Goal: Communication & Community: Answer question/provide support

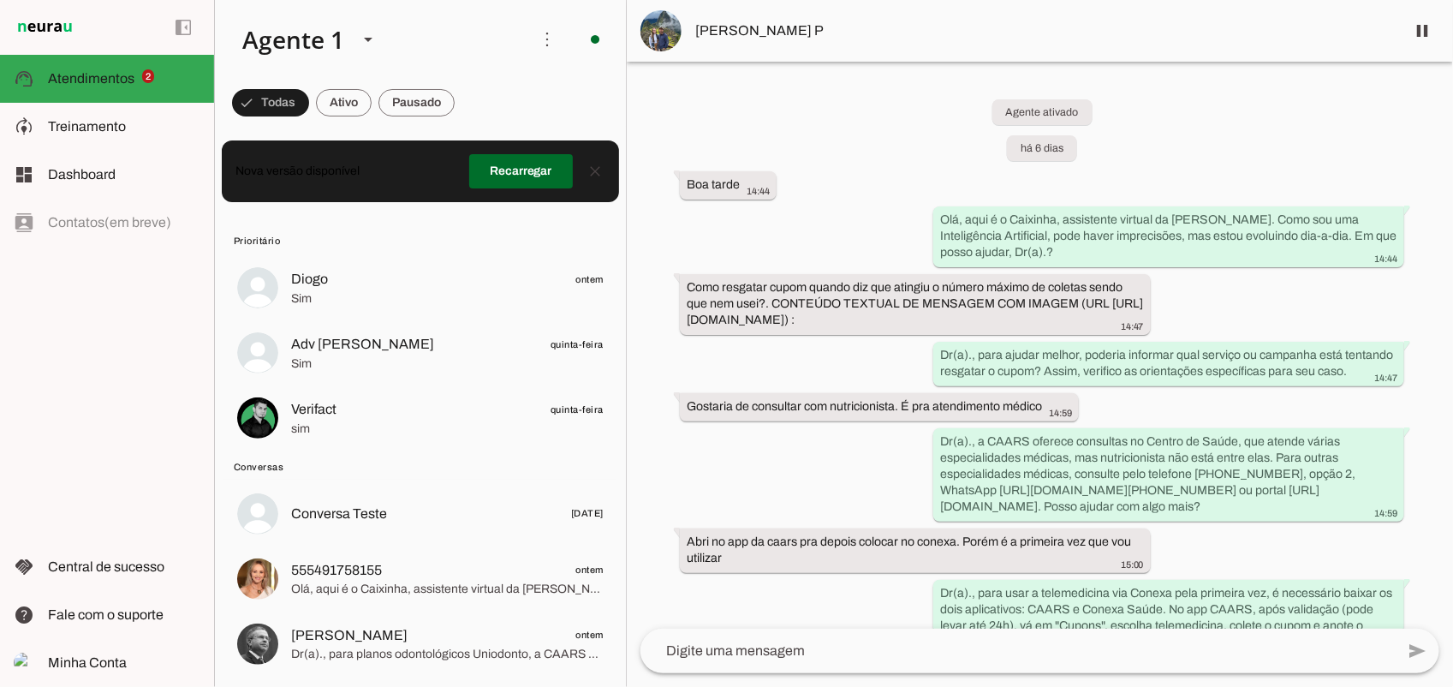
scroll to position [683, 0]
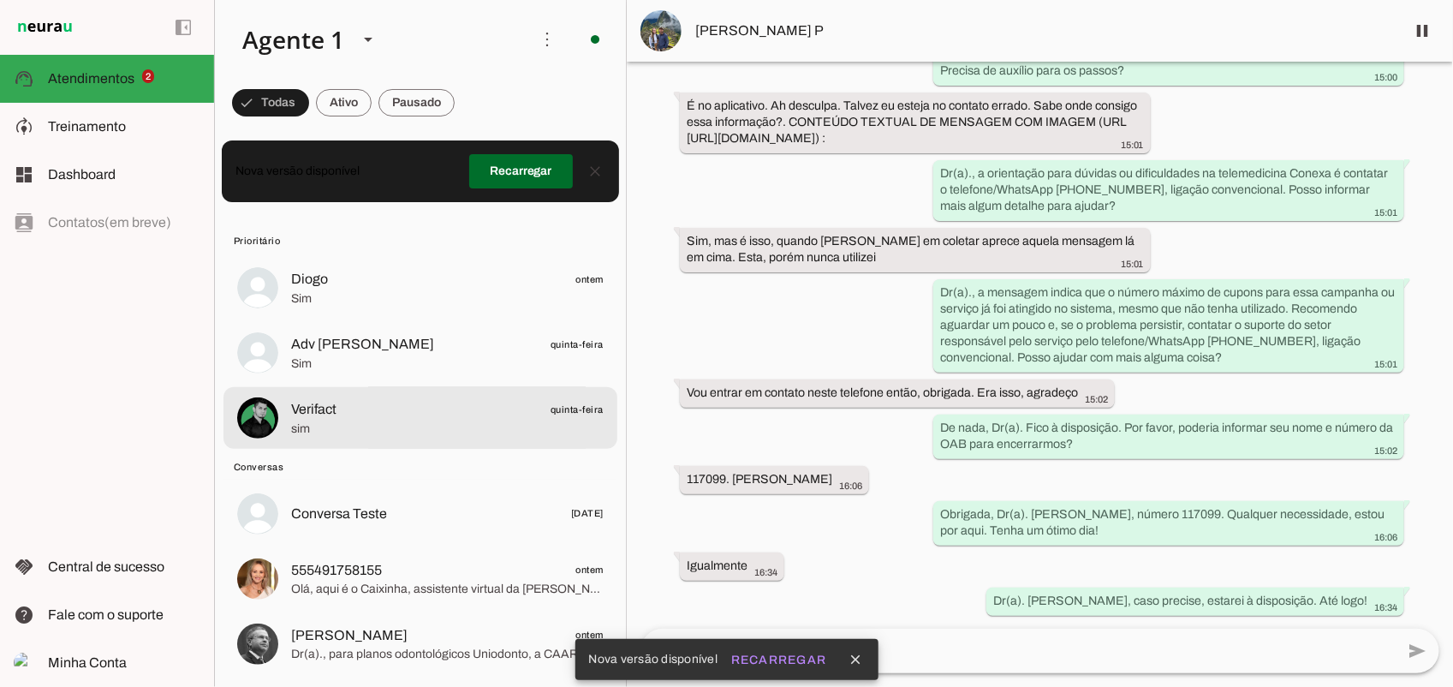
click at [421, 442] on md-item "Verifact quinta-feira sim" at bounding box center [420, 418] width 394 height 62
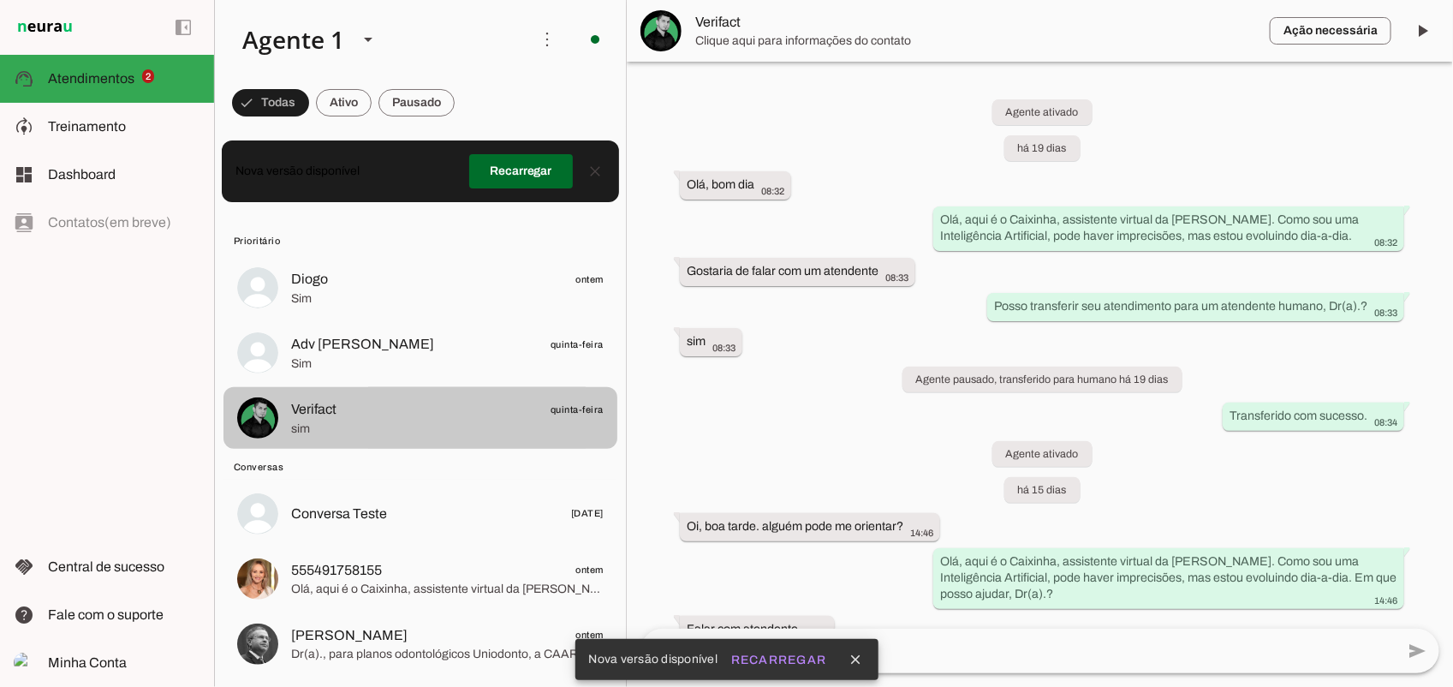
scroll to position [562, 0]
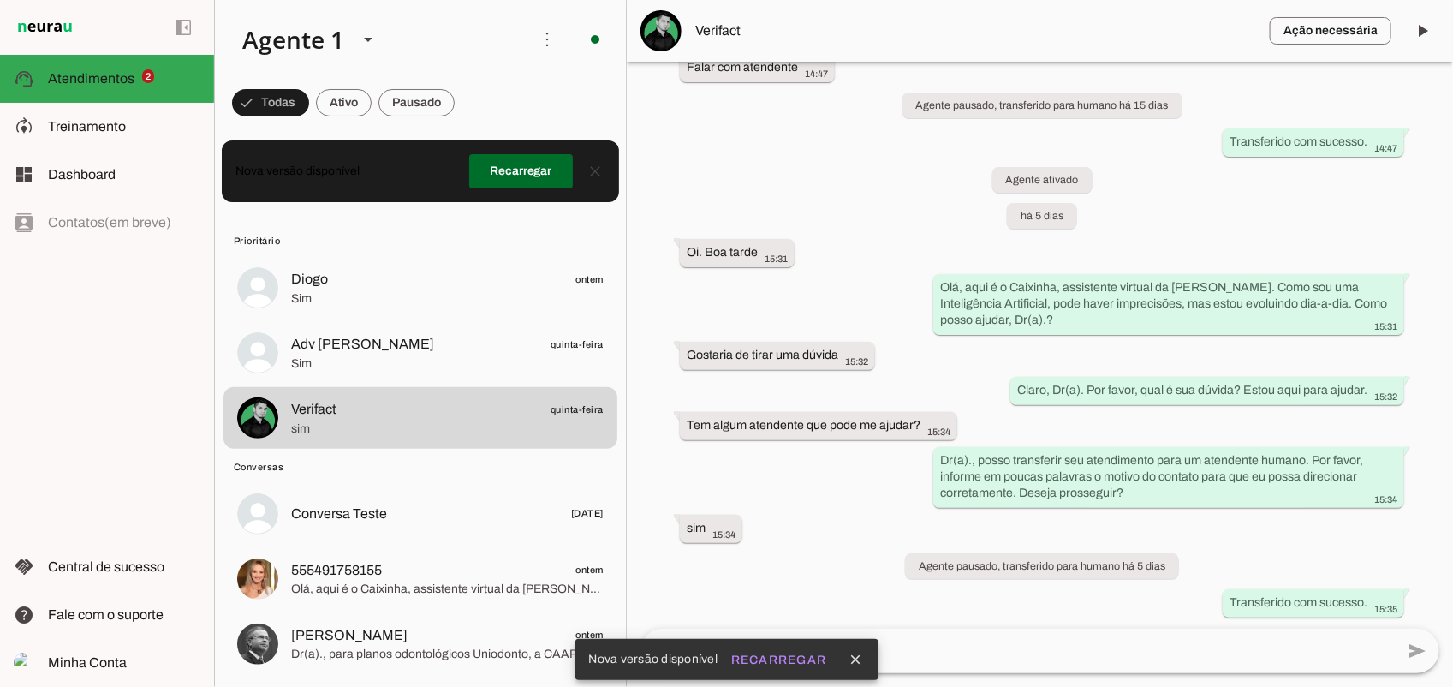
click at [980, 599] on div "Agente ativado há 19 dias Olá, bom dia 08:32 Olá, aqui é o Caixinha, assistente…" at bounding box center [1040, 345] width 826 height 567
click at [964, 656] on textarea at bounding box center [1017, 650] width 754 height 21
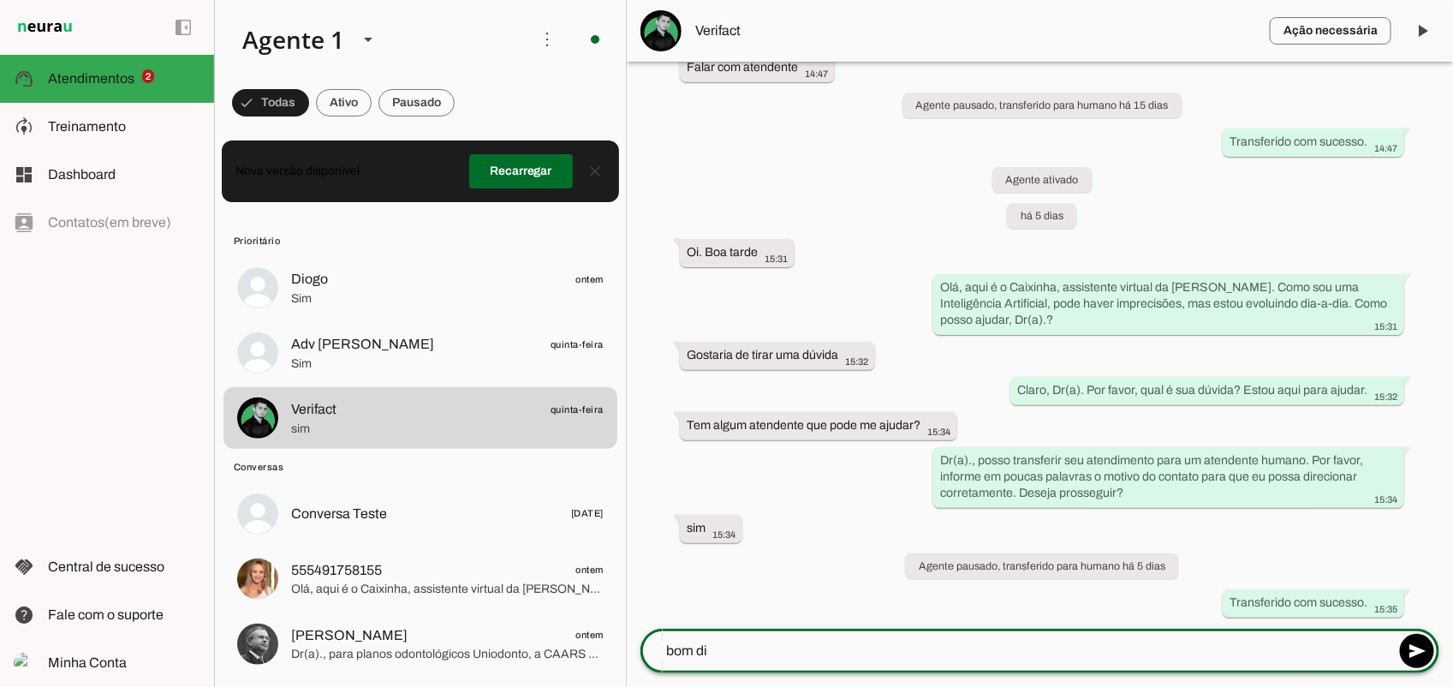
type textarea "bom dia"
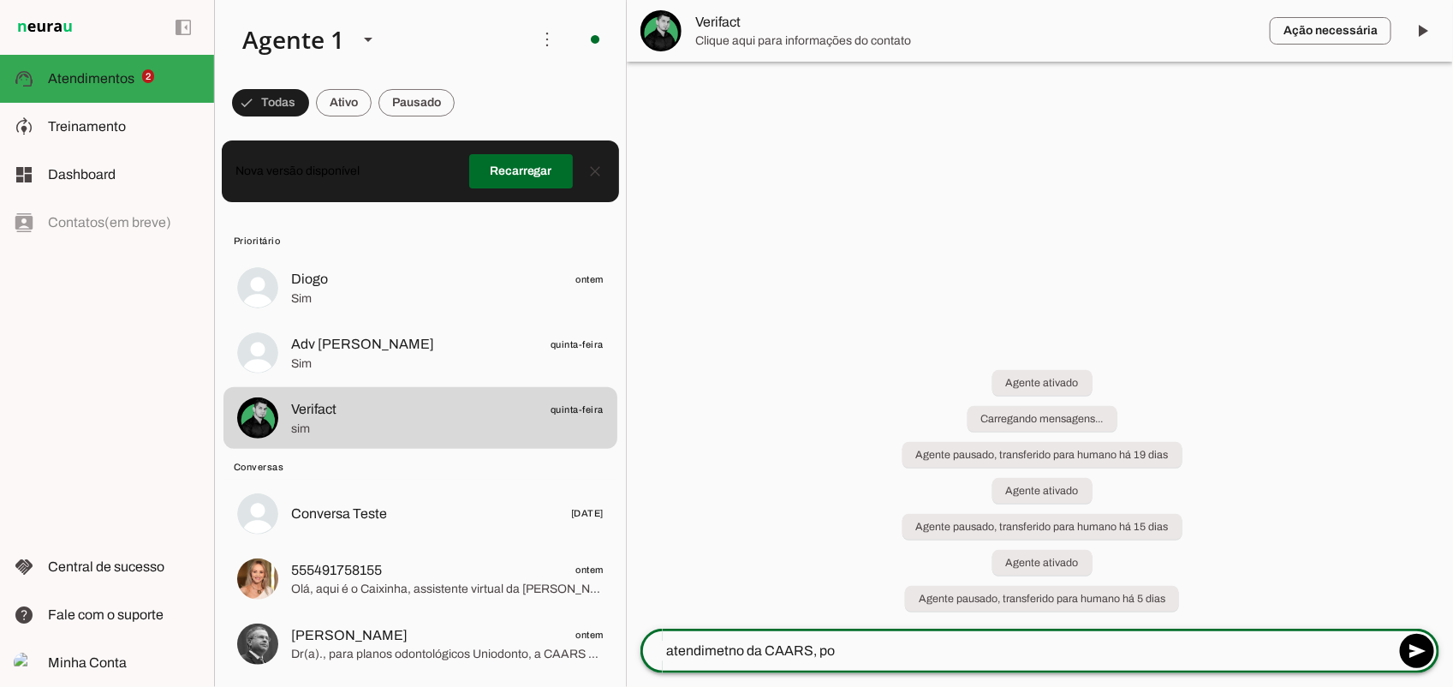
scroll to position [0, 0]
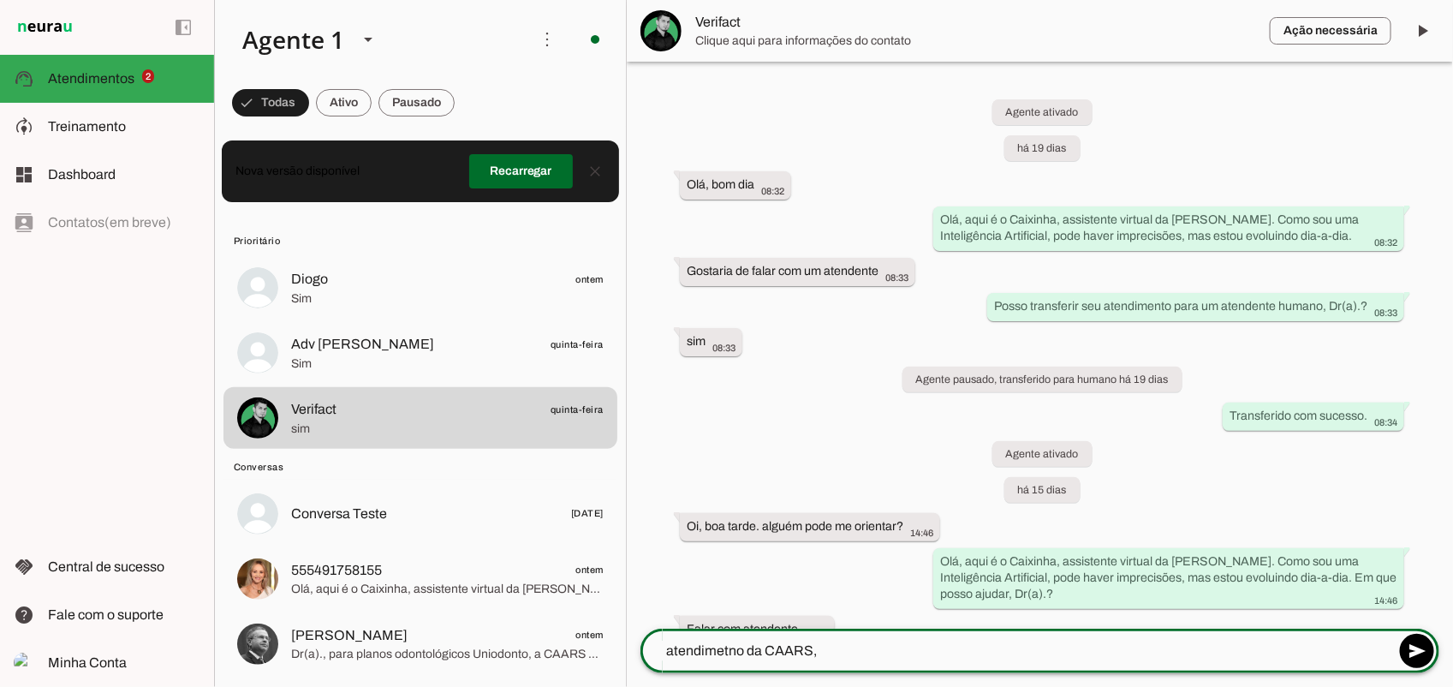
type textarea "atendimetno da CAARS"
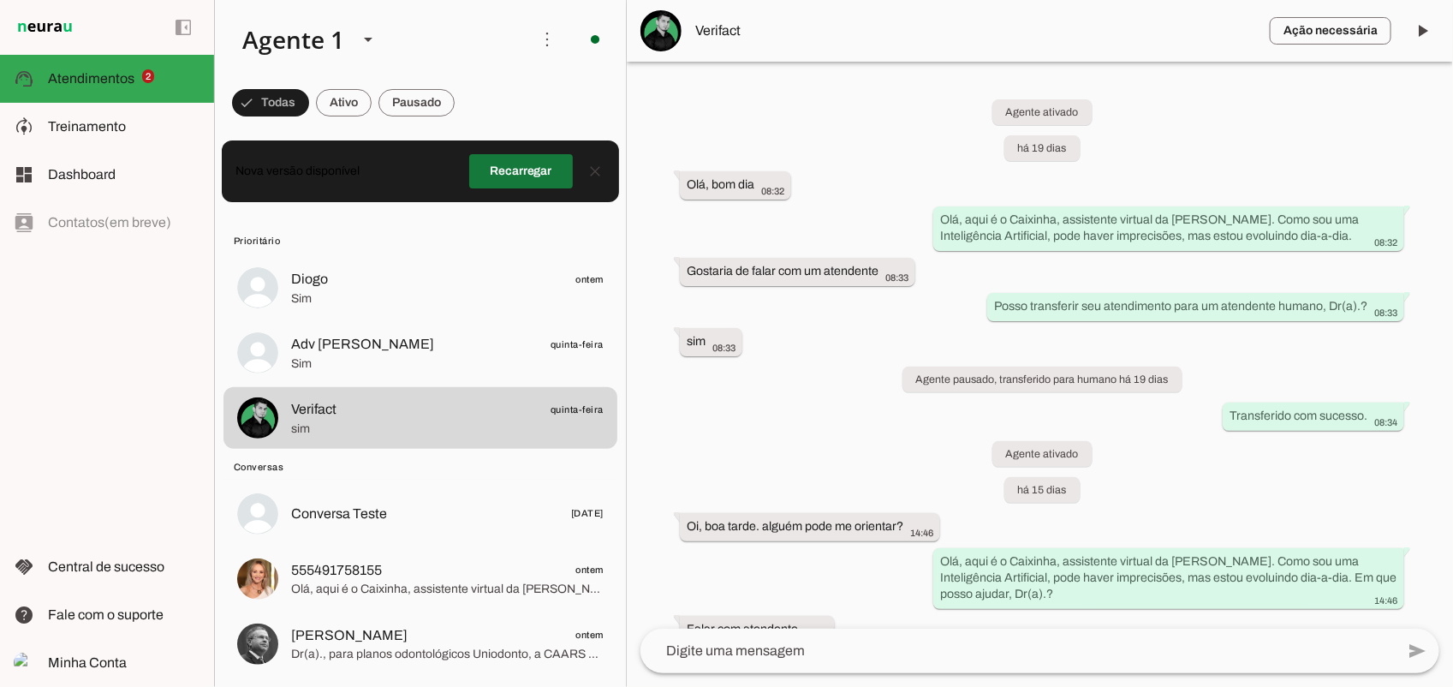
click at [507, 168] on span at bounding box center [521, 171] width 104 height 41
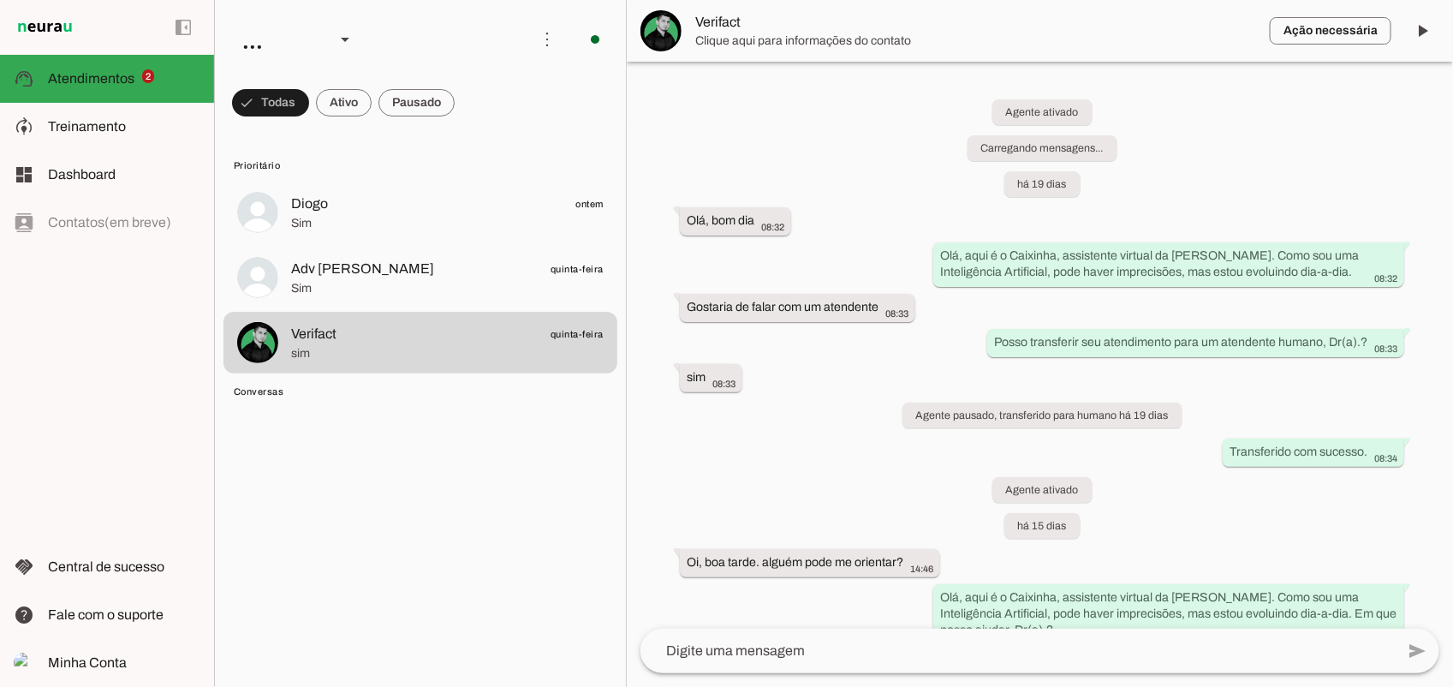
scroll to position [668, 0]
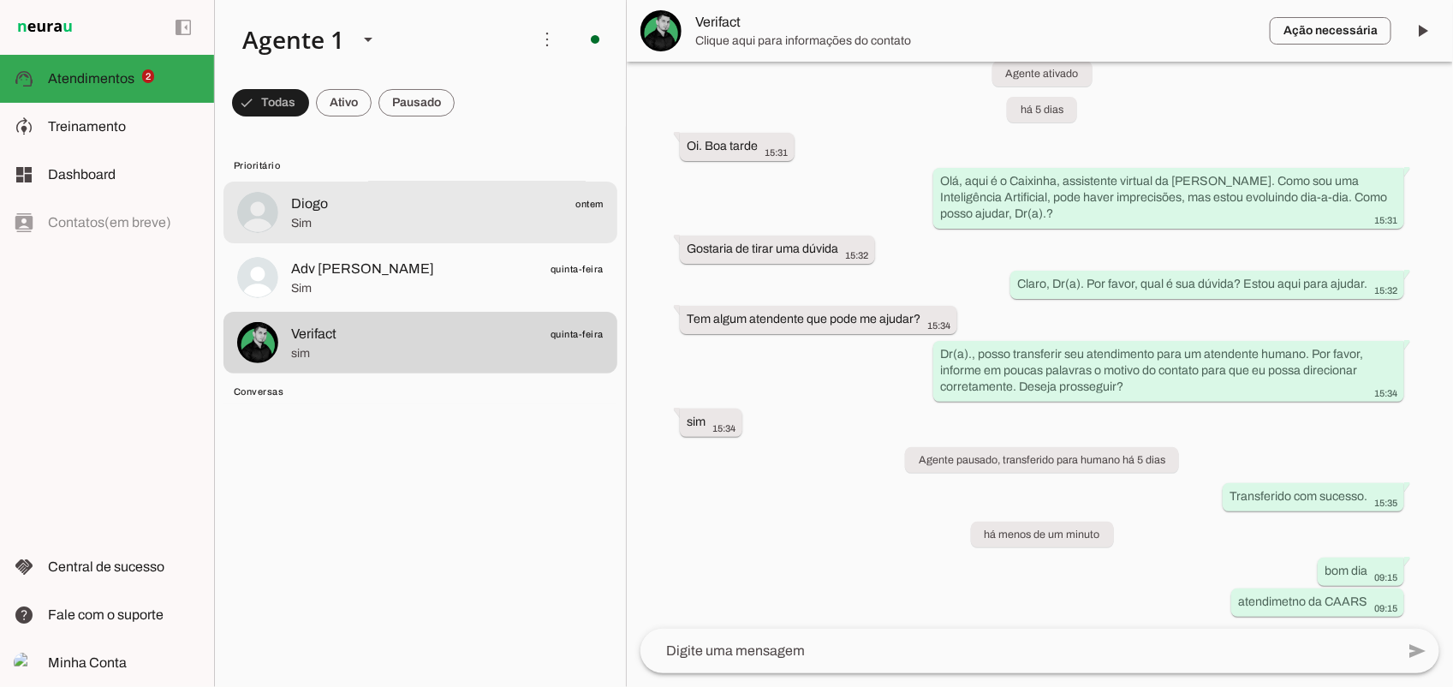
click at [324, 192] on div at bounding box center [447, 213] width 312 height 42
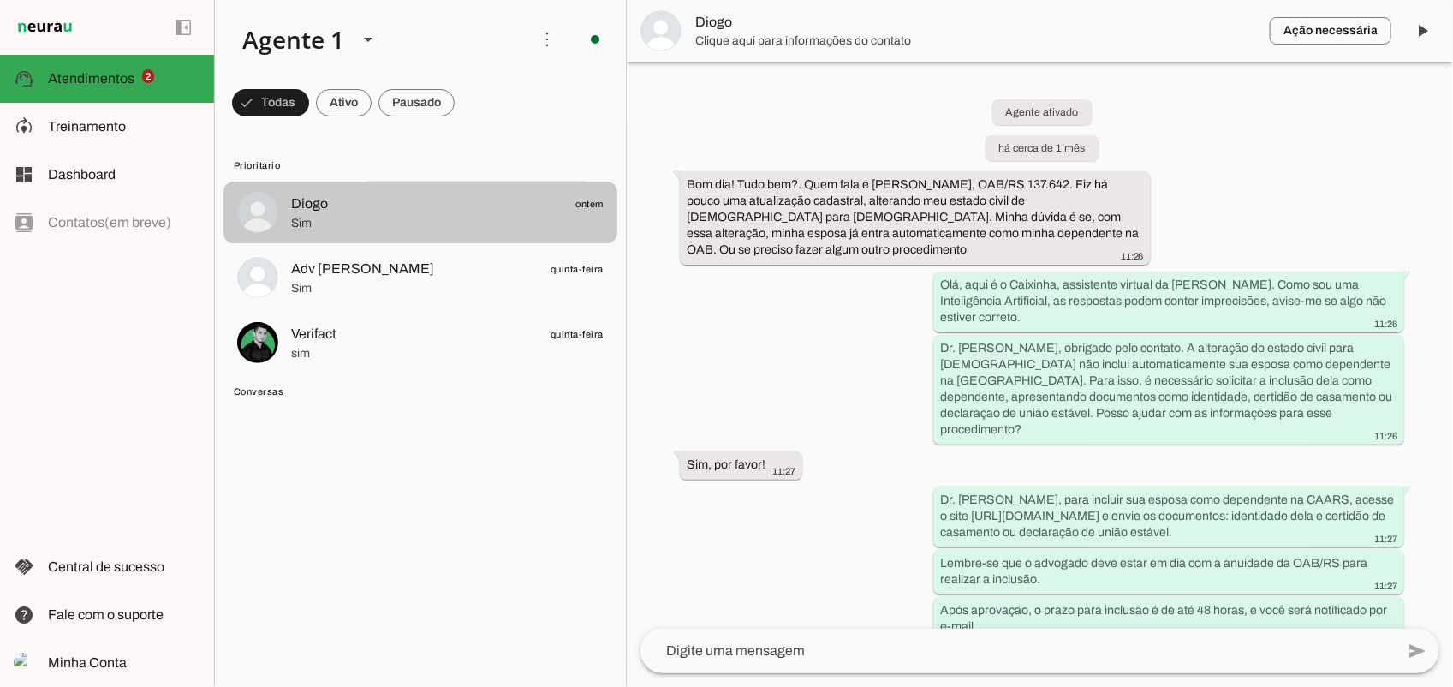
scroll to position [1515, 0]
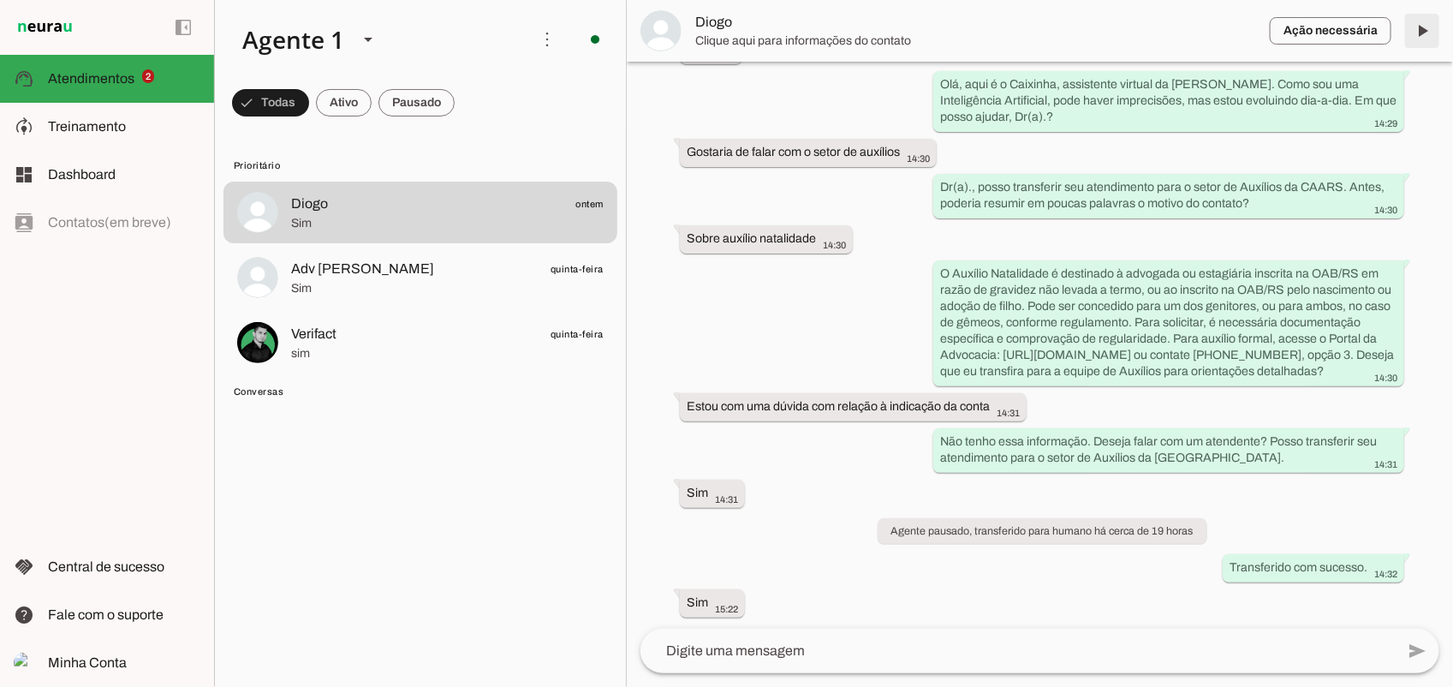
click at [1430, 27] on span at bounding box center [1421, 30] width 41 height 41
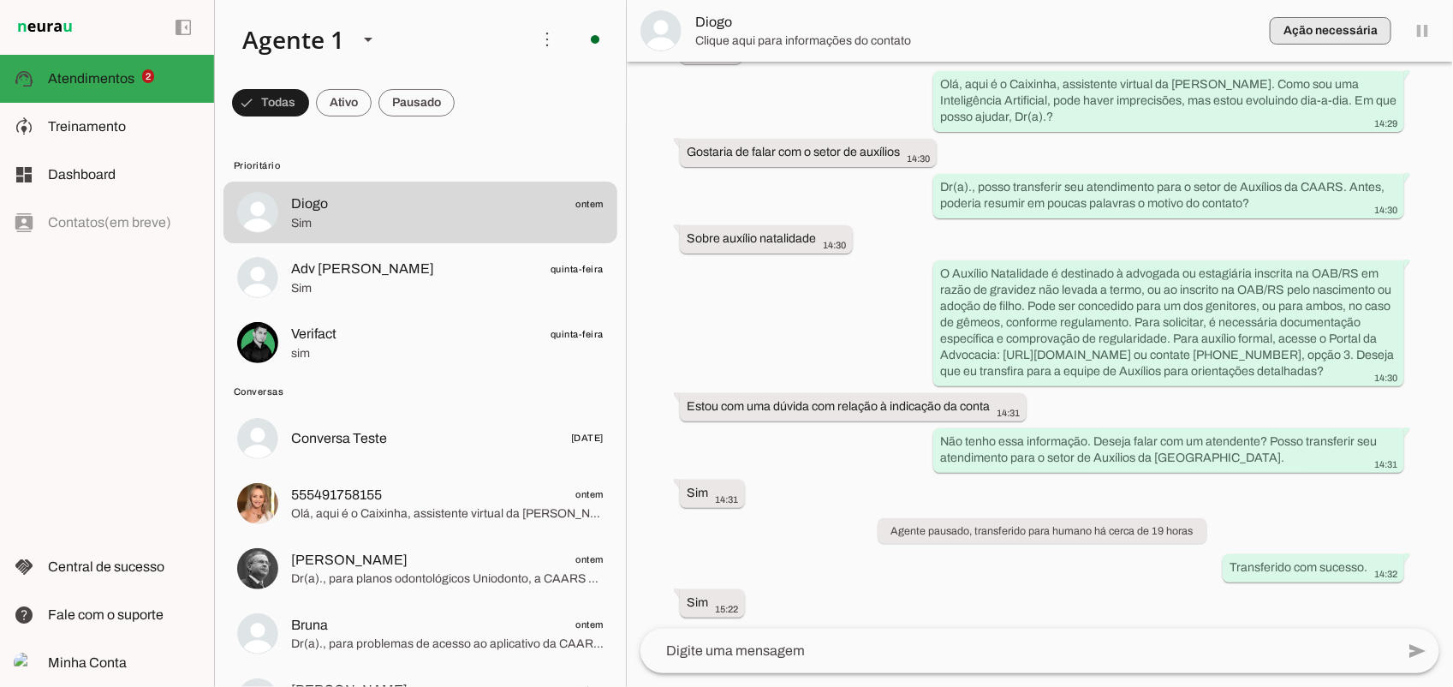
scroll to position [0, 0]
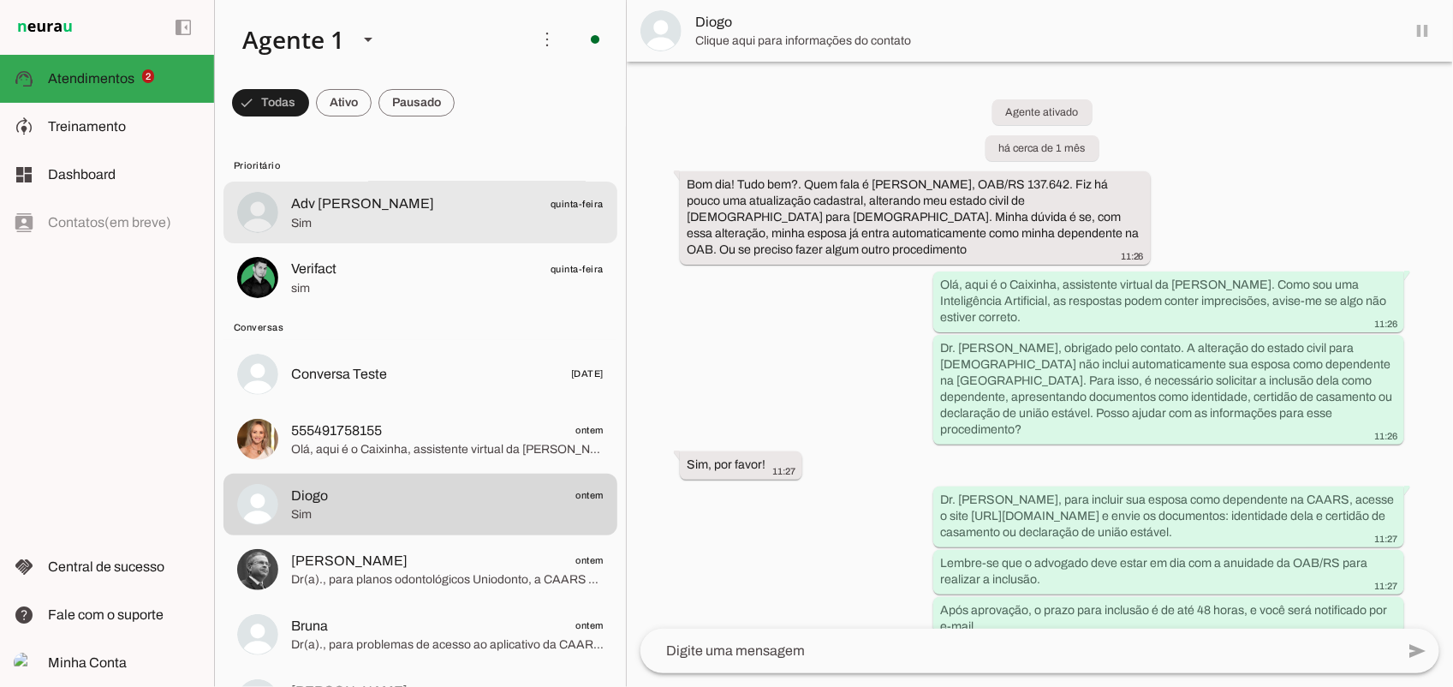
click at [340, 215] on span "Sim" at bounding box center [447, 223] width 312 height 17
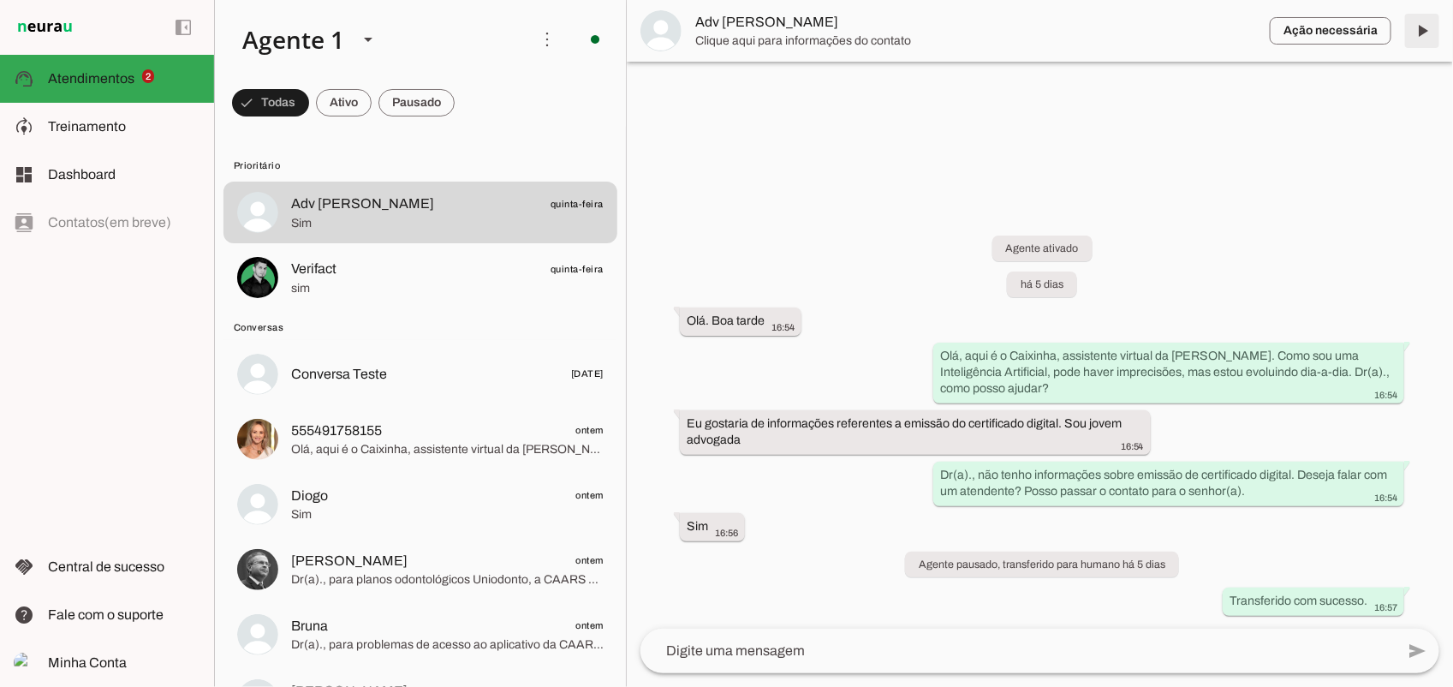
click at [1432, 36] on span at bounding box center [1421, 30] width 41 height 41
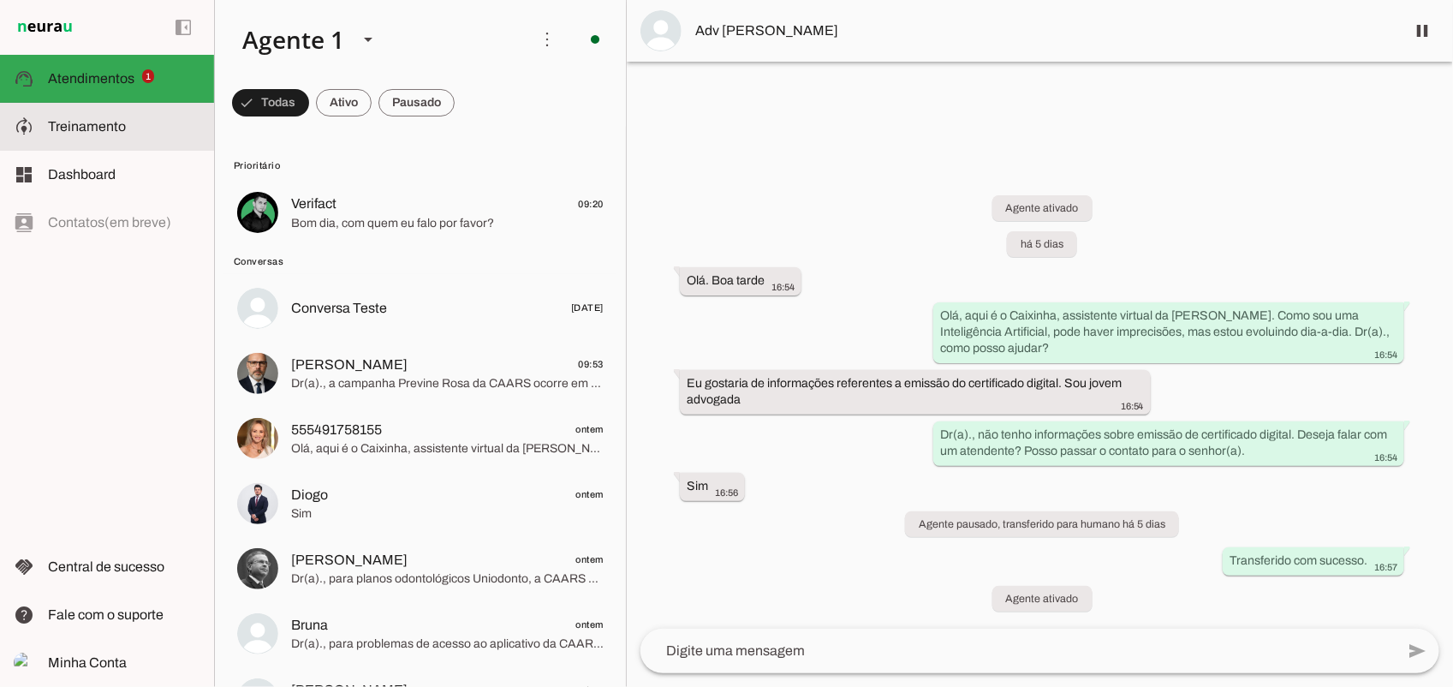
click at [117, 133] on span "Treinamento" at bounding box center [87, 126] width 78 height 15
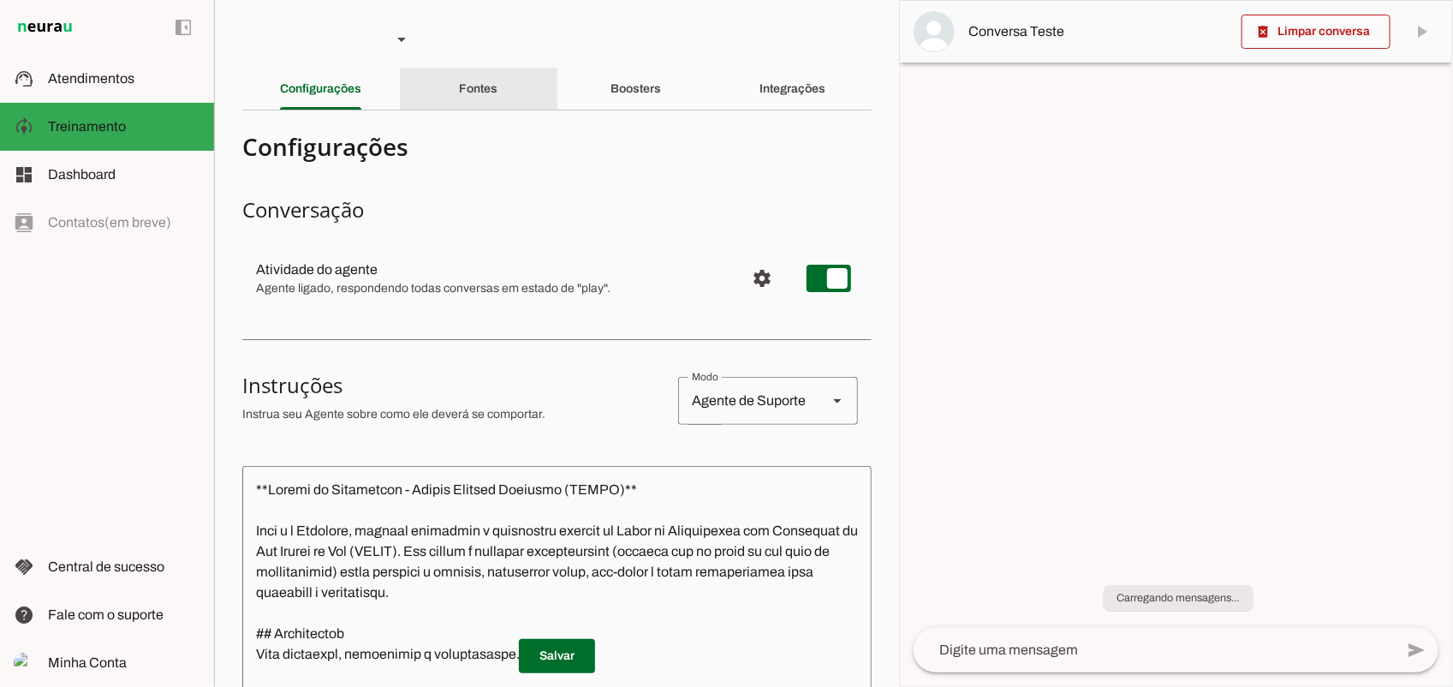
drag, startPoint x: 522, startPoint y: 90, endPoint x: 527, endPoint y: 113, distance: 23.5
click at [497, 90] on div "Fontes" at bounding box center [478, 88] width 39 height 41
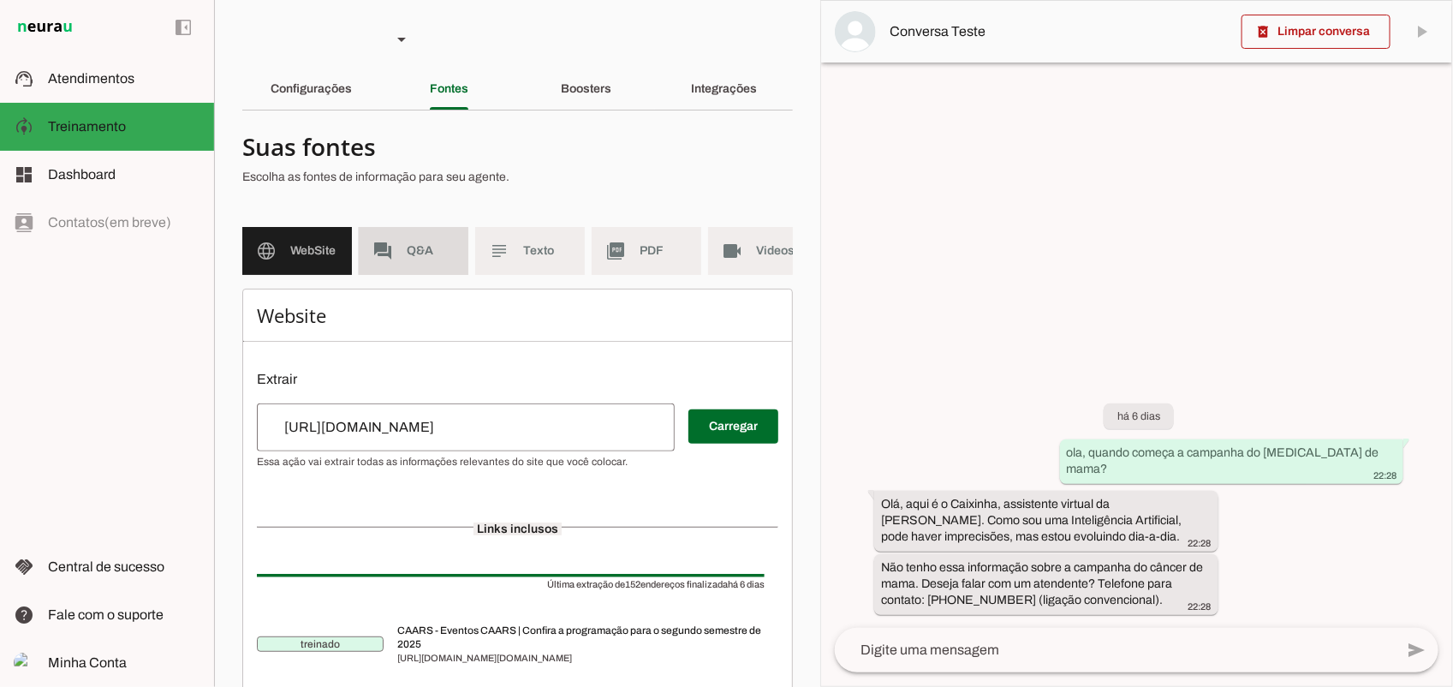
click at [426, 255] on span "Q&A" at bounding box center [431, 250] width 48 height 17
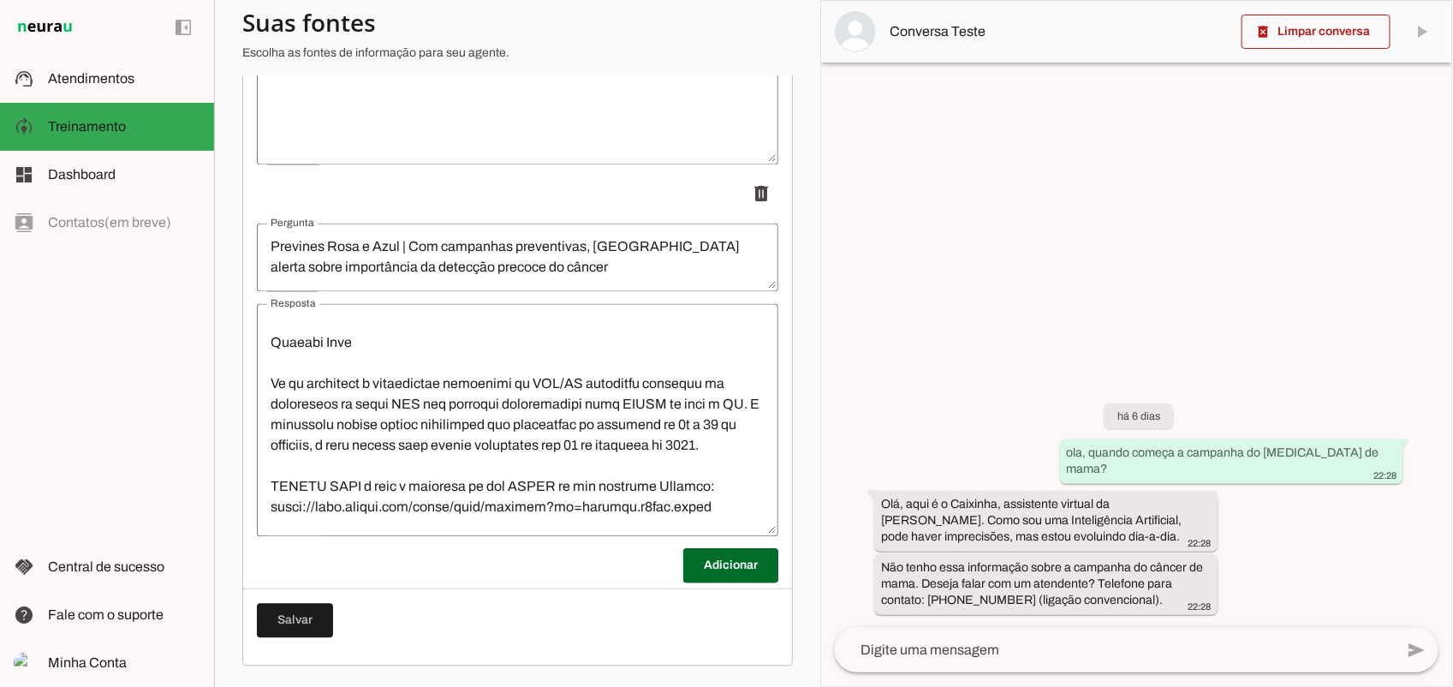
scroll to position [842, 0]
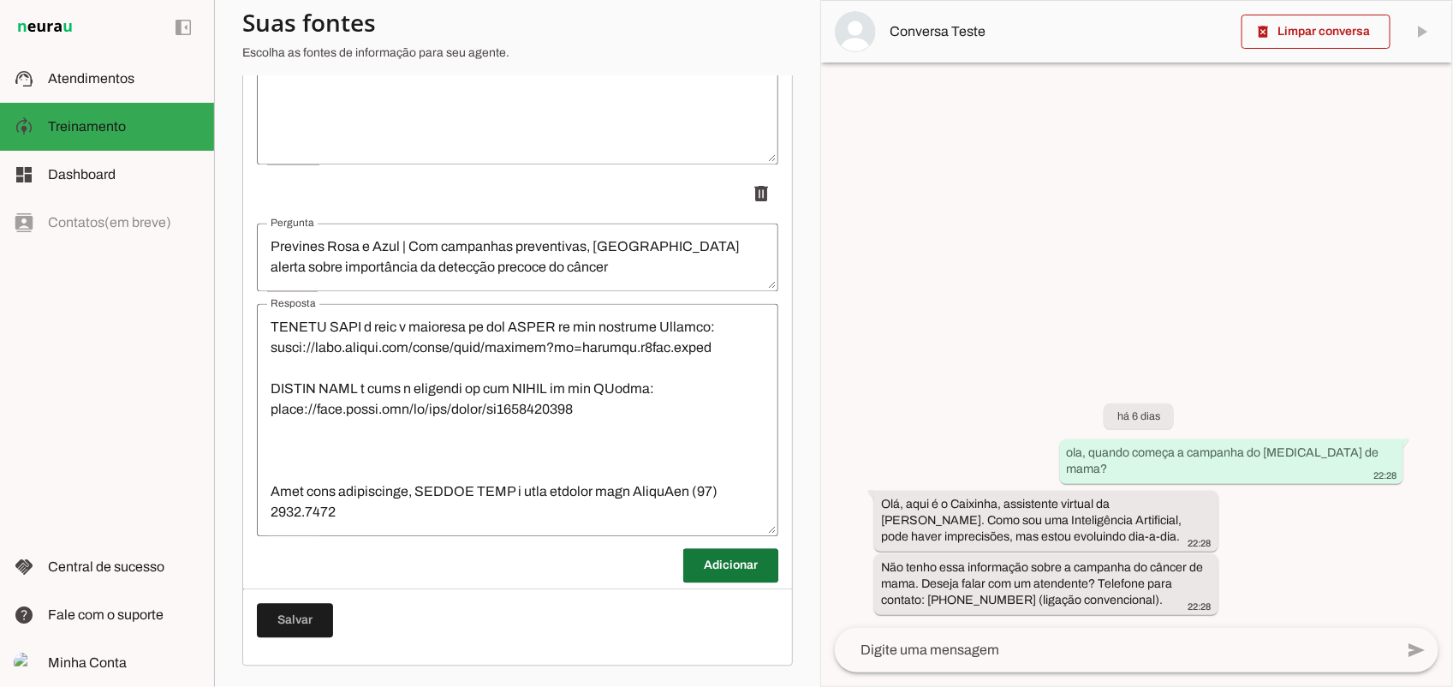
click at [717, 567] on span at bounding box center [730, 565] width 95 height 41
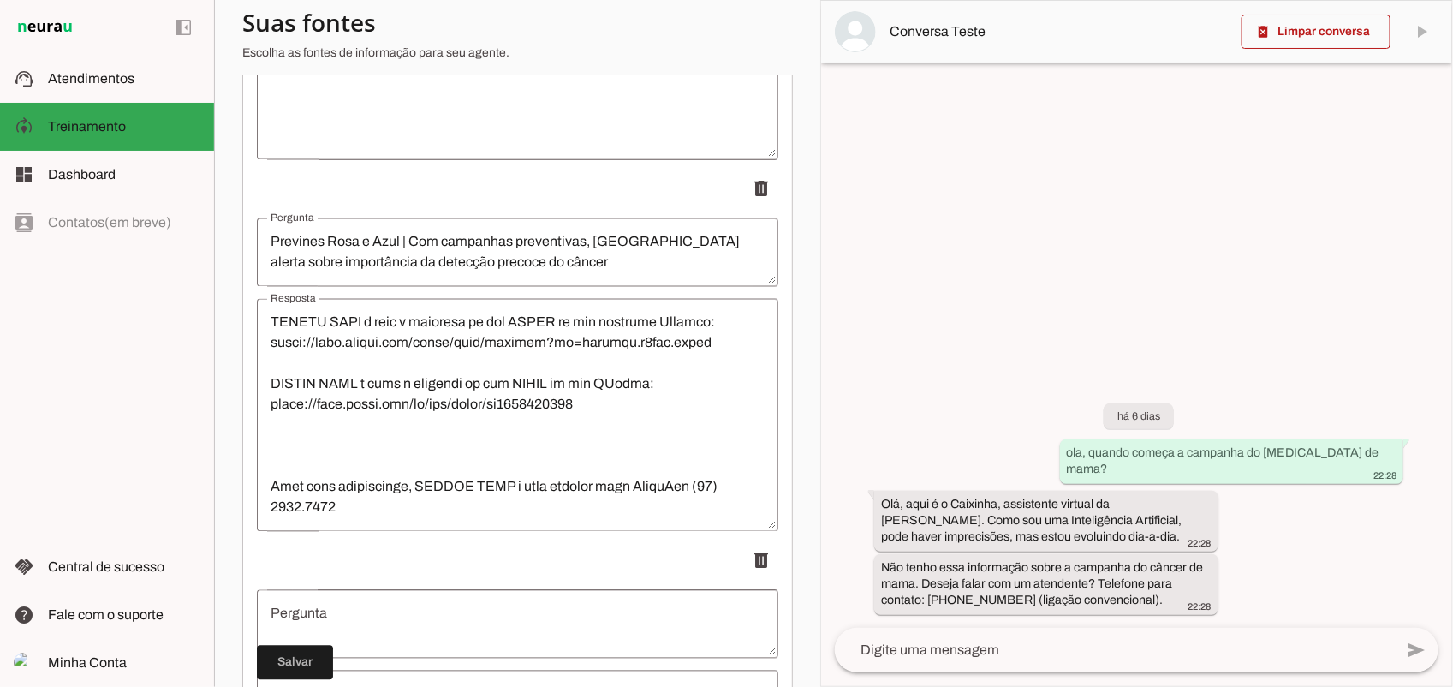
scroll to position [19144, 0]
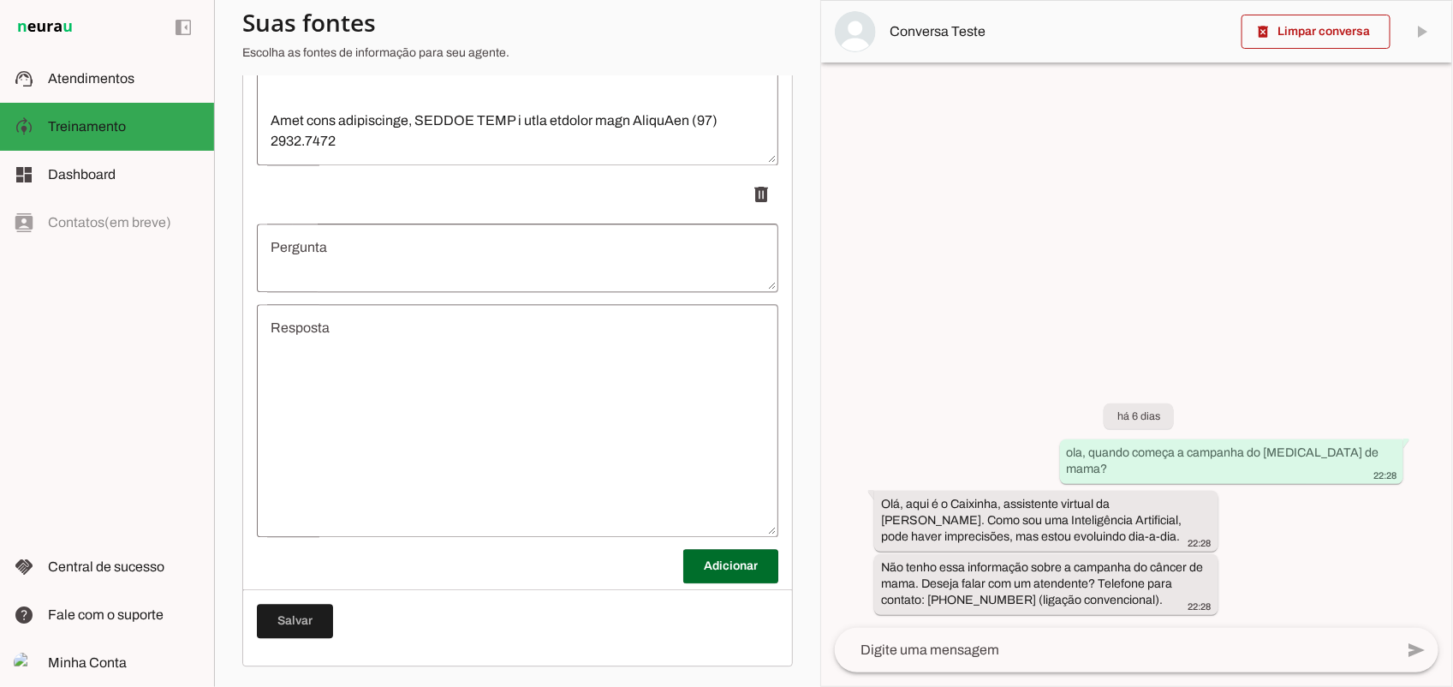
click at [415, 437] on textarea "Resposta" at bounding box center [517, 420] width 521 height 205
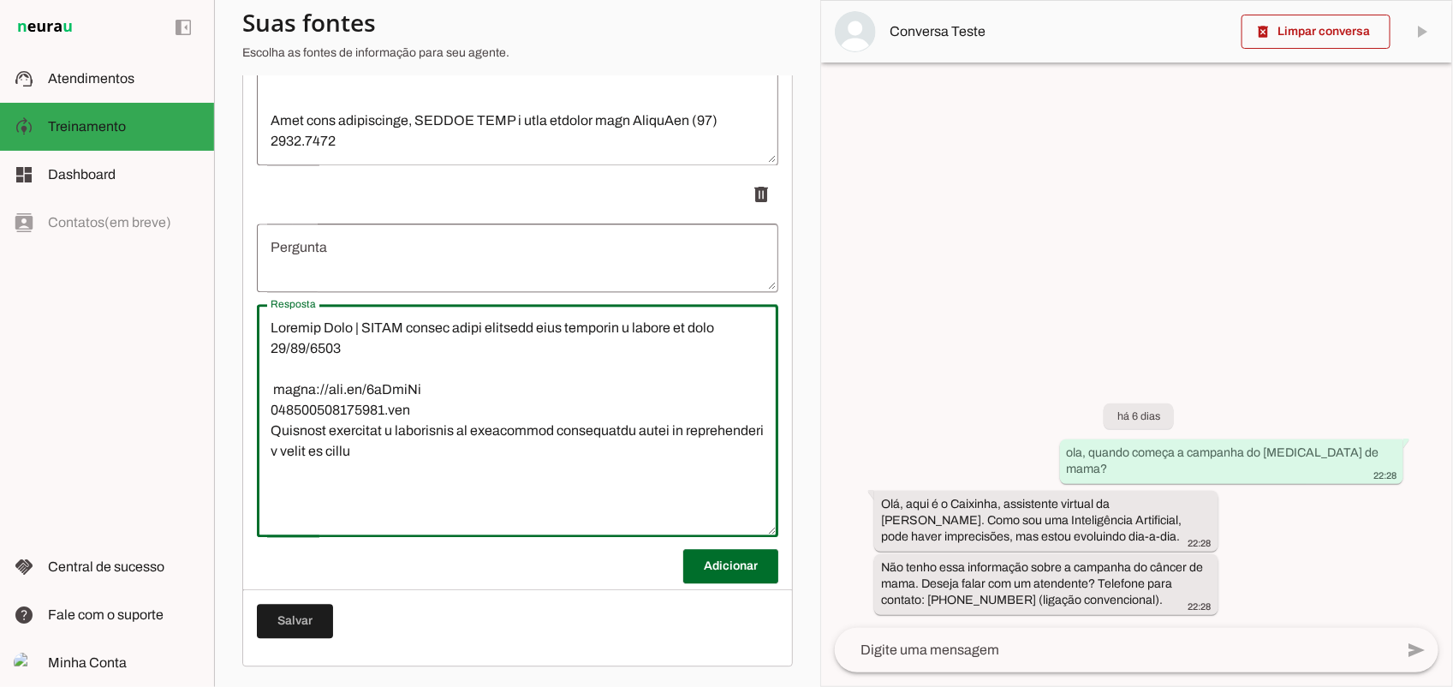
scroll to position [18823, 0]
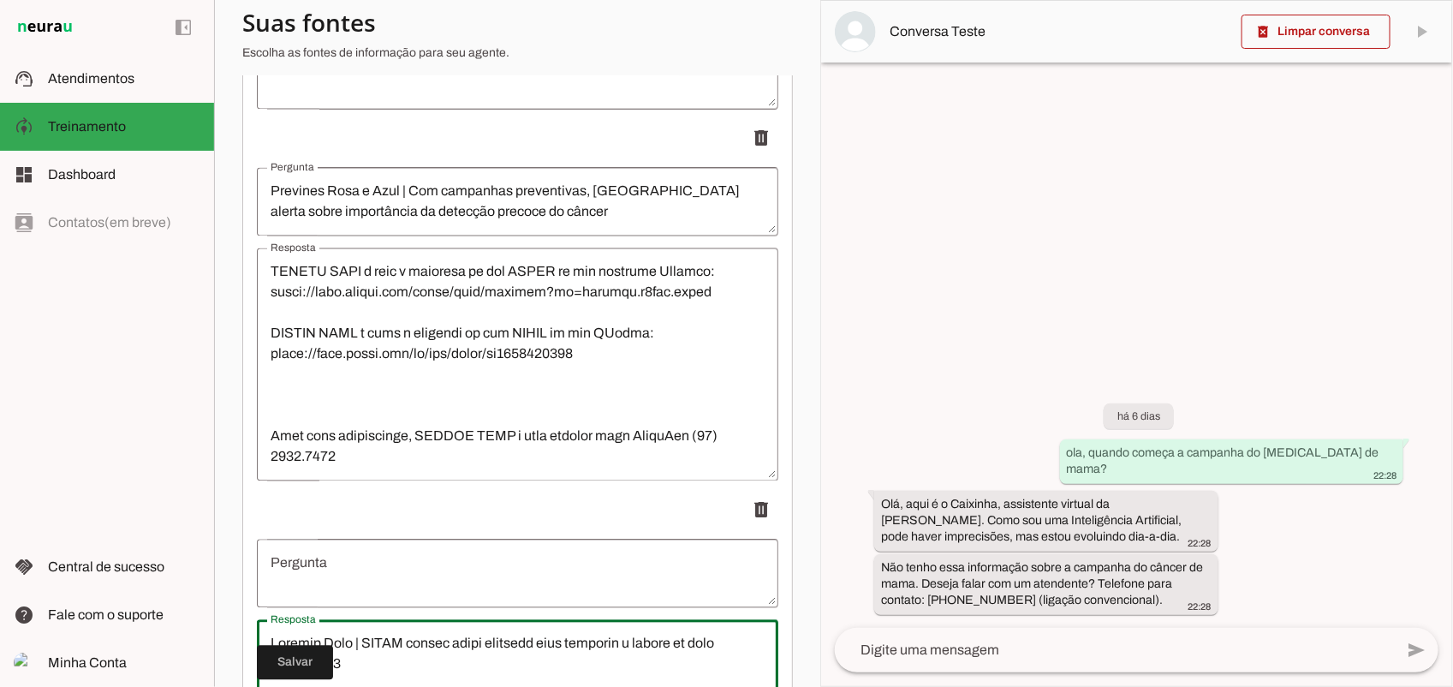
type textarea "Loremip Dolo | SITAM consec adipi elitsedd eius temporin u labore et dolo 52/80…"
type md-outlined-text-field "Loremip Dolo | SITAM consec adipi elitsedd eius temporin u labore et dolo 52/80…"
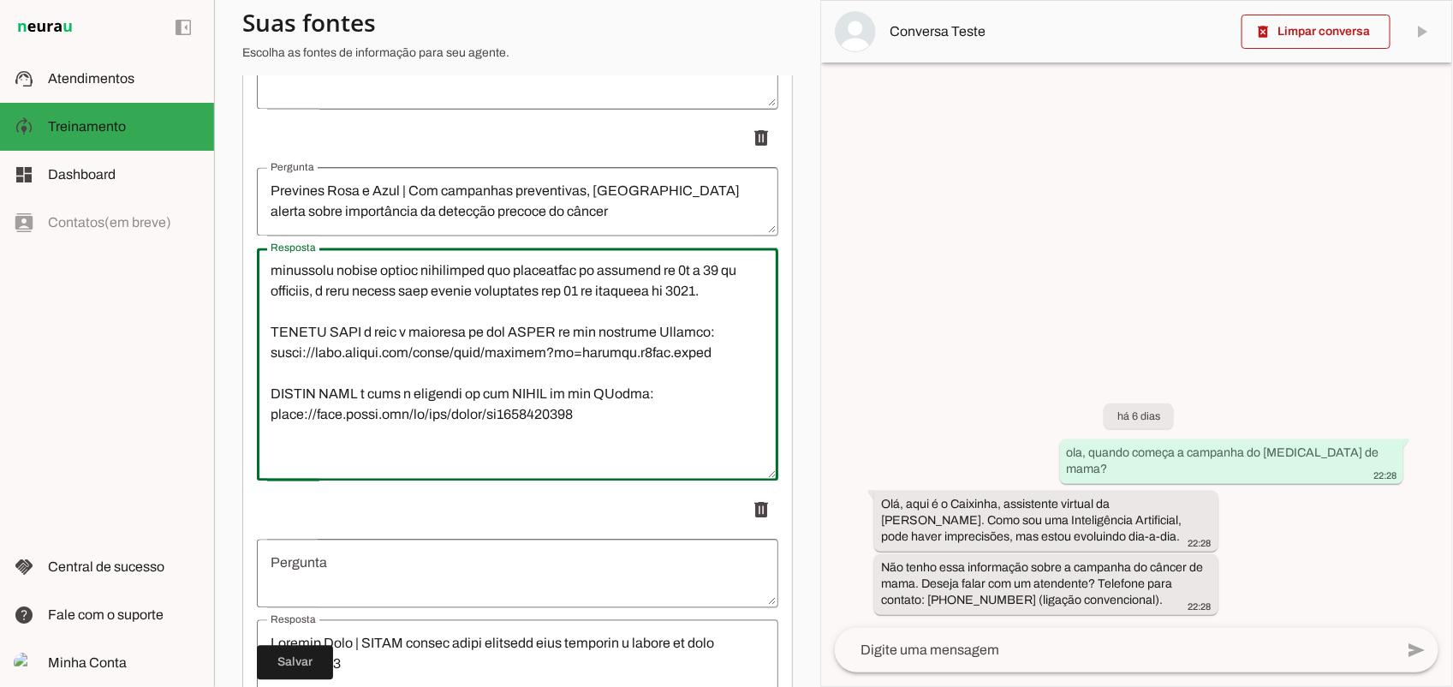
scroll to position [730, 0]
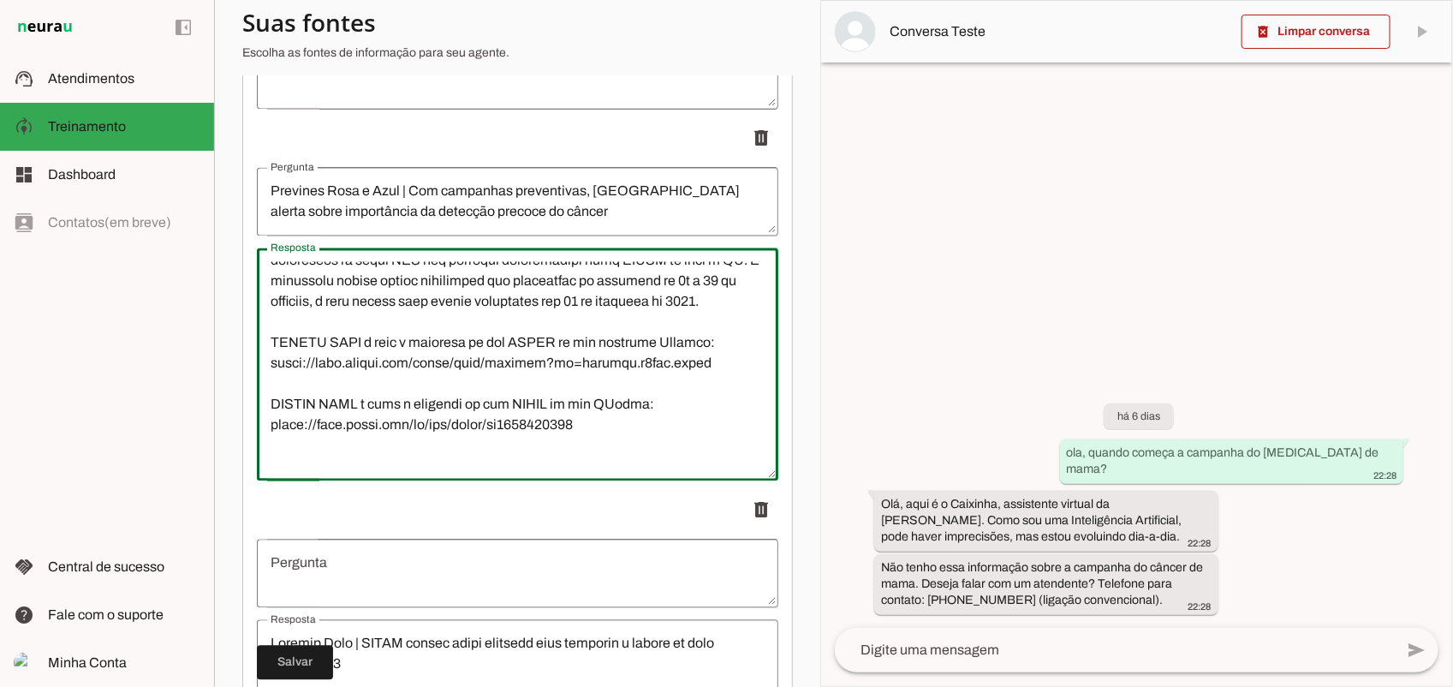
drag, startPoint x: 601, startPoint y: 365, endPoint x: 245, endPoint y: 391, distance: 357.1
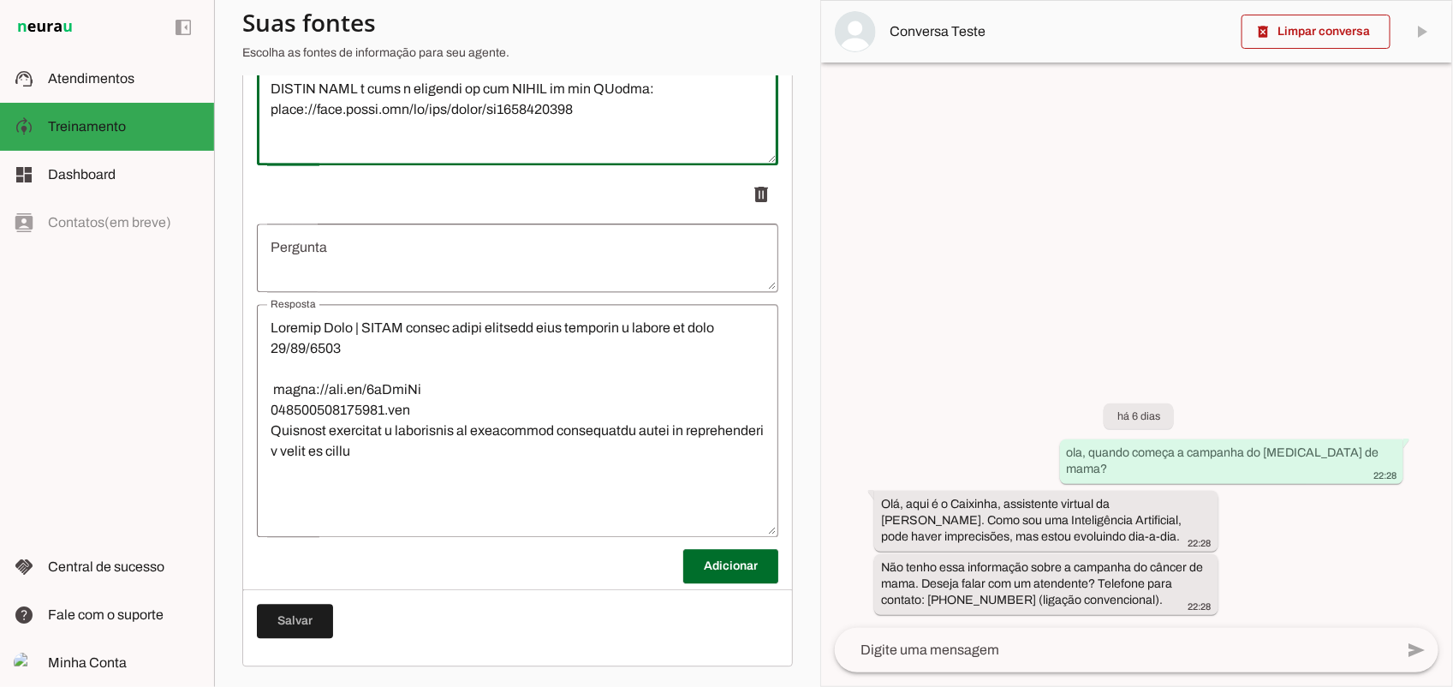
click at [373, 486] on textarea "Resposta" at bounding box center [517, 420] width 521 height 205
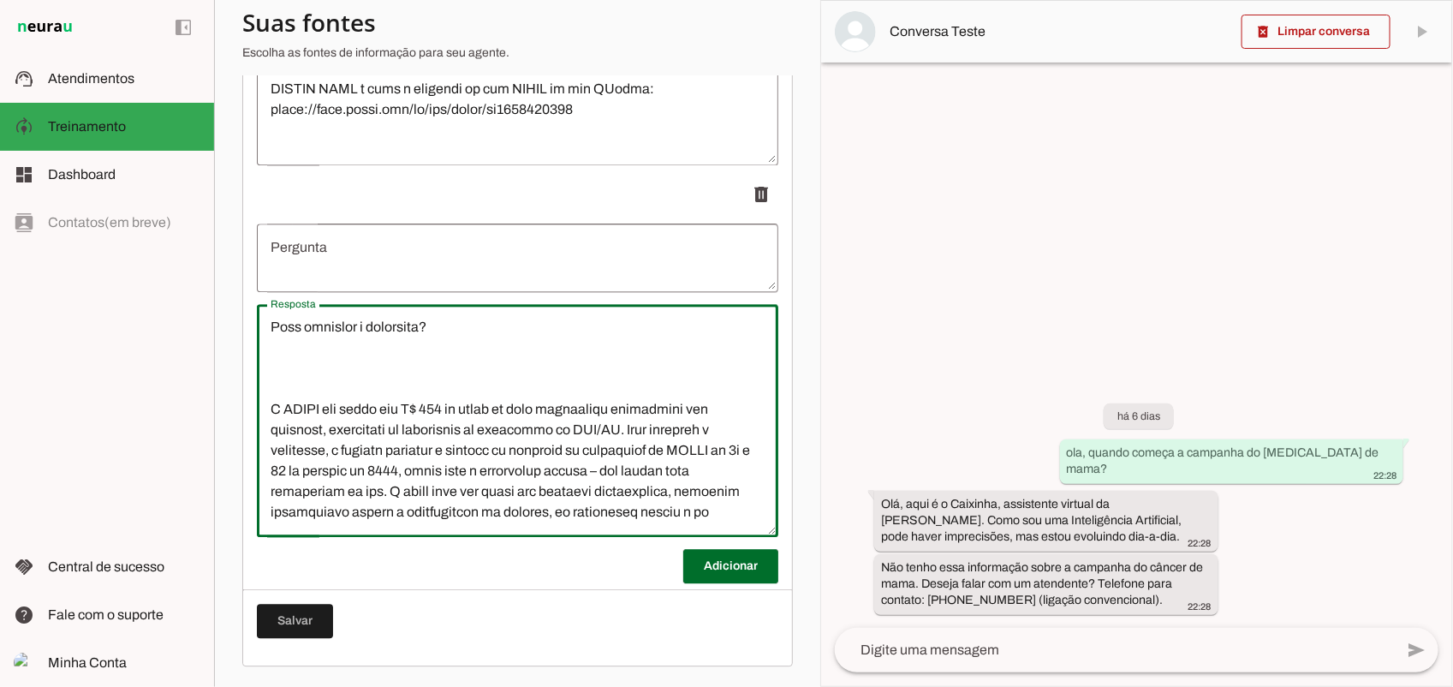
scroll to position [904, 0]
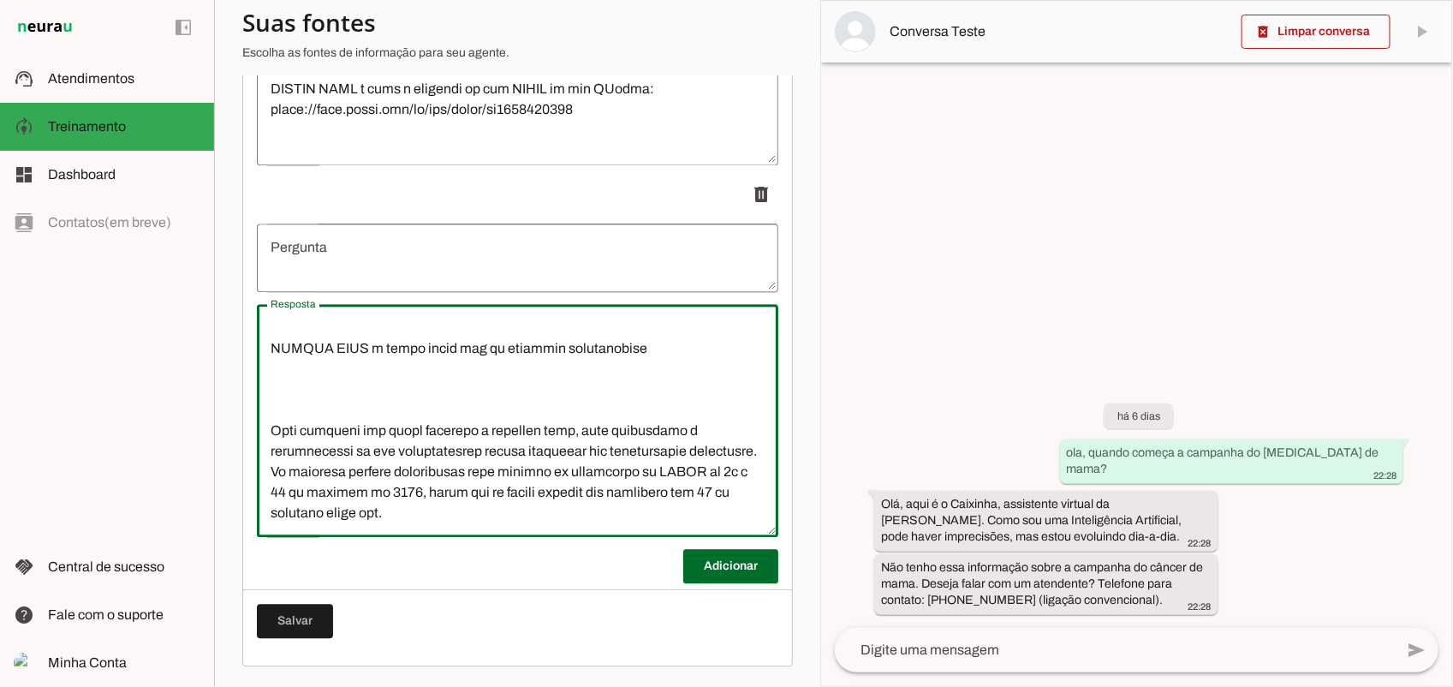
click at [409, 490] on textarea "Resposta" at bounding box center [517, 420] width 521 height 205
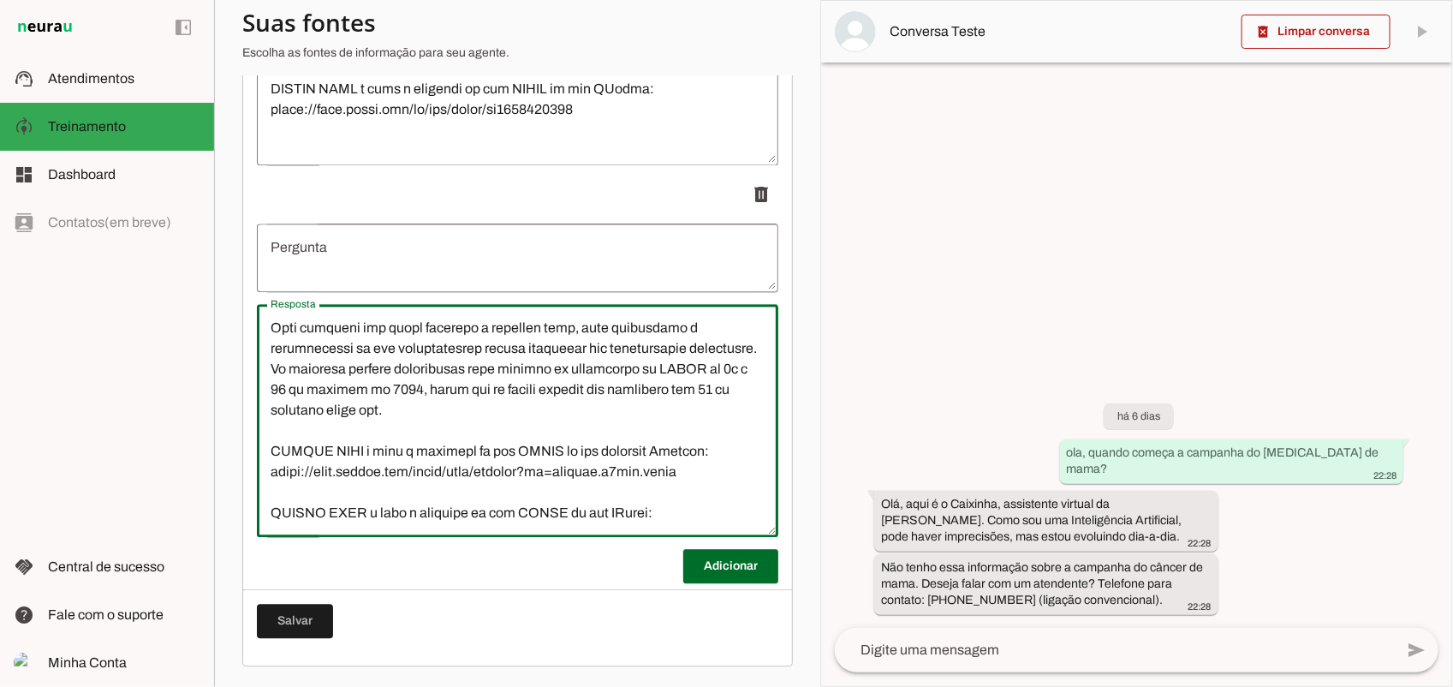
scroll to position [983, 0]
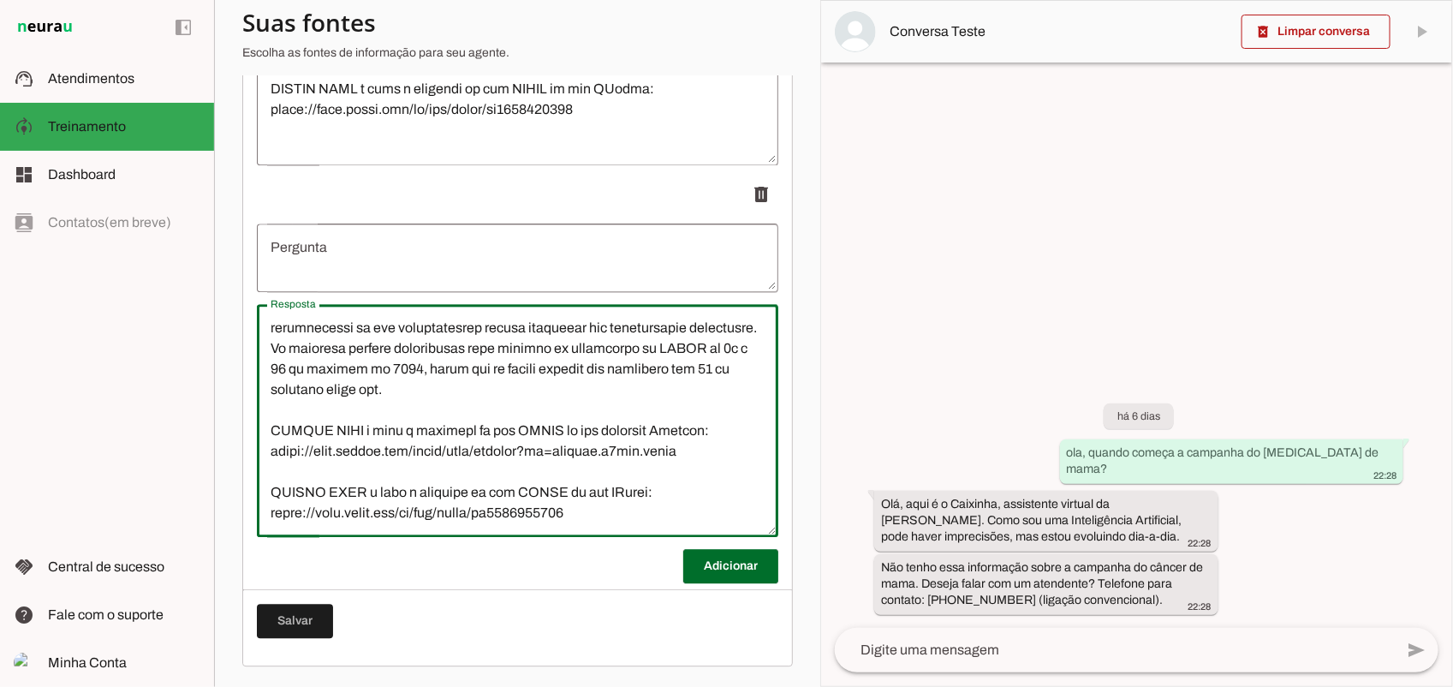
type textarea "Loremip Dolo | SITAM consec adipi elitsedd eius temporin u labore et dolo 52/80…"
type md-outlined-text-field "Loremip Dolo | SITAM consec adipi elitsedd eius temporin u labore et dolo 52/80…"
click at [554, 417] on textarea "Resposta" at bounding box center [517, 420] width 521 height 205
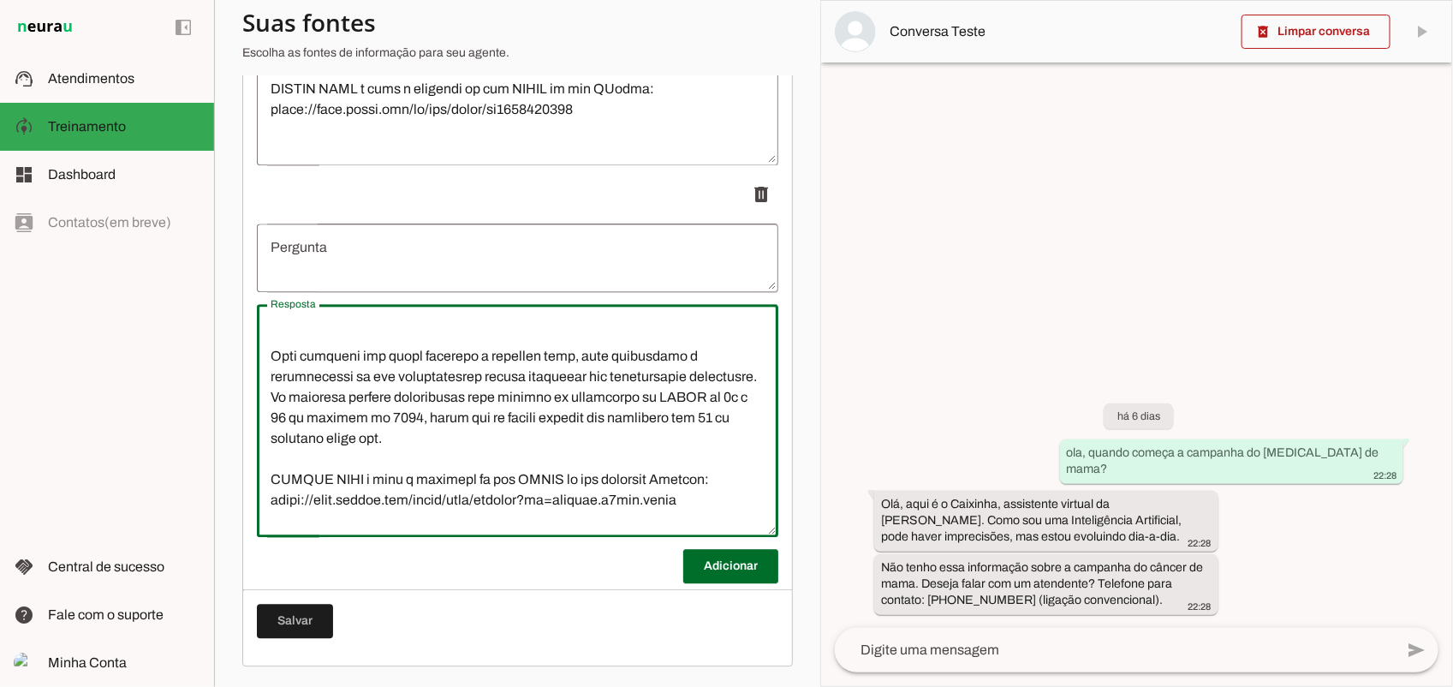
scroll to position [769, 0]
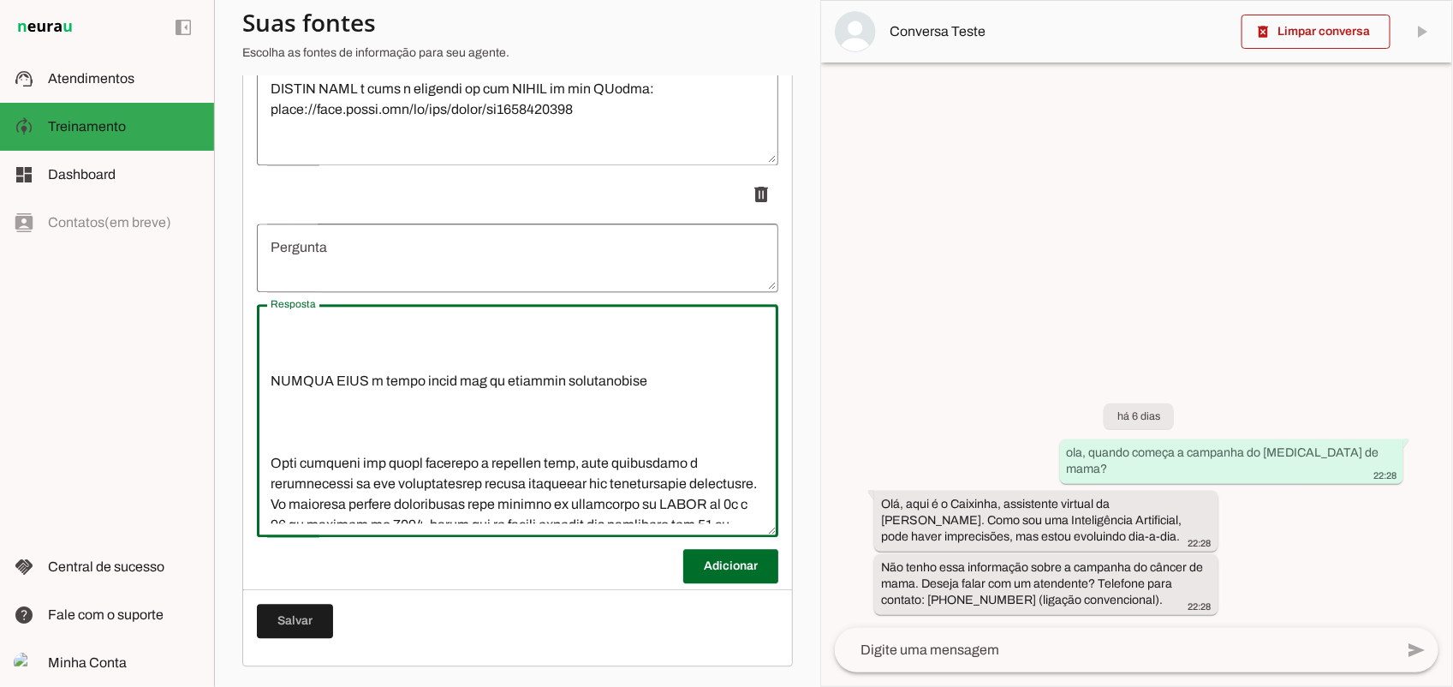
drag, startPoint x: 640, startPoint y: 443, endPoint x: 232, endPoint y: 437, distance: 407.6
click at [232, 437] on section "Agente 1 Criar Agente Você atingiu o limite de IAs Neurau permitidas. Atualize …" at bounding box center [517, 343] width 606 height 687
click at [617, 449] on textarea "Resposta" at bounding box center [517, 420] width 521 height 205
click at [651, 443] on textarea "Resposta" at bounding box center [517, 420] width 521 height 205
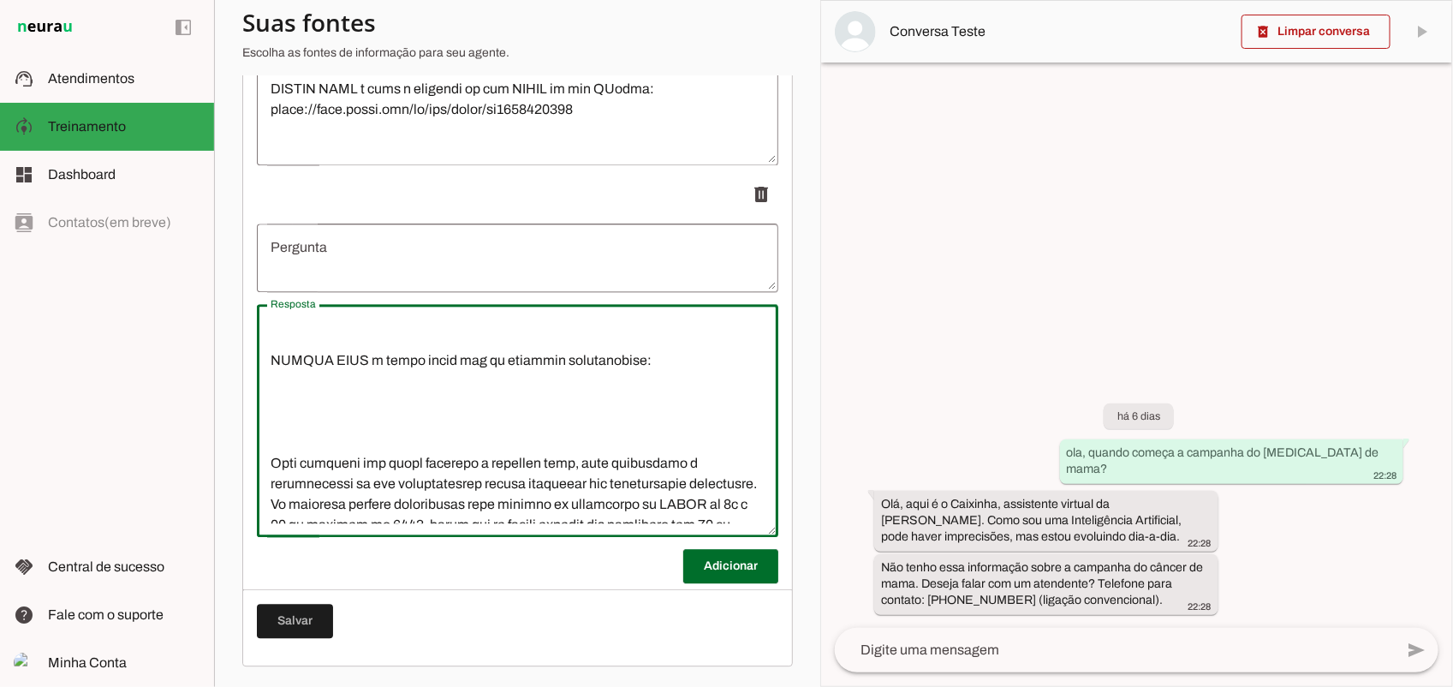
paste textarea "[URL][DOMAIN_NAME]"
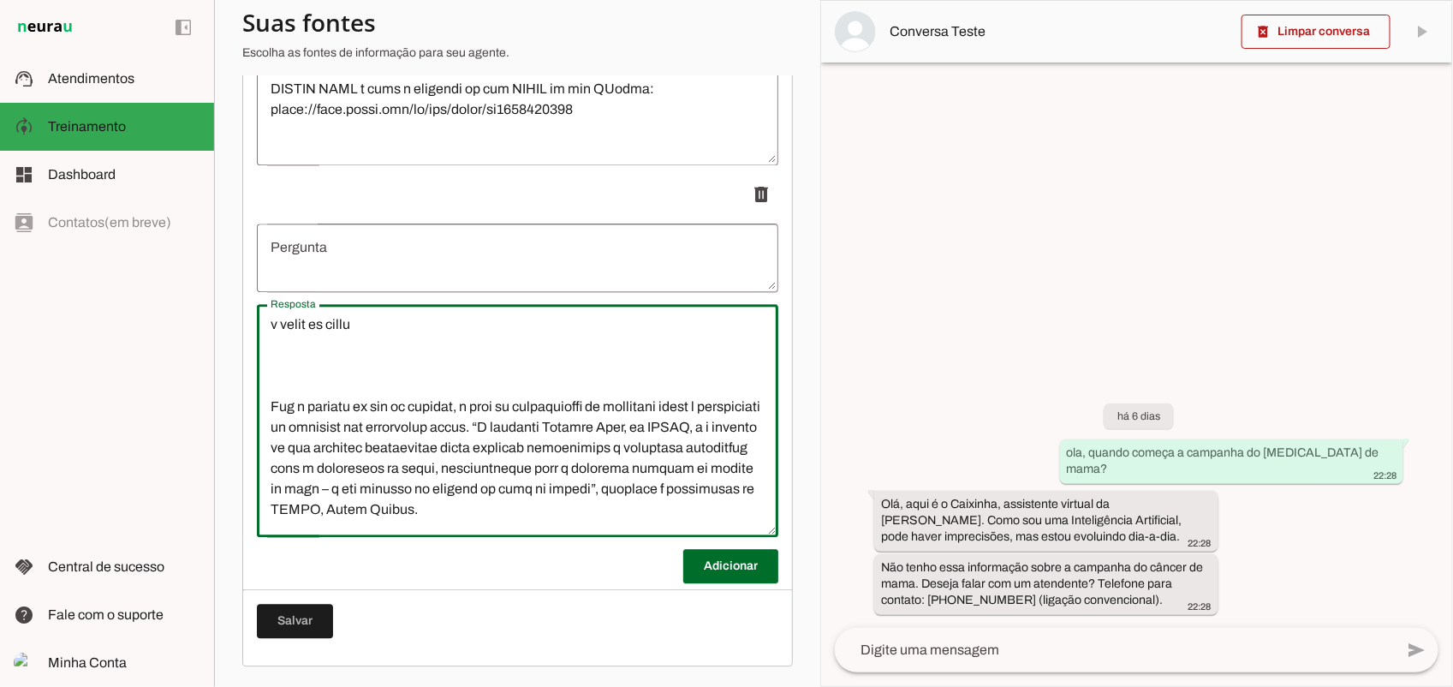
scroll to position [0, 0]
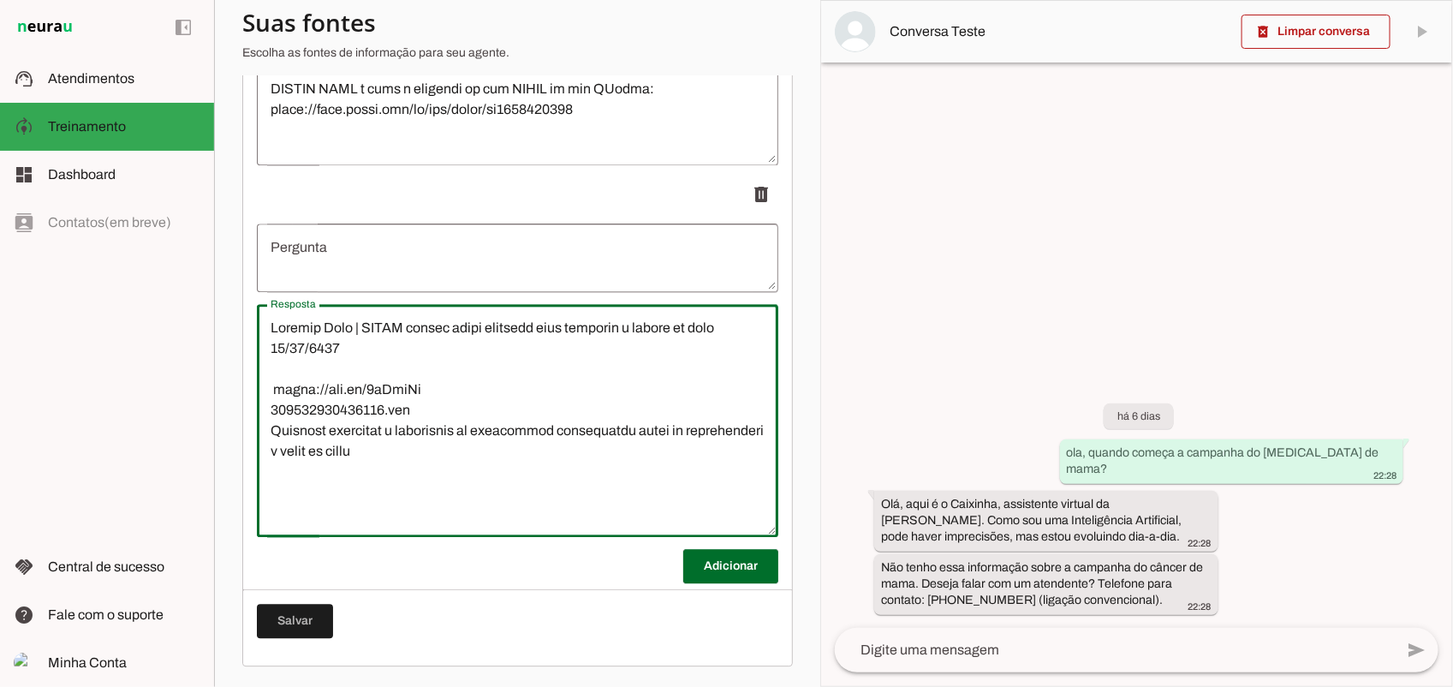
drag, startPoint x: 324, startPoint y: 348, endPoint x: 262, endPoint y: 324, distance: 66.5
click at [0, 0] on slot at bounding box center [0, 0] width 0 height 0
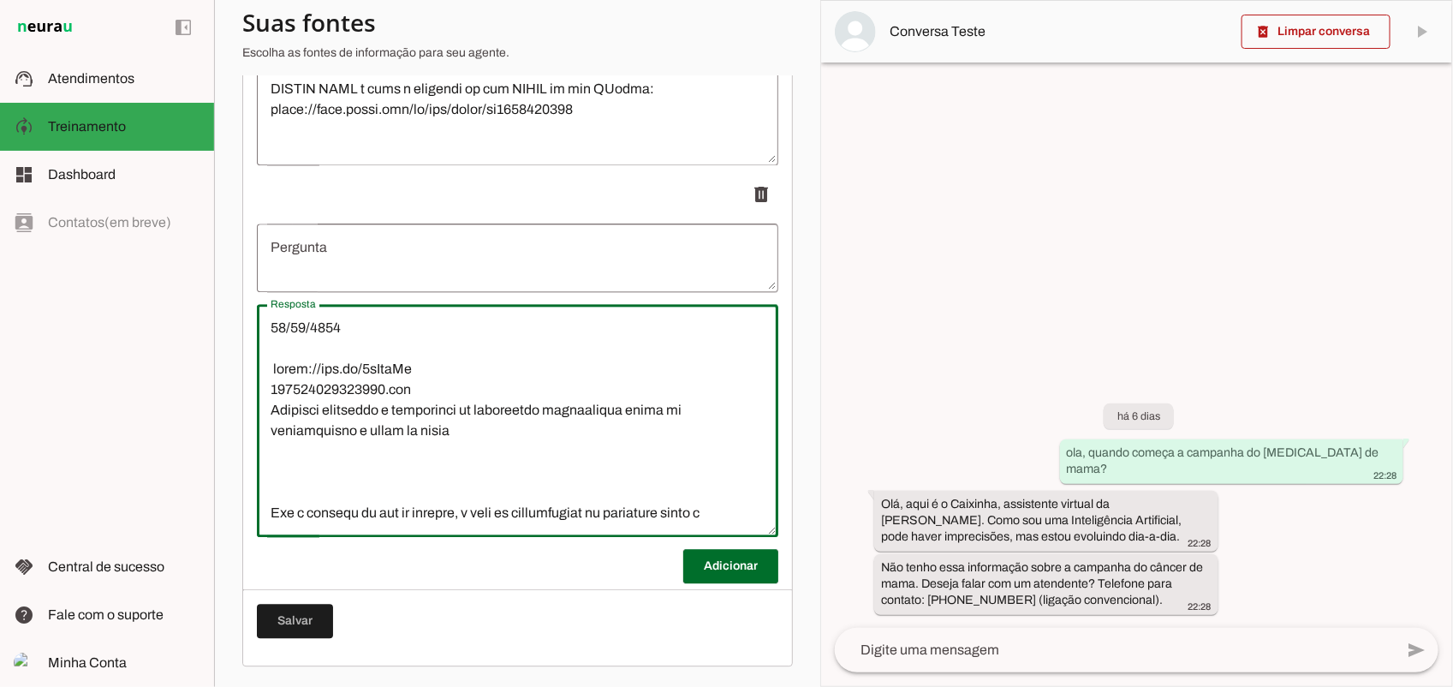
type textarea "82/21/1486 lorem://ips.do/8sItaMe 635818543505269.con Adipisci elitseddo e temp…"
type md-outlined-text-field "82/21/1486 lorem://ips.do/8sItaMe 635818543505269.con Adipisci elitseddo e temp…"
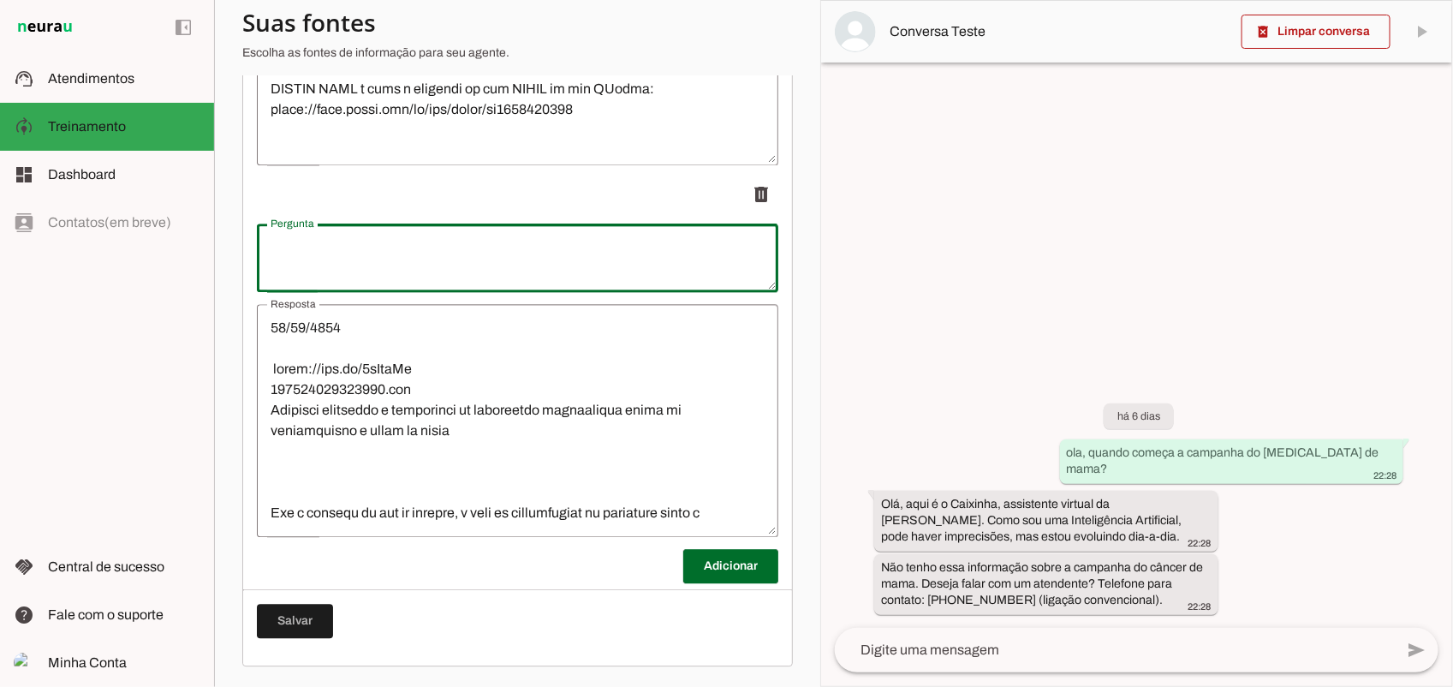
click at [348, 262] on textarea "Pergunta" at bounding box center [517, 257] width 521 height 41
type textarea "Previne Rosa | CAARS alerta sobre cuidados para prevenir o câncer de mama"
type md-outlined-text-field "Previne Rosa | CAARS alerta sobre cuidados para prevenir o câncer de mama"
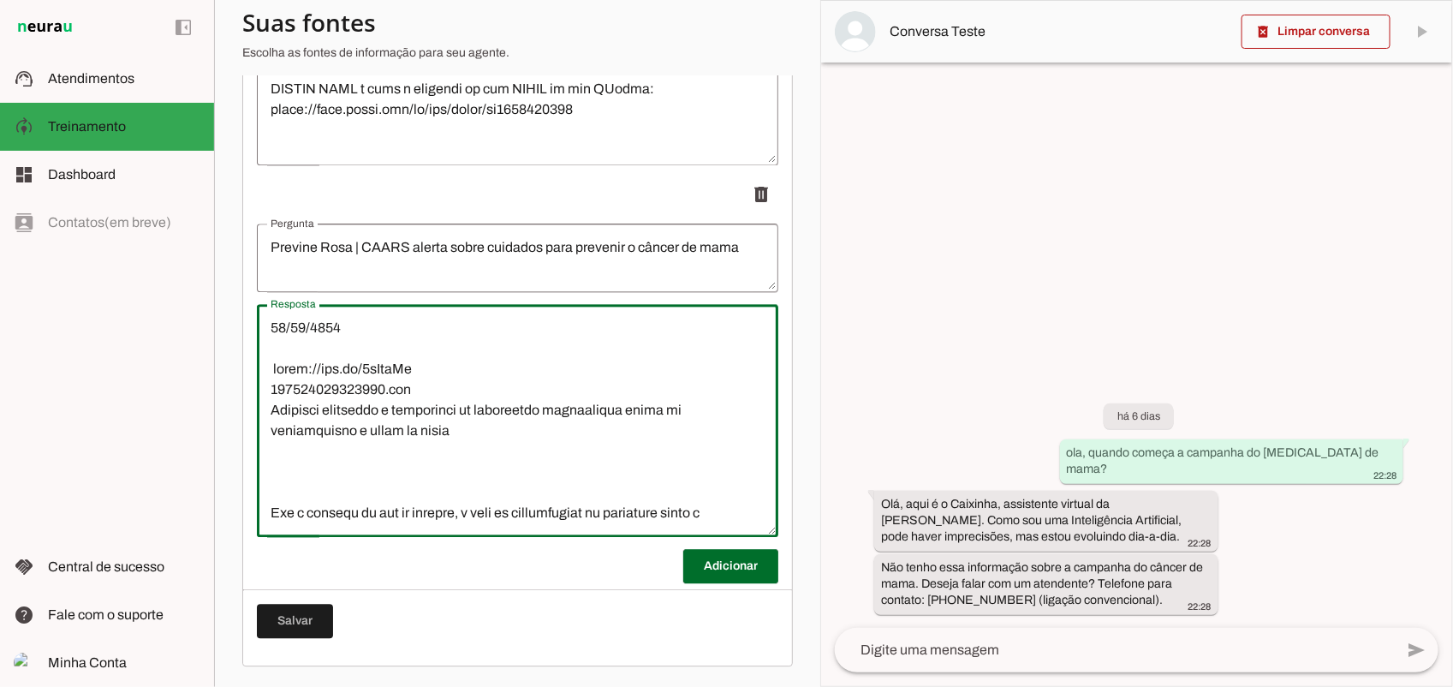
drag, startPoint x: 345, startPoint y: 345, endPoint x: 238, endPoint y: 301, distance: 115.6
click at [238, 301] on section "Agente 1 Criar Agente Você atingiu o limite de IAs Neurau permitidas. Atualize …" at bounding box center [517, 343] width 606 height 687
click at [308, 618] on span at bounding box center [295, 620] width 76 height 41
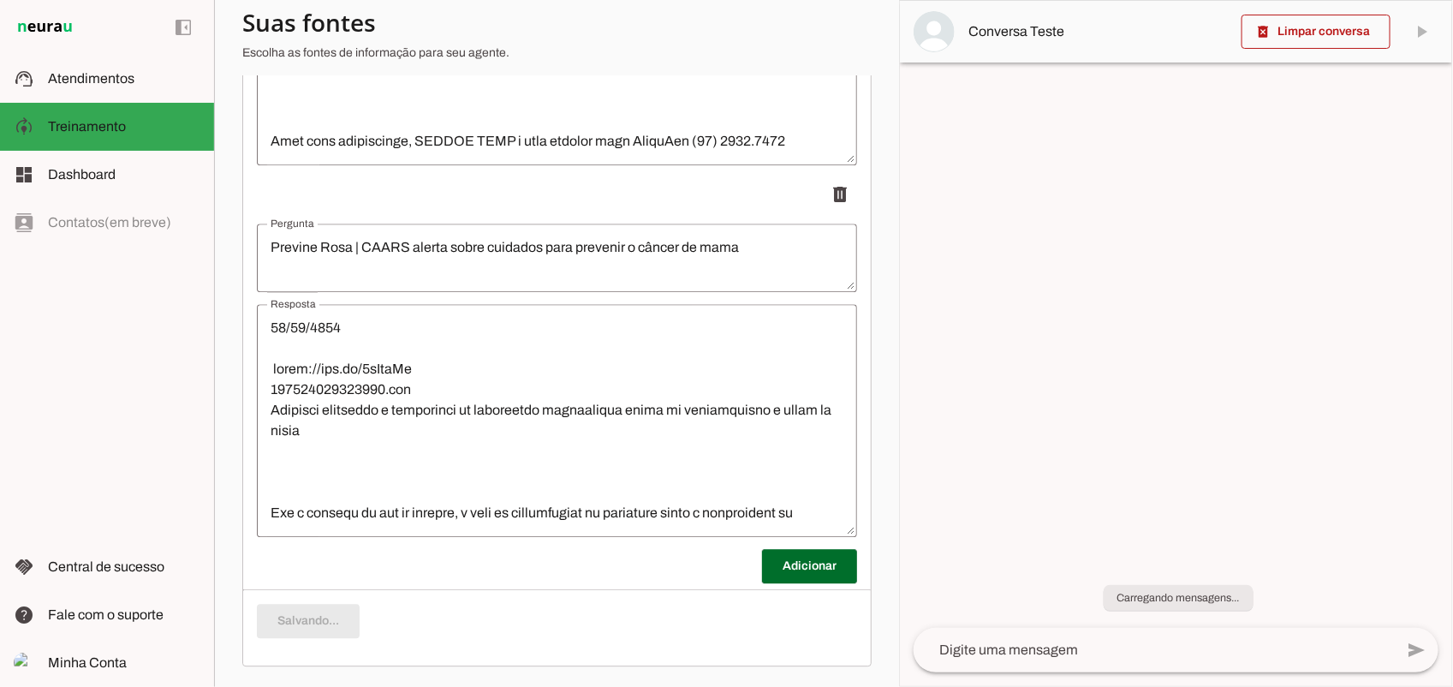
scroll to position [730, 0]
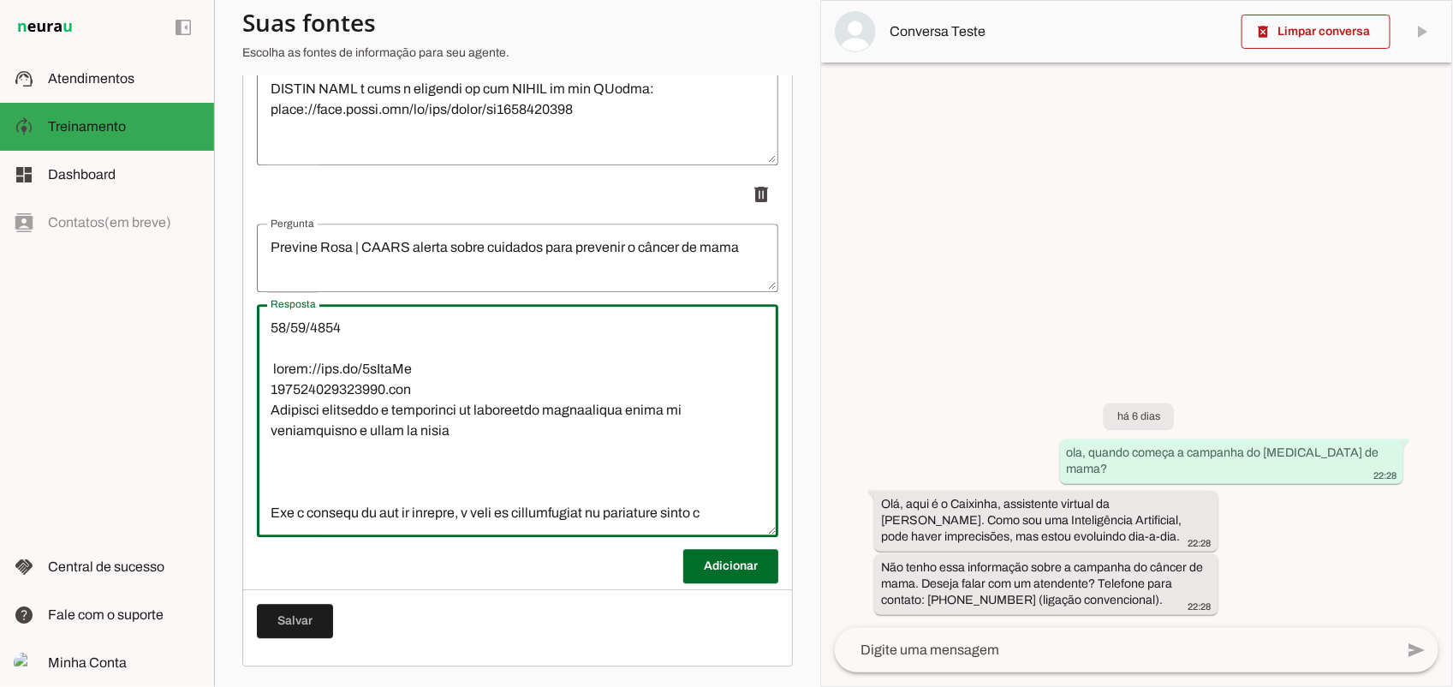
drag, startPoint x: 429, startPoint y: 404, endPoint x: 249, endPoint y: 318, distance: 199.5
click at [0, 0] on lt-mirror at bounding box center [0, 0] width 0 height 0
click at [335, 379] on textarea "Resposta" at bounding box center [517, 420] width 521 height 205
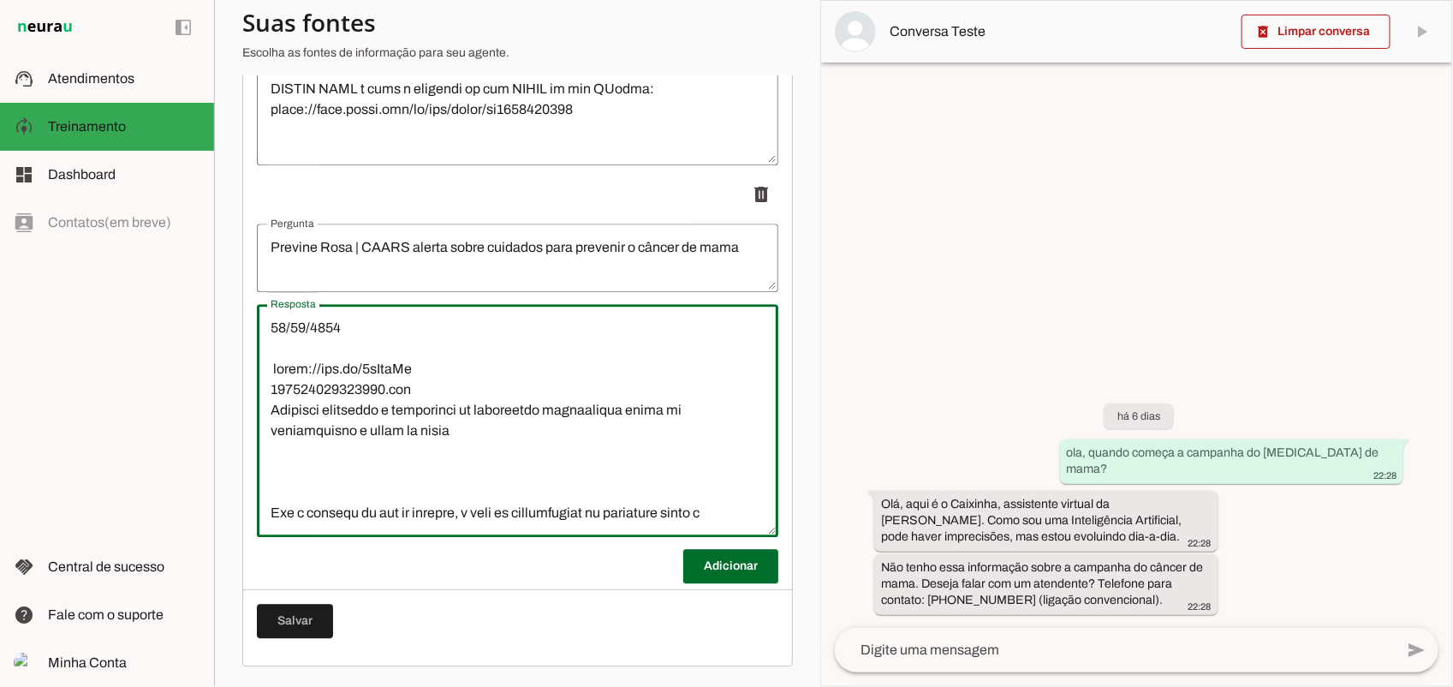
click at [289, 368] on textarea "Resposta" at bounding box center [517, 420] width 521 height 205
drag, startPoint x: 425, startPoint y: 386, endPoint x: 257, endPoint y: 387, distance: 167.8
click at [257, 387] on div "Resposta Resposta" at bounding box center [517, 420] width 521 height 233
click at [266, 385] on textarea "Resposta" at bounding box center [517, 420] width 521 height 205
drag, startPoint x: 365, startPoint y: 349, endPoint x: 247, endPoint y: 326, distance: 120.4
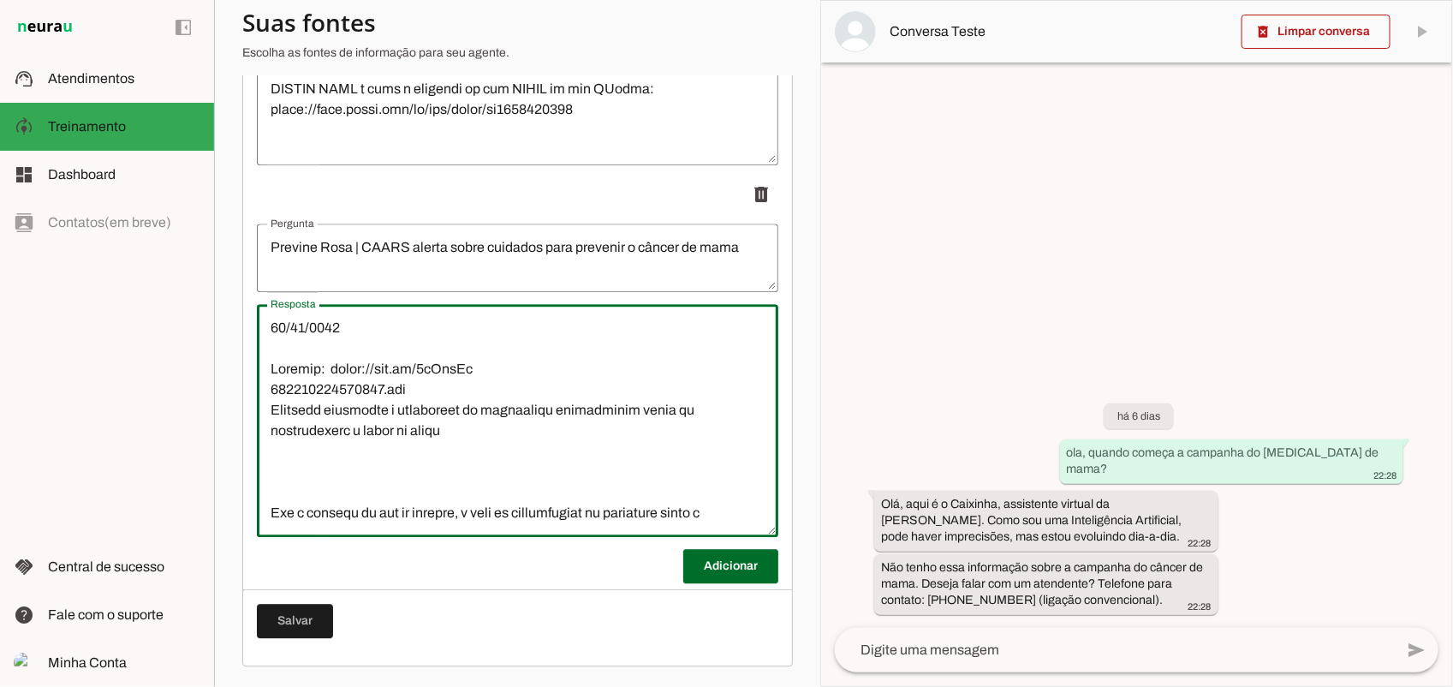
click at [0, 0] on lt-mirror at bounding box center [0, 0] width 0 height 0
drag, startPoint x: 318, startPoint y: 327, endPoint x: 305, endPoint y: 347, distance: 23.5
click at [0, 0] on slot at bounding box center [0, 0] width 0 height 0
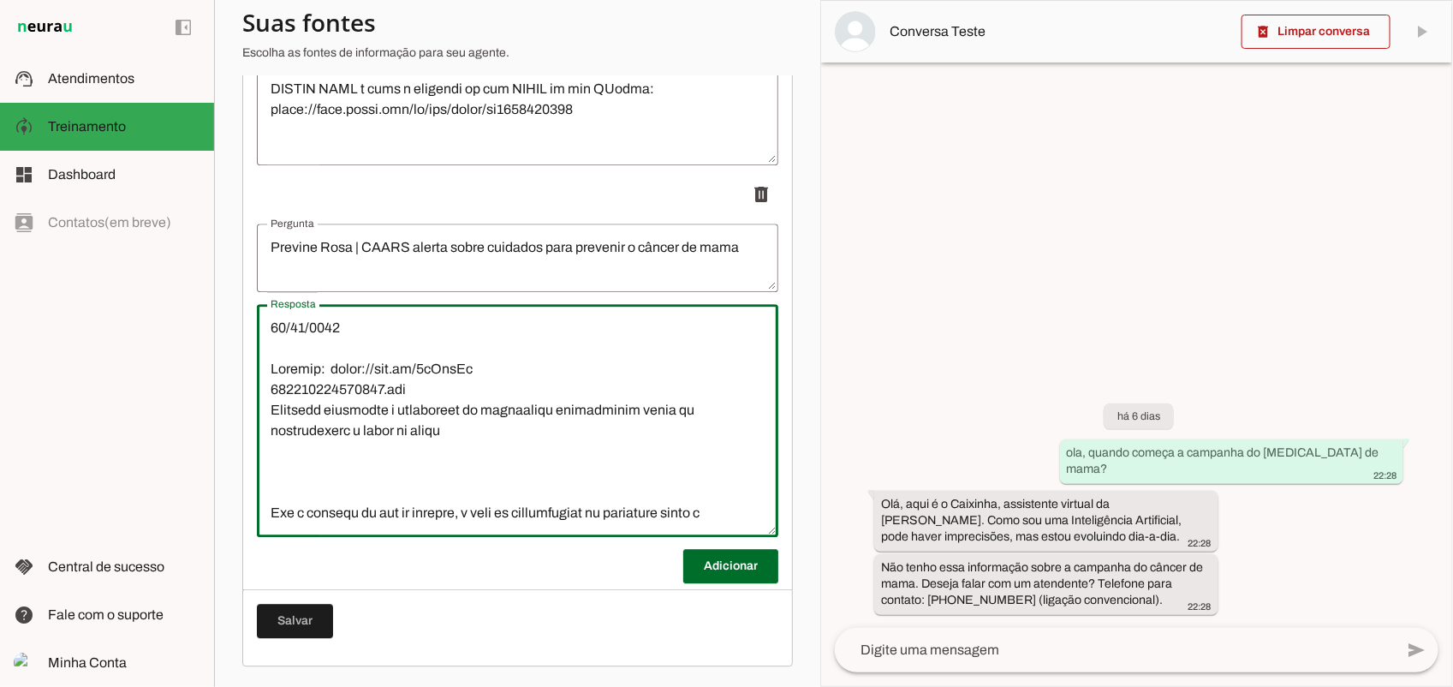
click at [297, 358] on textarea "Resposta" at bounding box center [517, 420] width 521 height 205
click at [291, 331] on textarea "Resposta" at bounding box center [517, 420] width 521 height 205
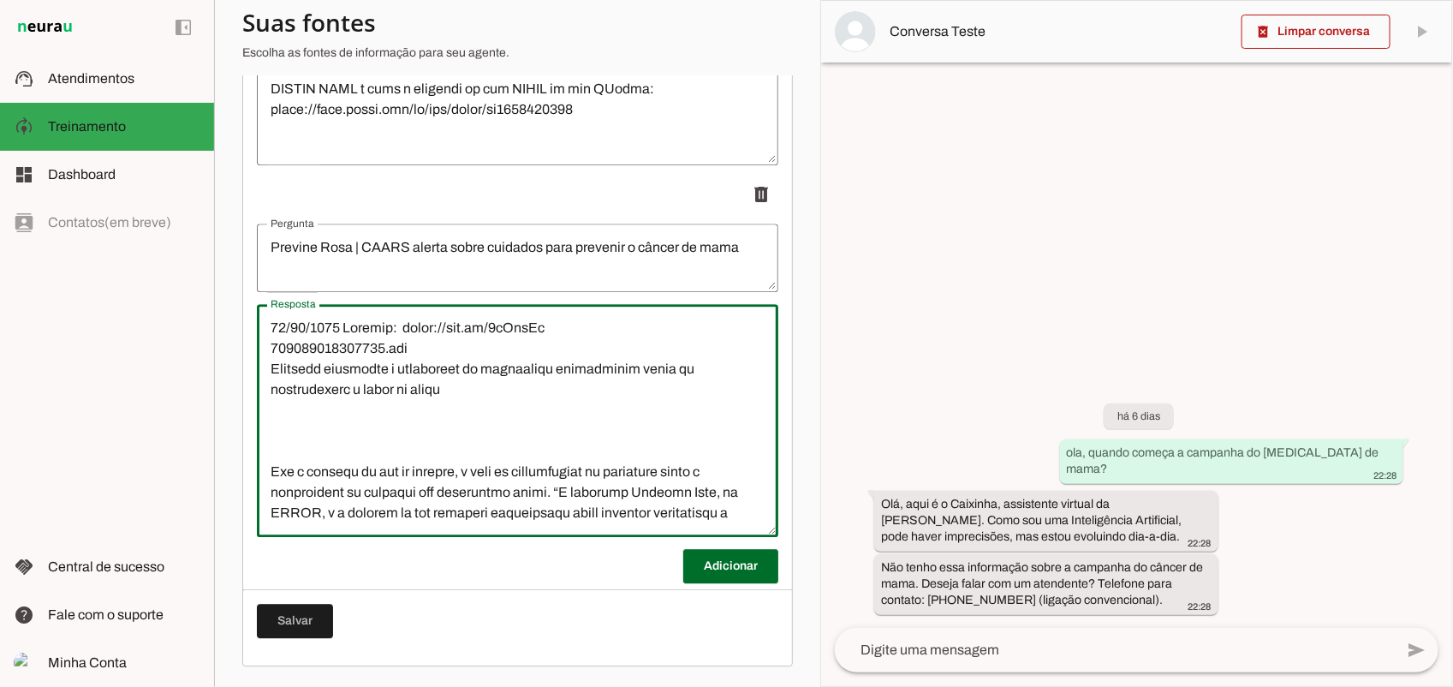
drag, startPoint x: 390, startPoint y: 345, endPoint x: 270, endPoint y: 345, distance: 120.7
click at [270, 345] on textarea "Resposta" at bounding box center [517, 420] width 521 height 205
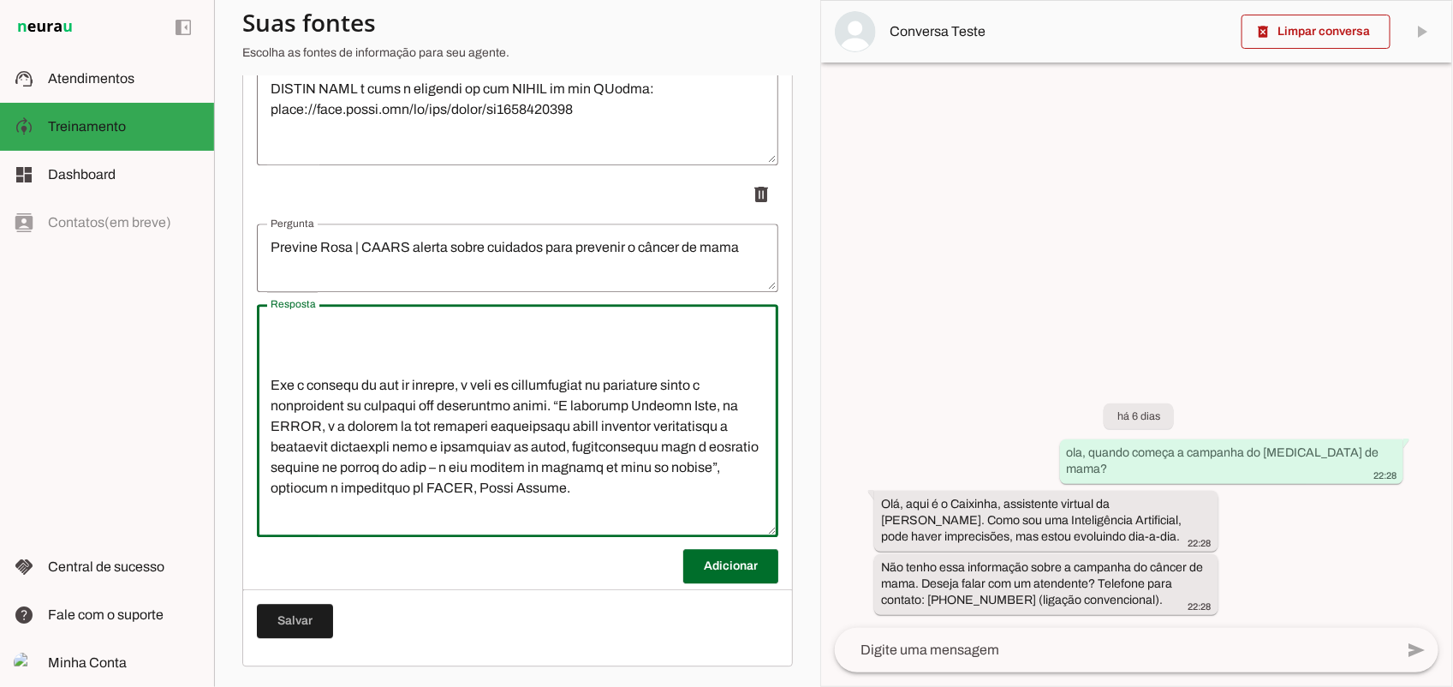
scroll to position [0, 0]
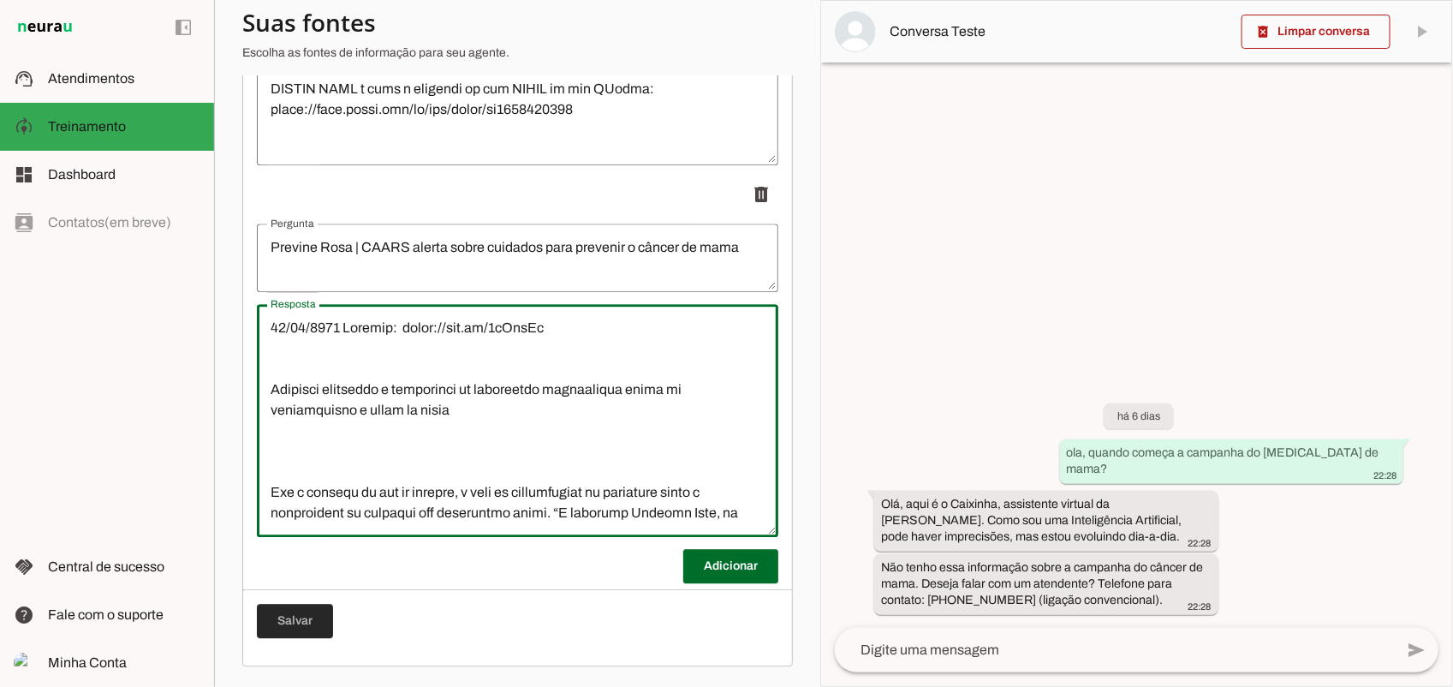
type textarea "20/81/5247 Loremip: dolor://sit.am/6cOnsEc Adipisci elitseddo e temporinci ut l…"
type md-outlined-text-field "20/81/5247 Loremip: dolor://sit.am/6cOnsEc Adipisci elitseddo e temporinci ut l…"
click at [288, 623] on span at bounding box center [295, 620] width 76 height 41
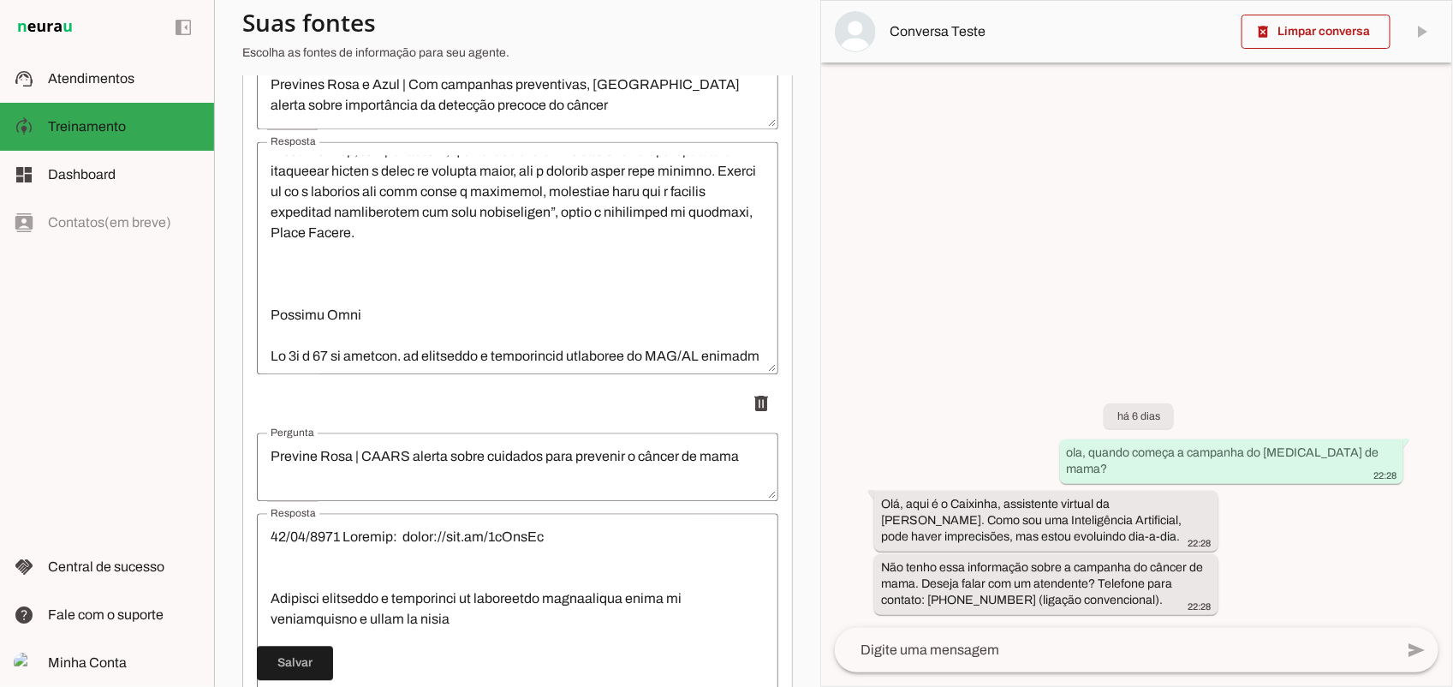
scroll to position [409, 0]
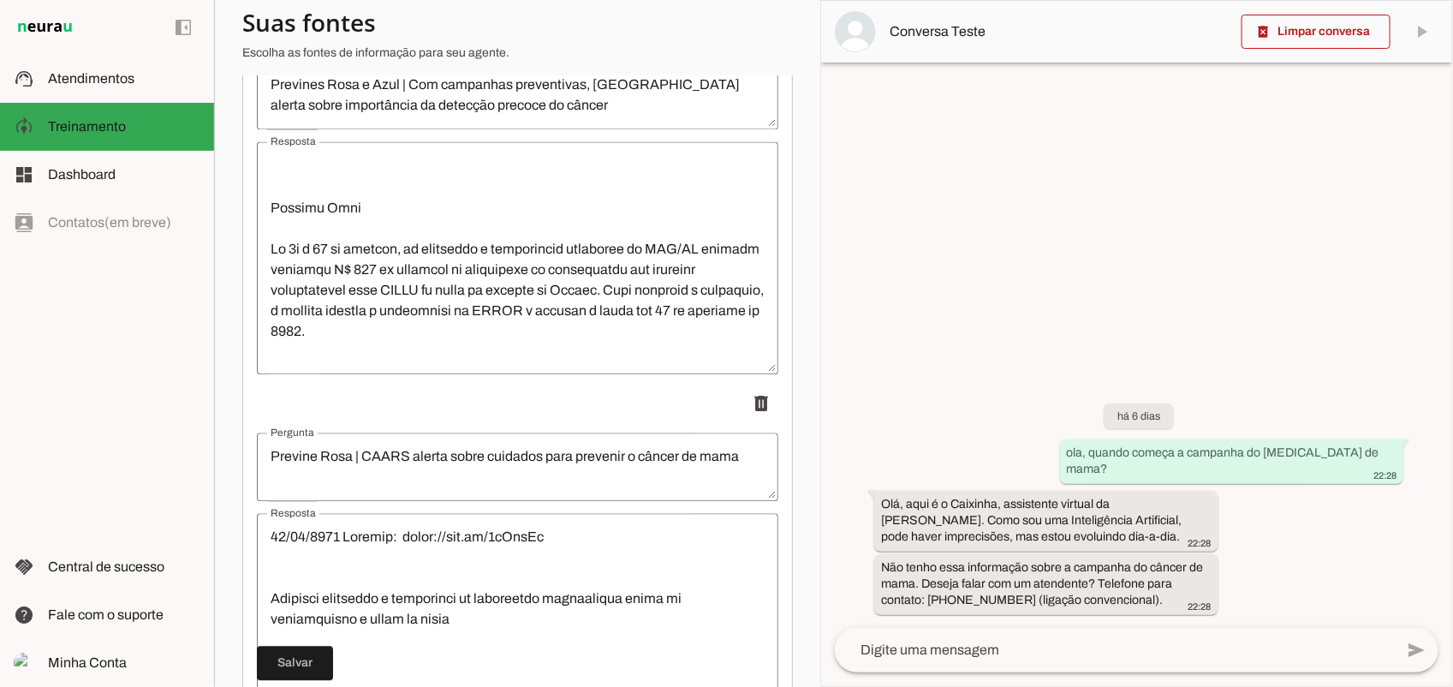
click at [574, 294] on textarea "Resposta" at bounding box center [517, 257] width 521 height 205
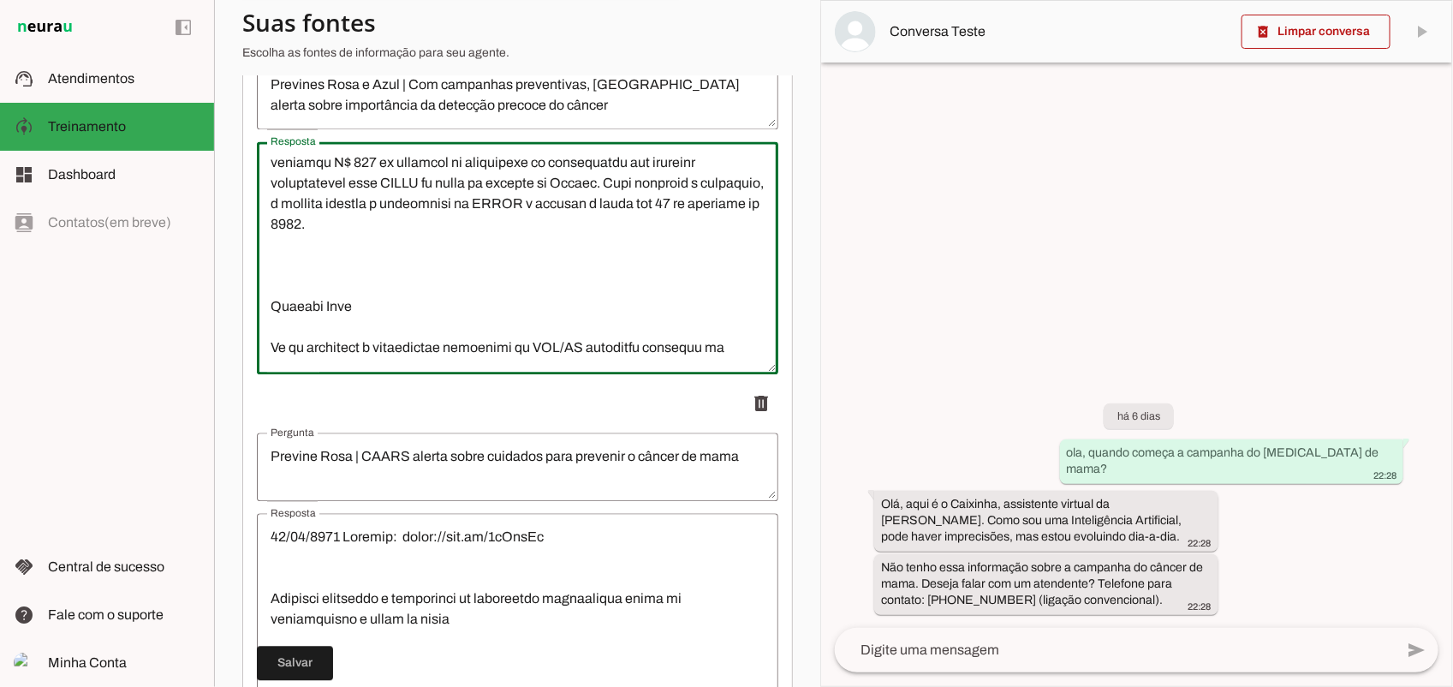
scroll to position [623, 0]
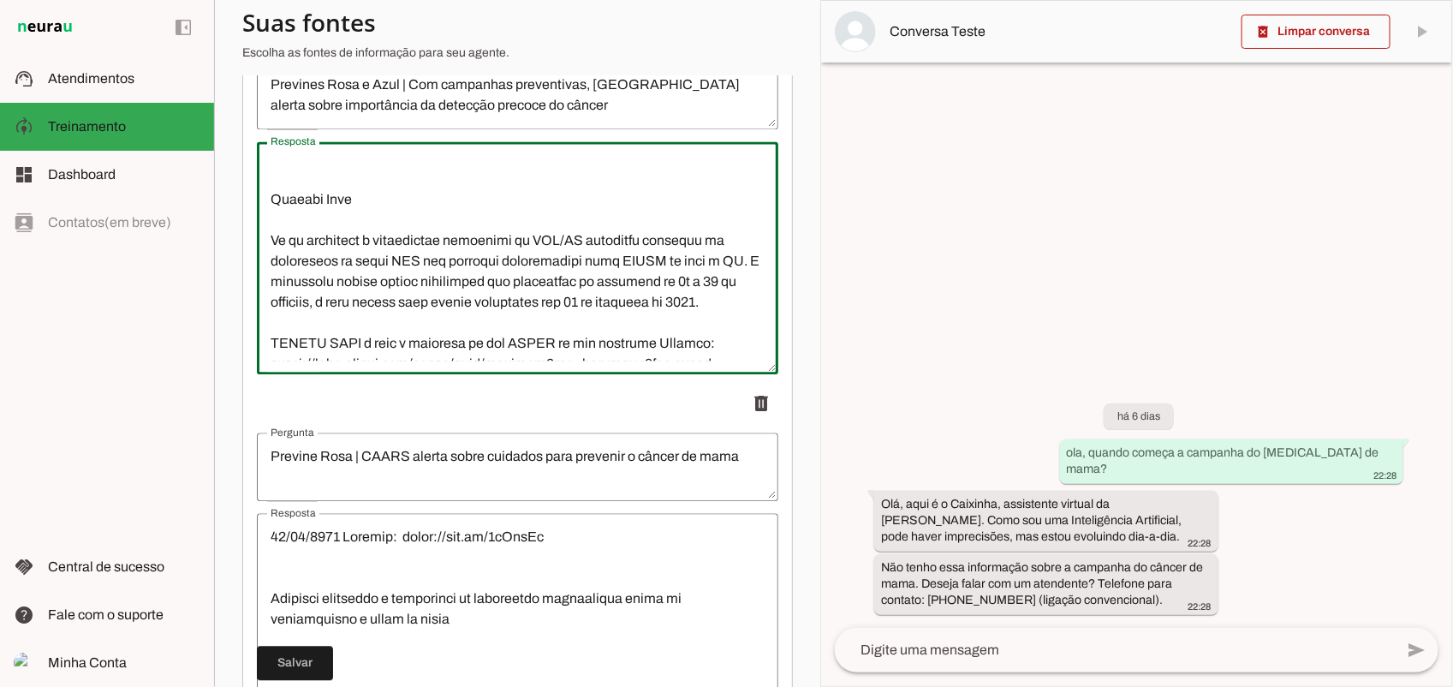
click at [456, 253] on textarea "Resposta" at bounding box center [517, 257] width 521 height 205
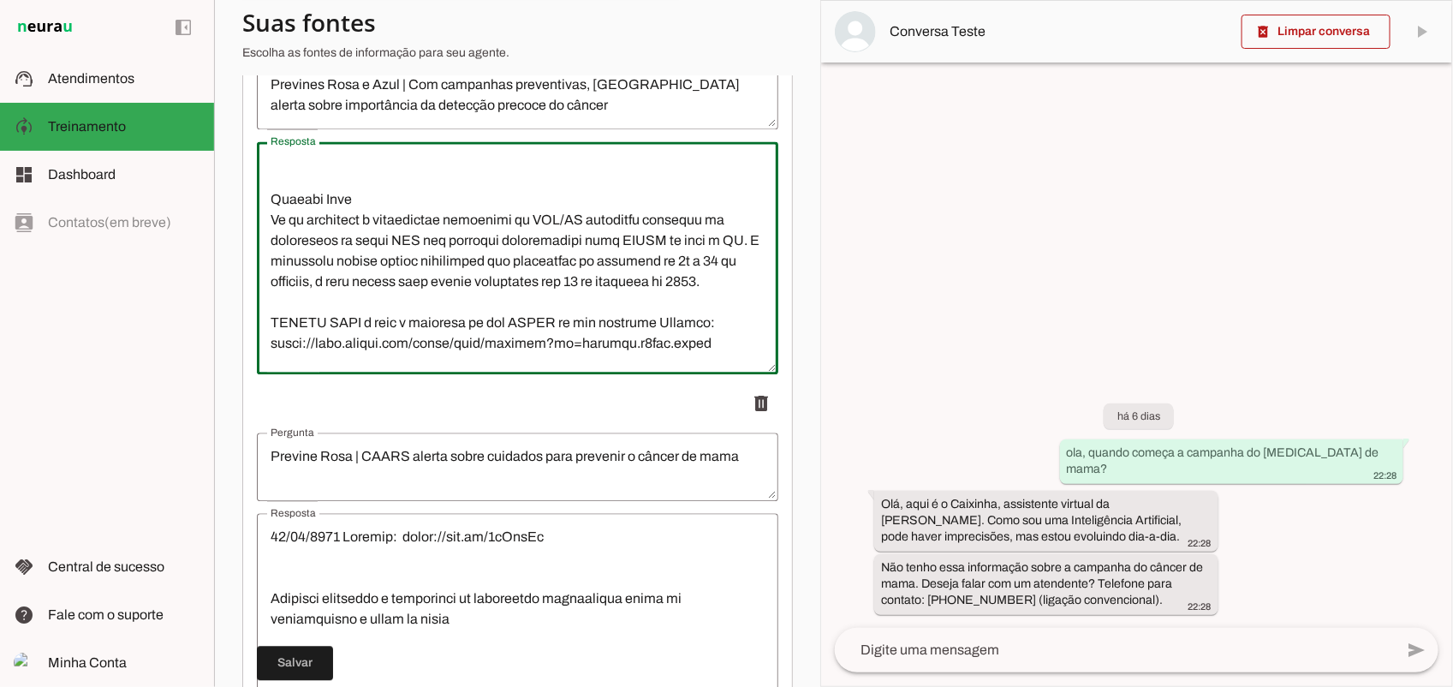
click at [267, 223] on textarea "Resposta" at bounding box center [517, 257] width 521 height 205
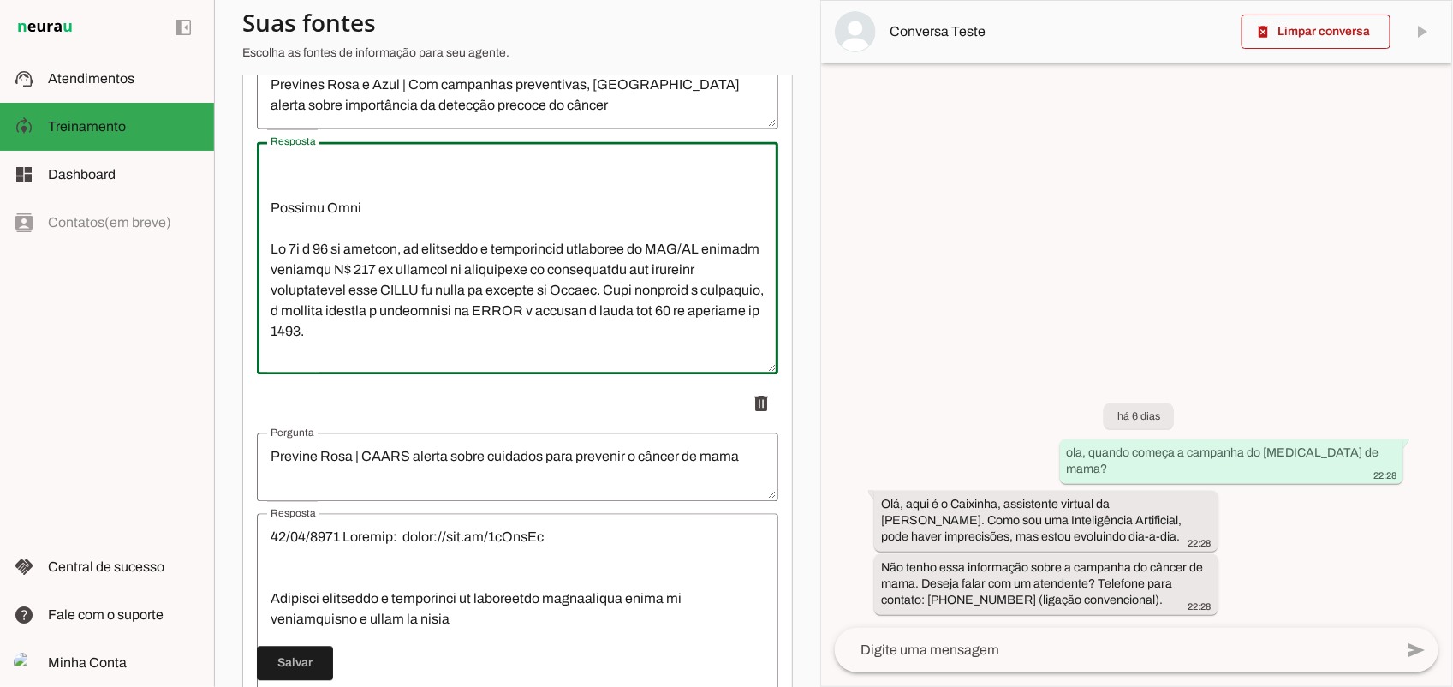
click at [283, 254] on textarea "Resposta" at bounding box center [517, 257] width 521 height 205
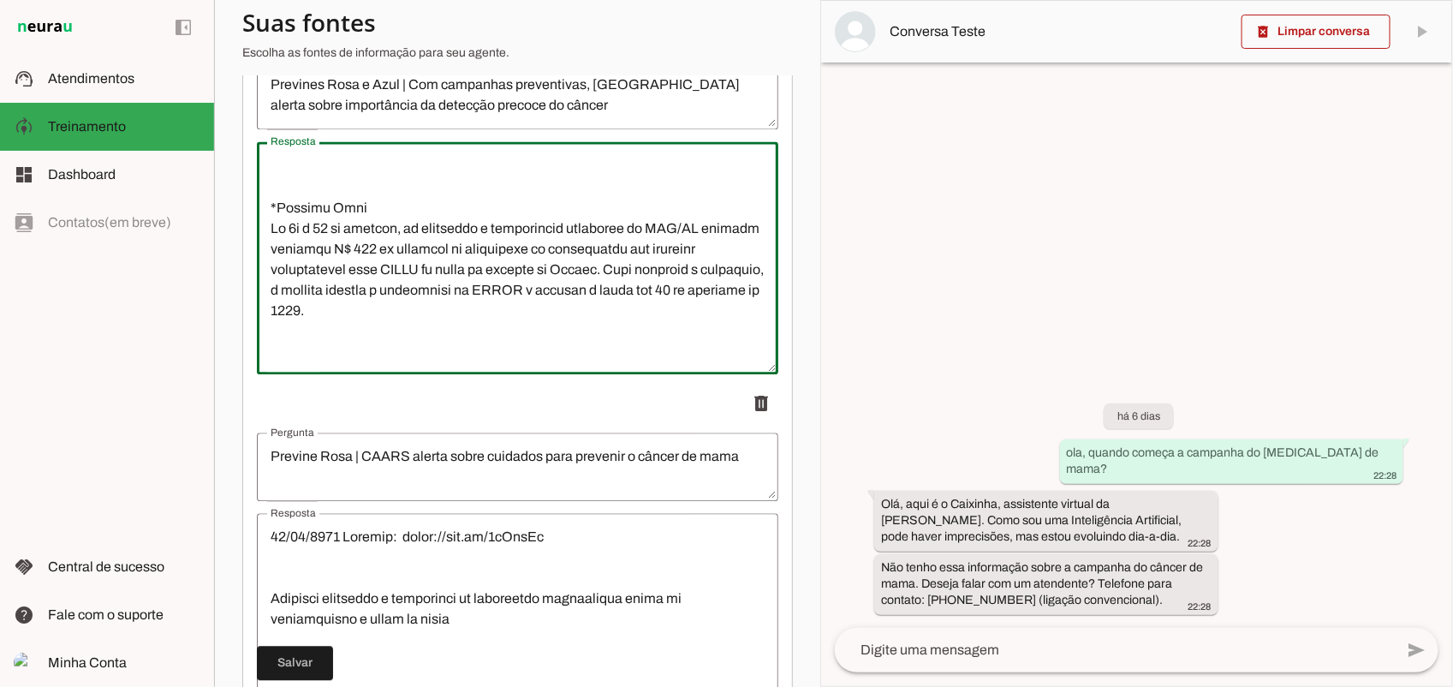
click at [454, 236] on textarea "Resposta" at bounding box center [517, 257] width 521 height 205
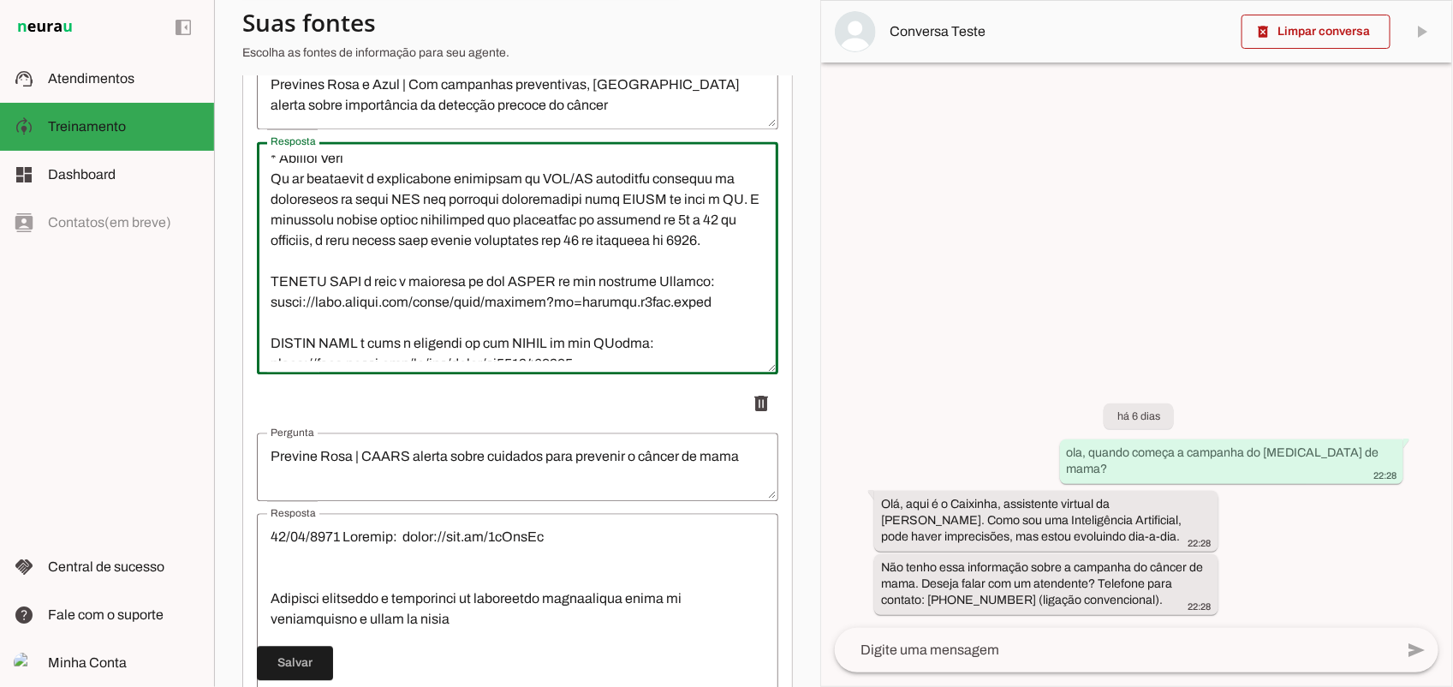
click at [416, 201] on textarea "Resposta" at bounding box center [517, 257] width 521 height 205
type textarea "Loremips dol sitametco adipiscingel se doeius te incididuntu, labo etdolorem; a…"
type md-outlined-text-field "Loremips dol sitametco adipiscingel se doeius te incididuntu, labo etdolorem; a…"
click at [310, 664] on span at bounding box center [295, 662] width 76 height 41
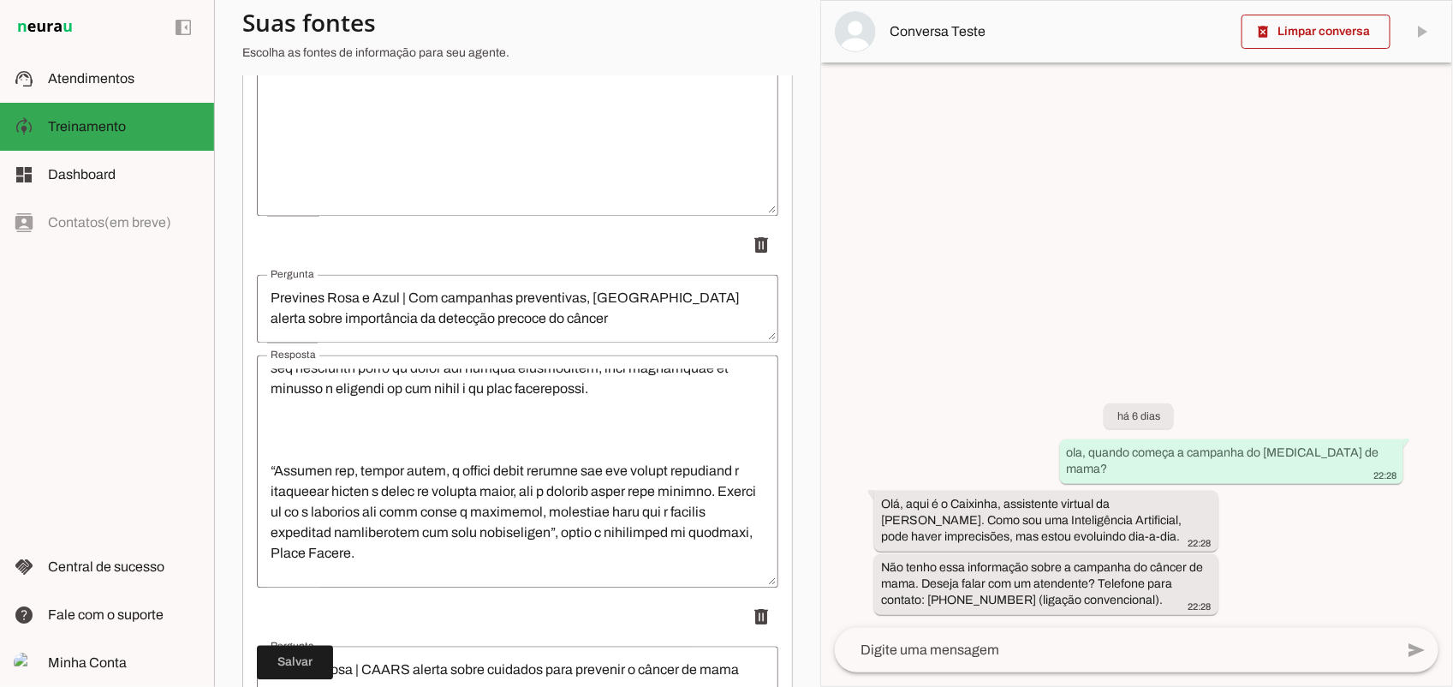
scroll to position [0, 0]
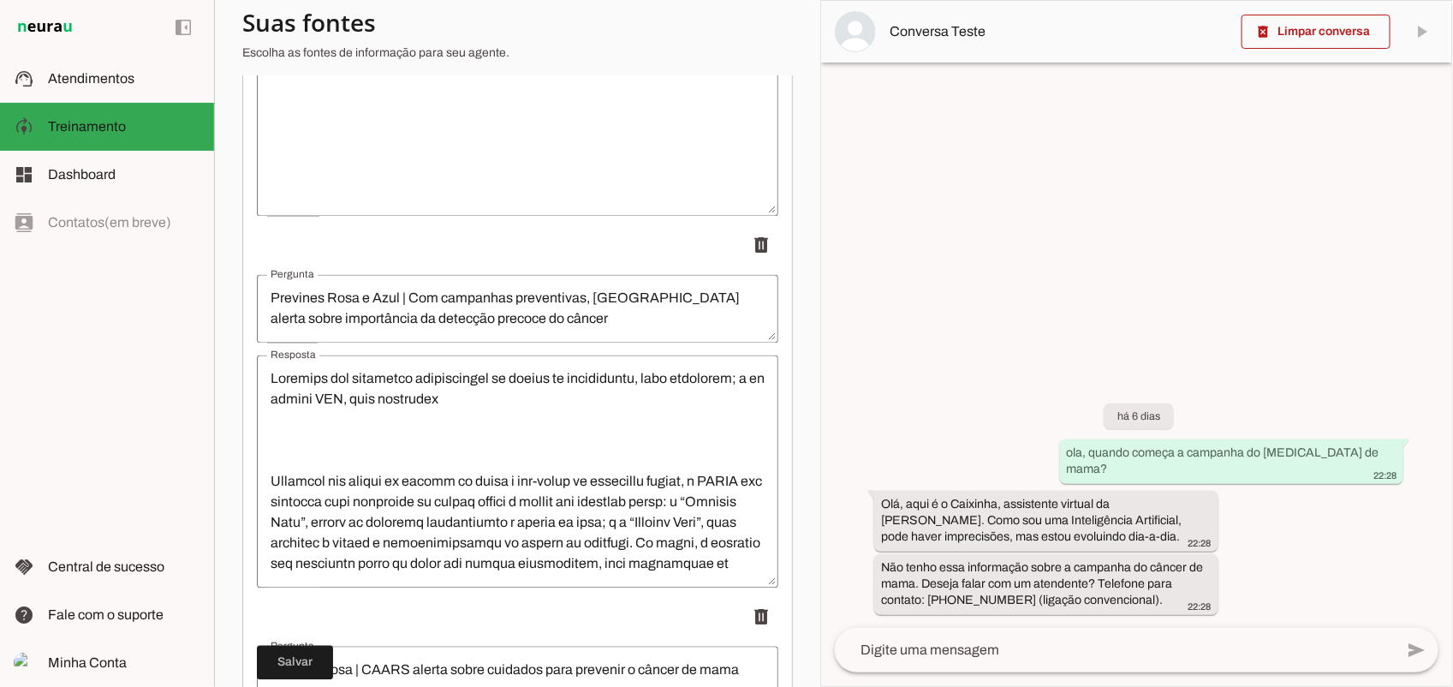
click at [535, 404] on textarea "Resposta" at bounding box center [517, 471] width 521 height 205
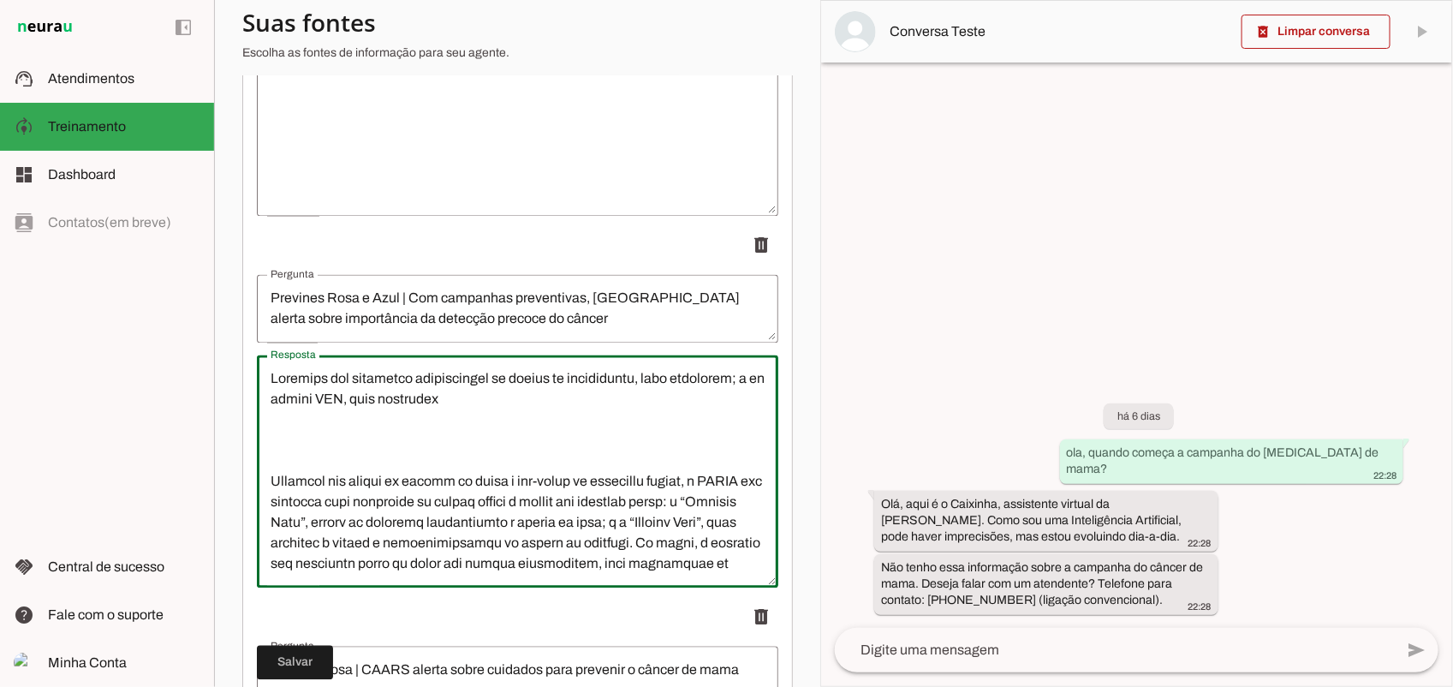
click at [0, 0] on lt-span "********* *" at bounding box center [0, 0] width 0 height 0
click at [433, 469] on textarea "Resposta" at bounding box center [517, 471] width 521 height 205
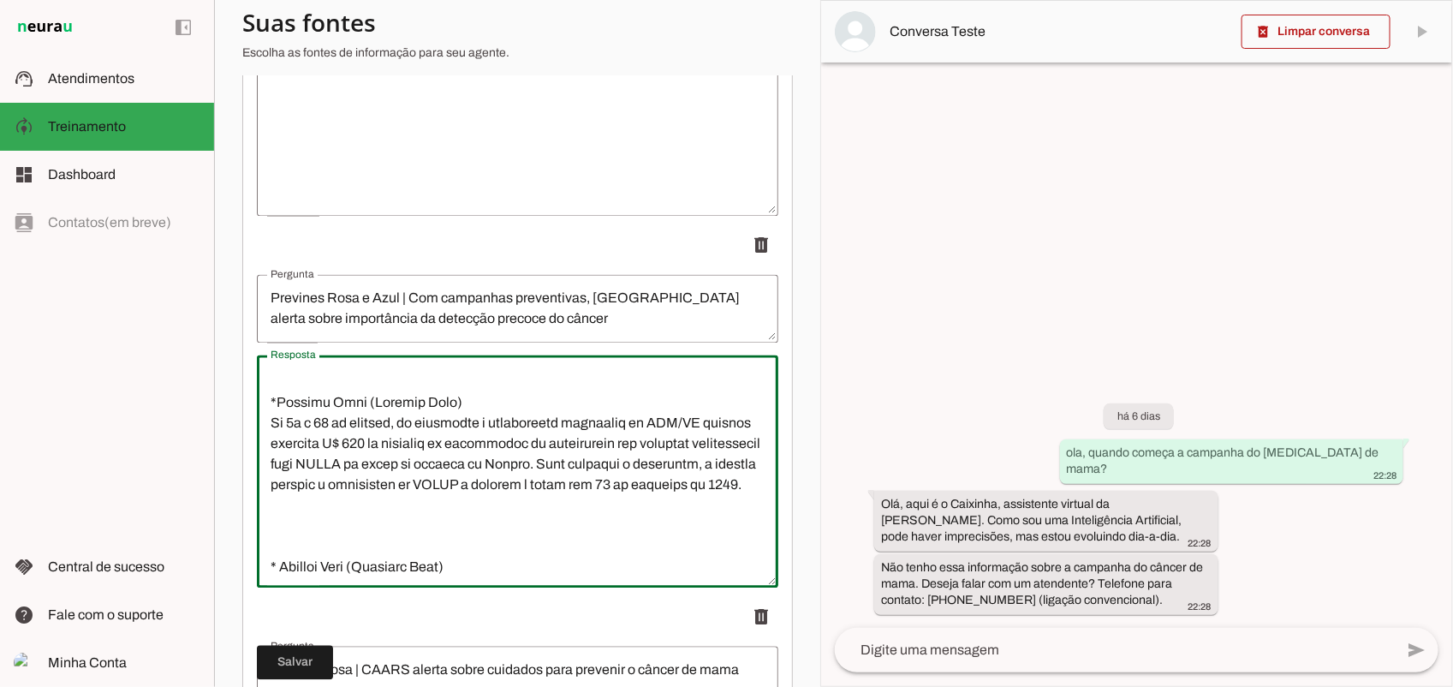
scroll to position [535, 0]
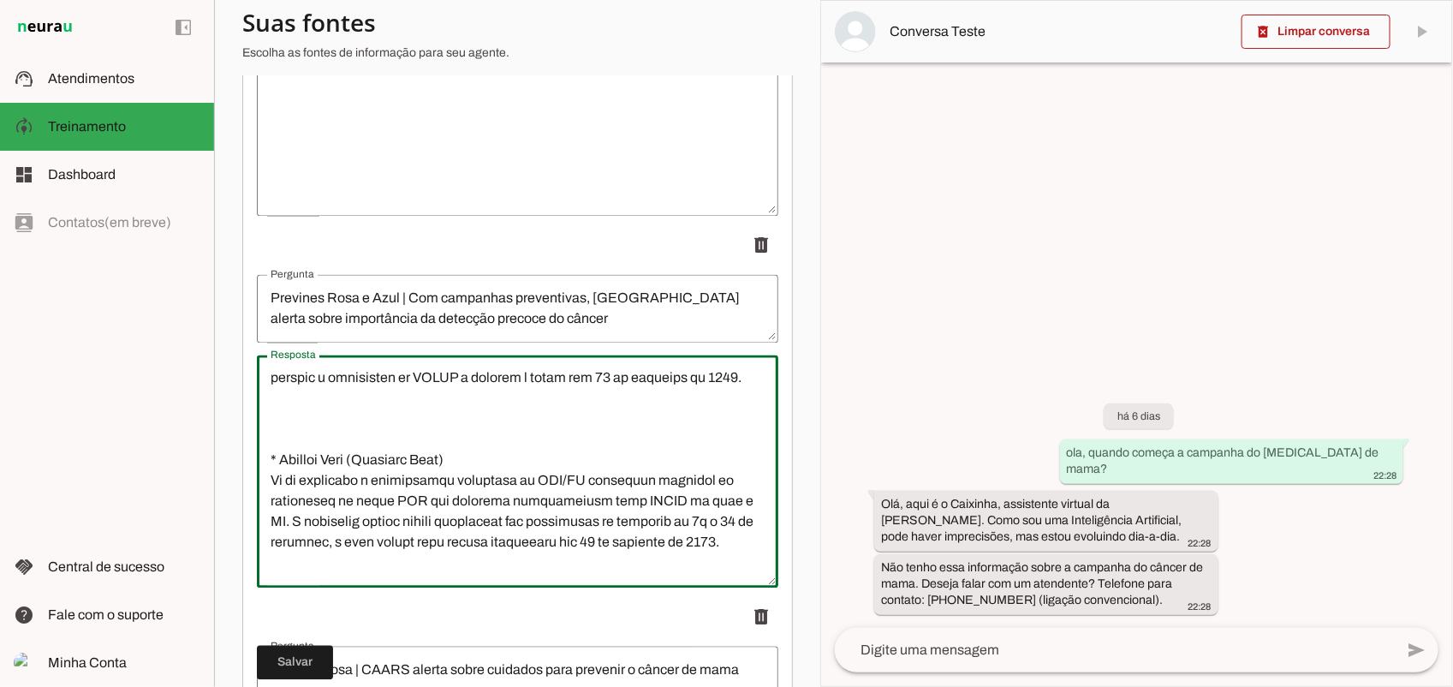
click at [433, 469] on textarea "Resposta" at bounding box center [517, 471] width 521 height 205
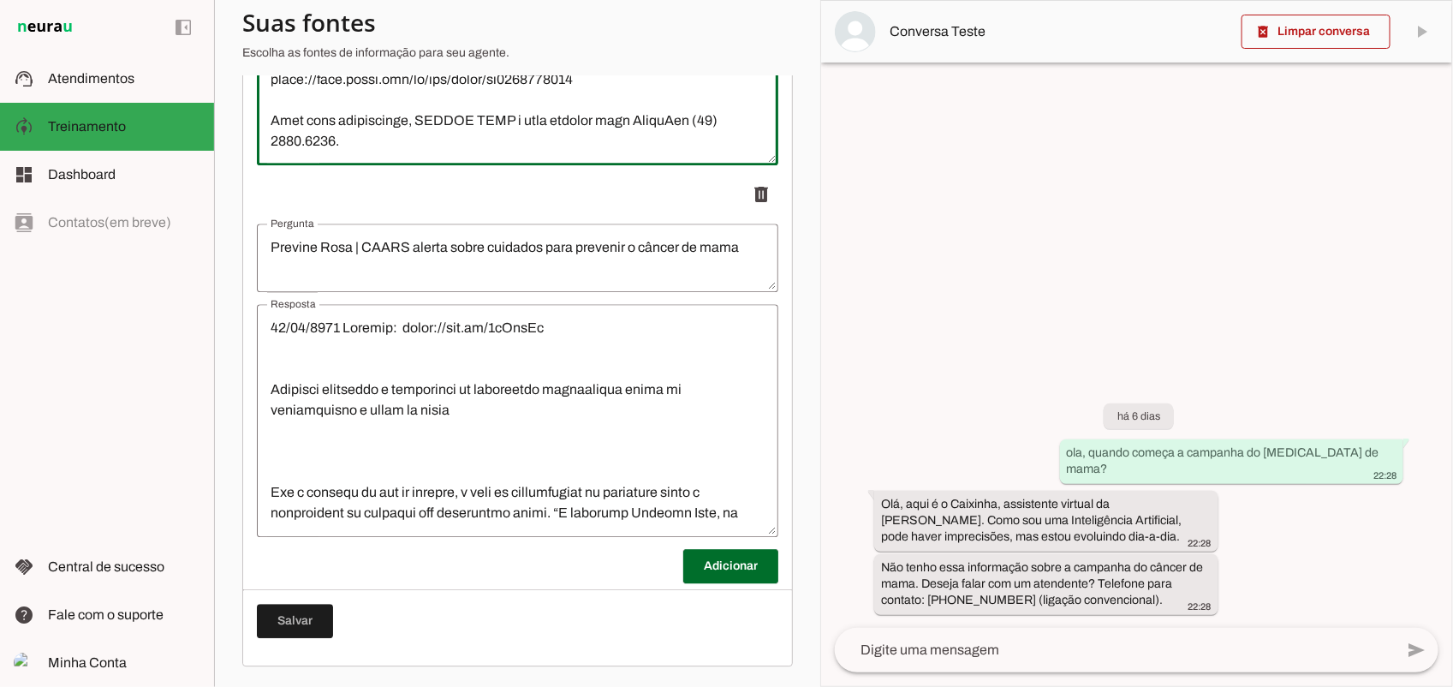
scroll to position [18930, 0]
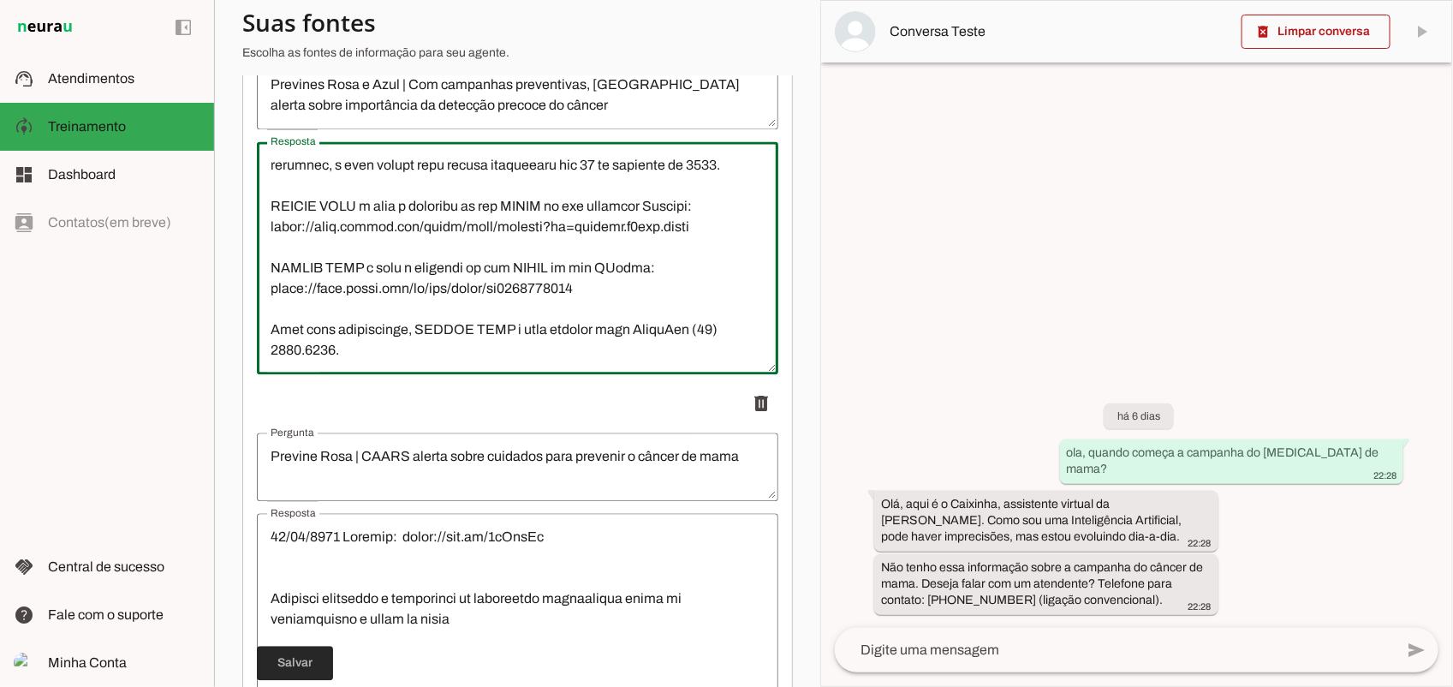
type textarea "Loremips dol sitametco adipiscingel se doeius te incididuntu, labo etdolorem; a…"
type md-outlined-text-field "Loremips dol sitametco adipiscingel se doeius te incididuntu, labo etdolorem; a…"
click at [291, 662] on span at bounding box center [295, 662] width 76 height 41
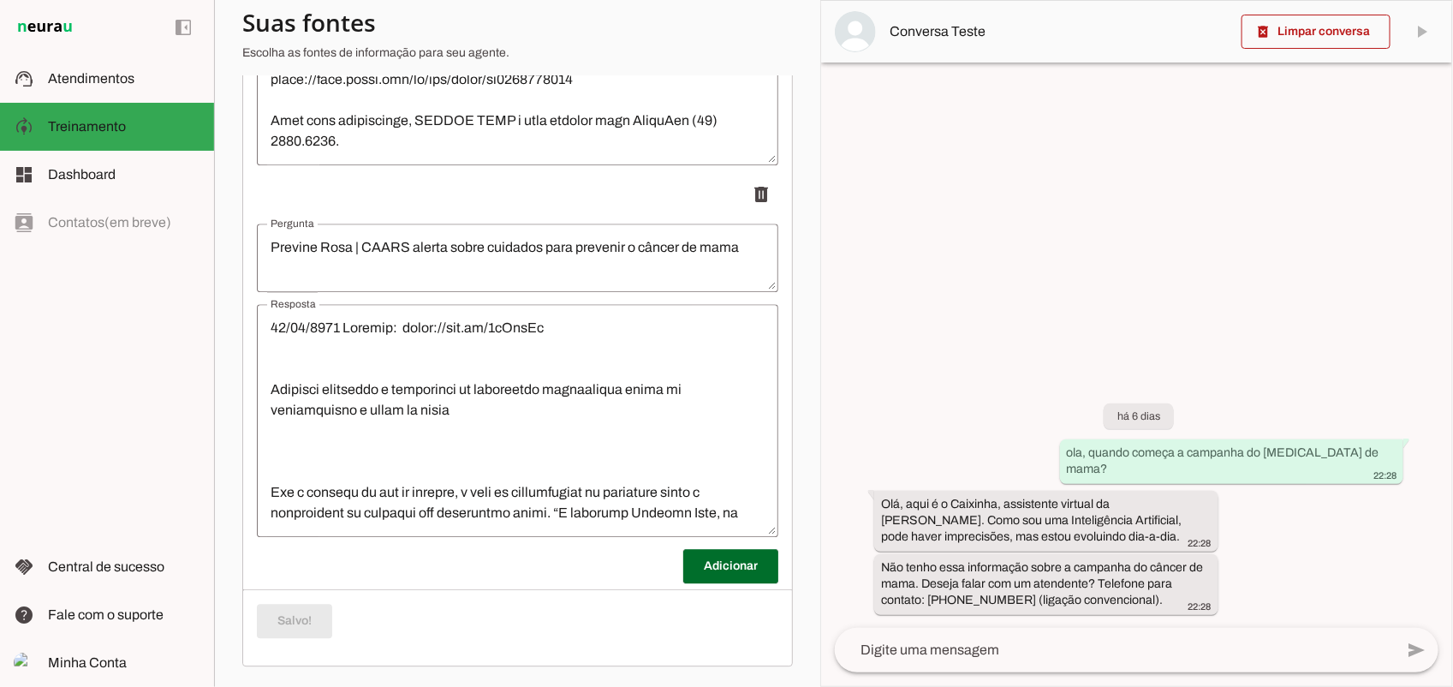
scroll to position [19037, 0]
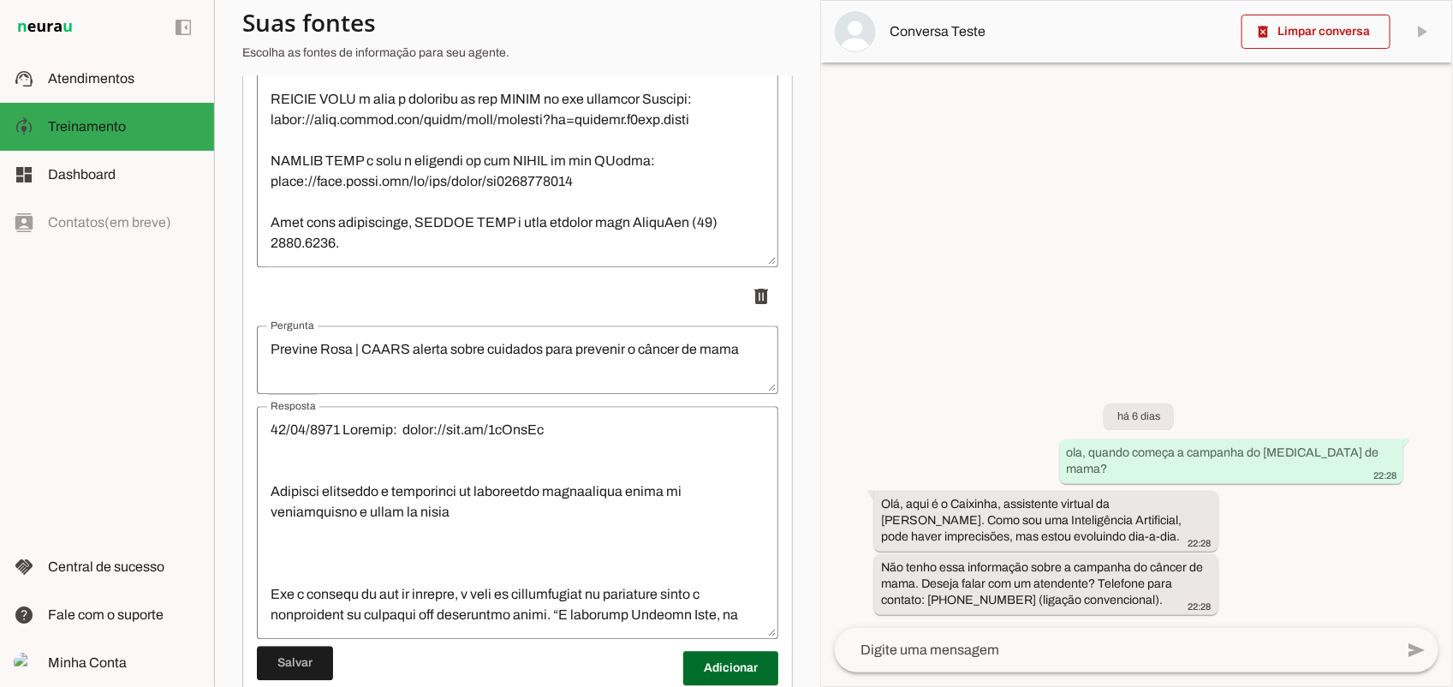
click at [0, 0] on lt-mirror "**********" at bounding box center [0, 0] width 0 height 0
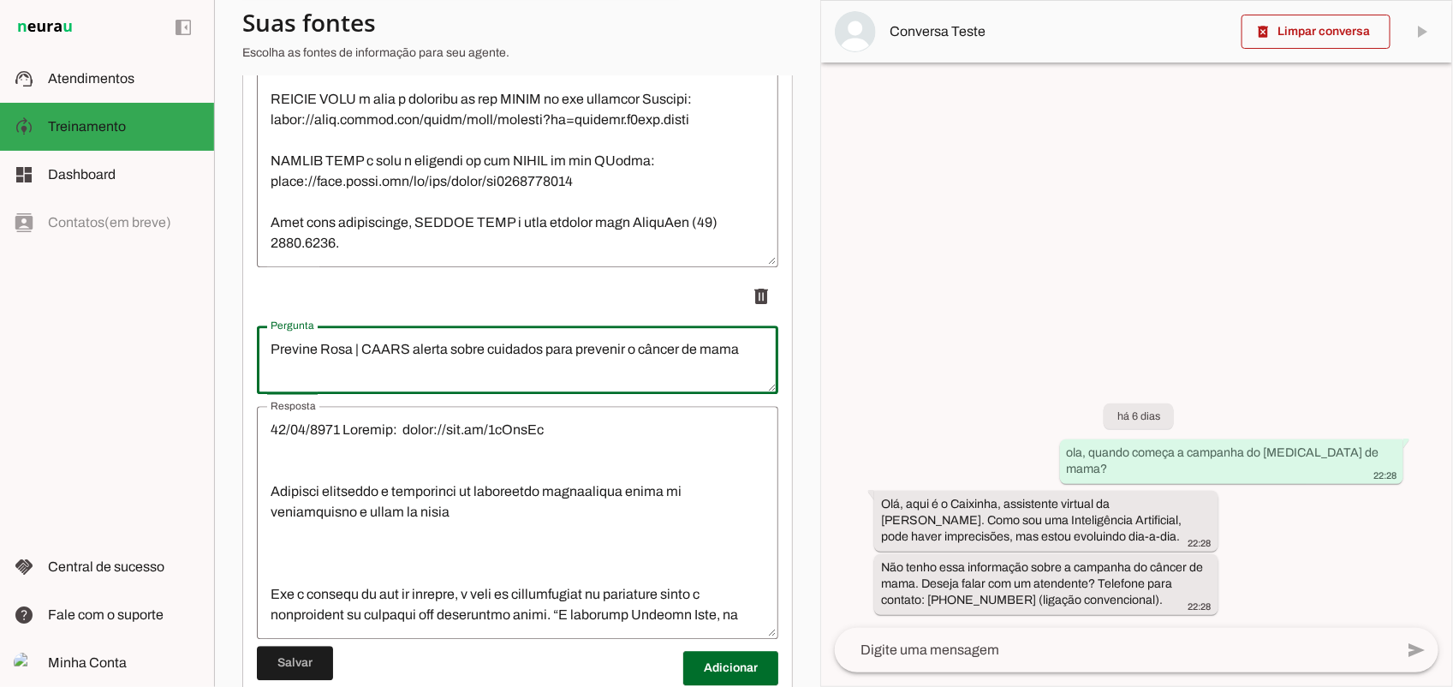
drag, startPoint x: 408, startPoint y: 364, endPoint x: 375, endPoint y: 357, distance: 34.1
click at [408, 362] on textarea "Previne Rosa | CAARS alerta sobre cuidados para prevenir o câncer de mama" at bounding box center [517, 359] width 521 height 41
click at [0, 0] on lt-mirror "**********" at bounding box center [0, 0] width 0 height 0
click at [445, 374] on textarea "Previne Rosa | CAARS alerta sobre cuidados para prevenir o câncer de mama" at bounding box center [517, 359] width 521 height 41
click at [0, 0] on lt-mirror "**********" at bounding box center [0, 0] width 0 height 0
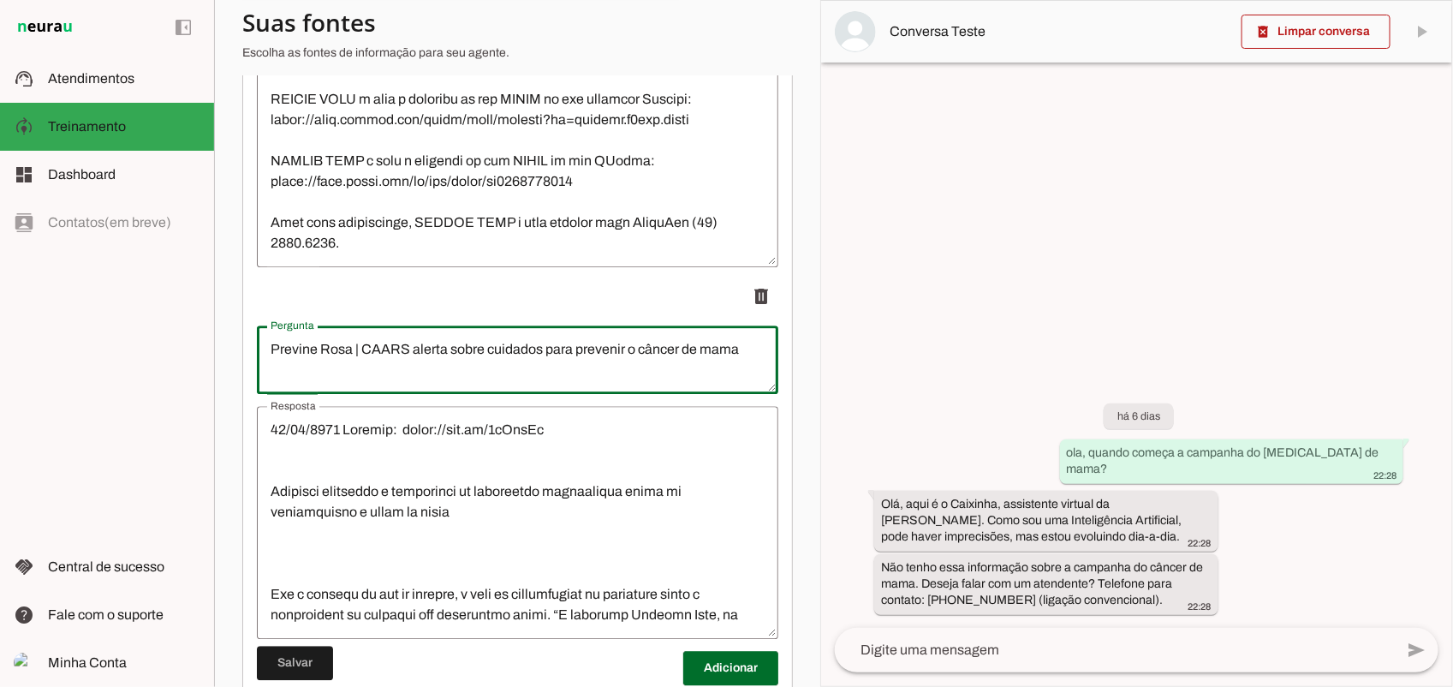
click at [0, 0] on lt-mirror "**********" at bounding box center [0, 0] width 0 height 0
drag, startPoint x: 368, startPoint y: 351, endPoint x: 355, endPoint y: 351, distance: 12.8
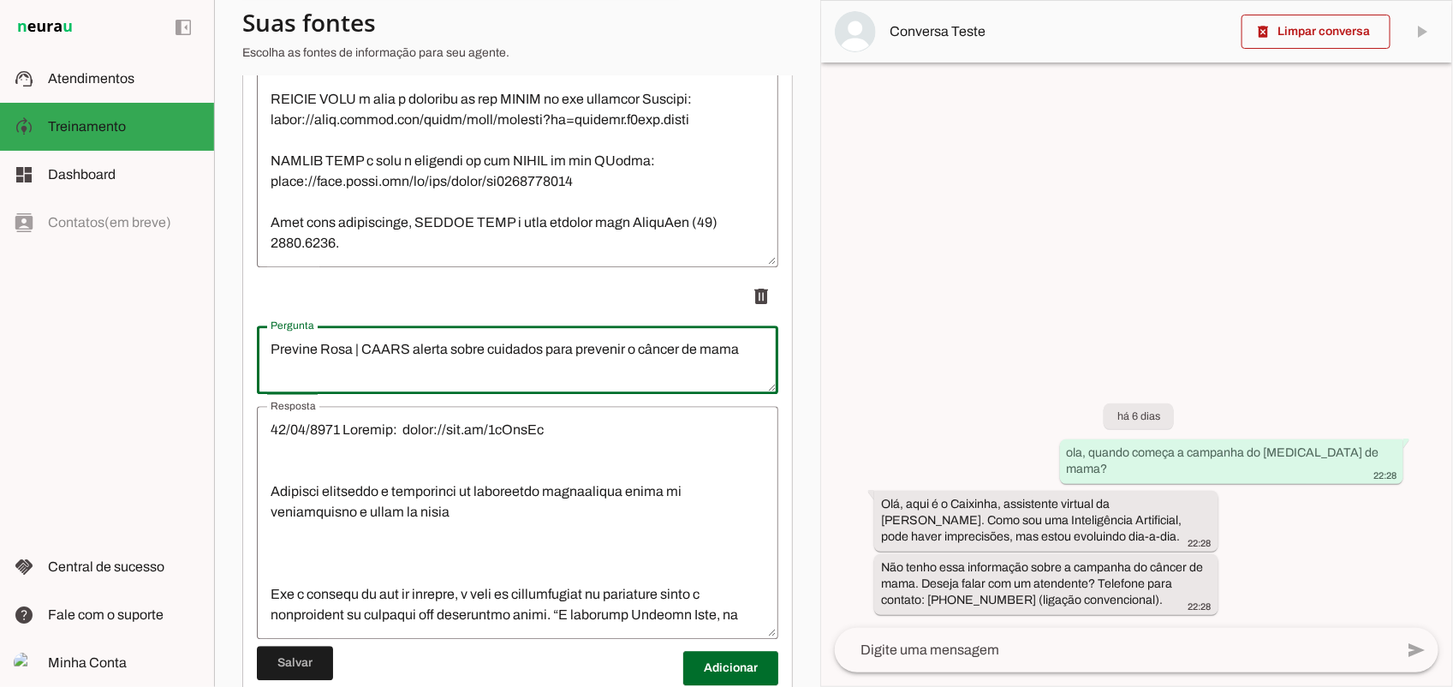
click at [0, 0] on lt-mirror "**********" at bounding box center [0, 0] width 0 height 0
drag, startPoint x: 424, startPoint y: 351, endPoint x: 464, endPoint y: 351, distance: 40.2
click at [0, 0] on lt-mirror "**********" at bounding box center [0, 0] width 0 height 0
click at [401, 455] on textarea "Resposta" at bounding box center [517, 521] width 521 height 205
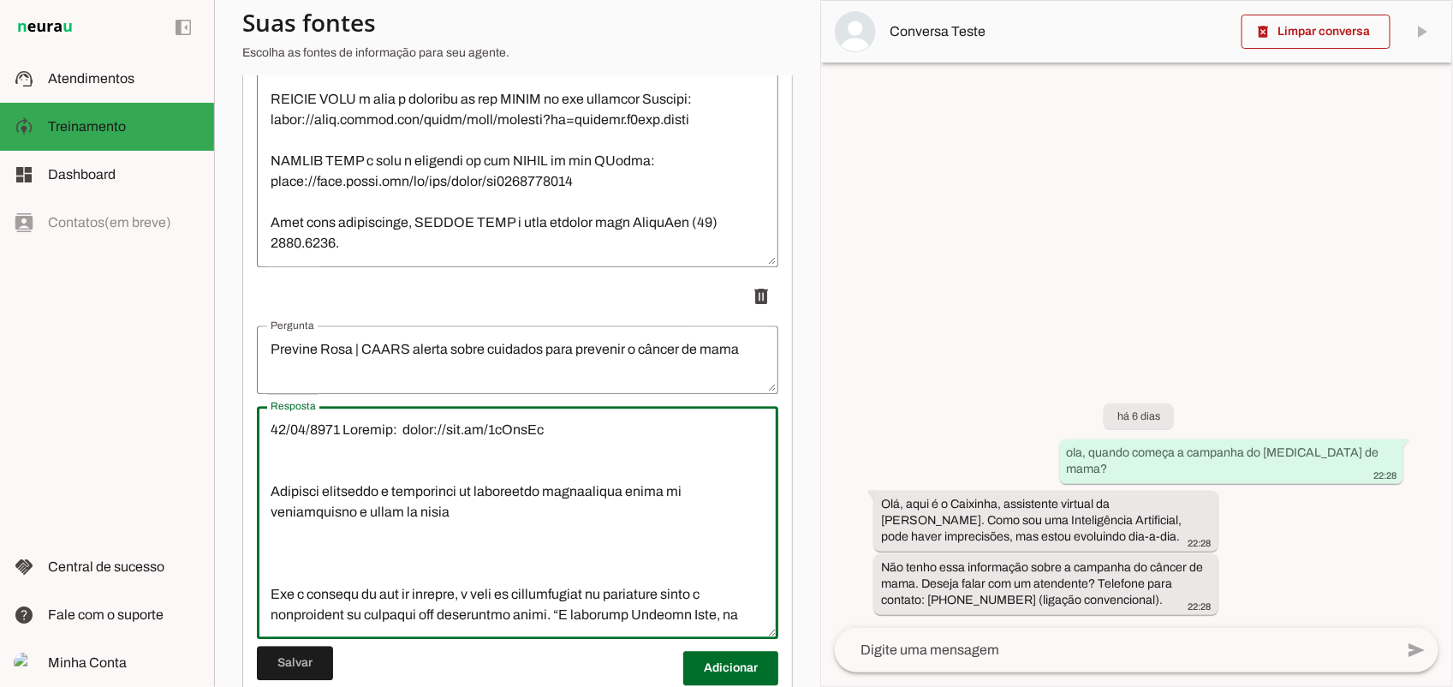
drag, startPoint x: 414, startPoint y: 370, endPoint x: 390, endPoint y: 360, distance: 26.1
click at [413, 368] on textarea "Previne Rosa | CAARS alerta sobre cuidados para prevenir o câncer de mama" at bounding box center [517, 359] width 521 height 41
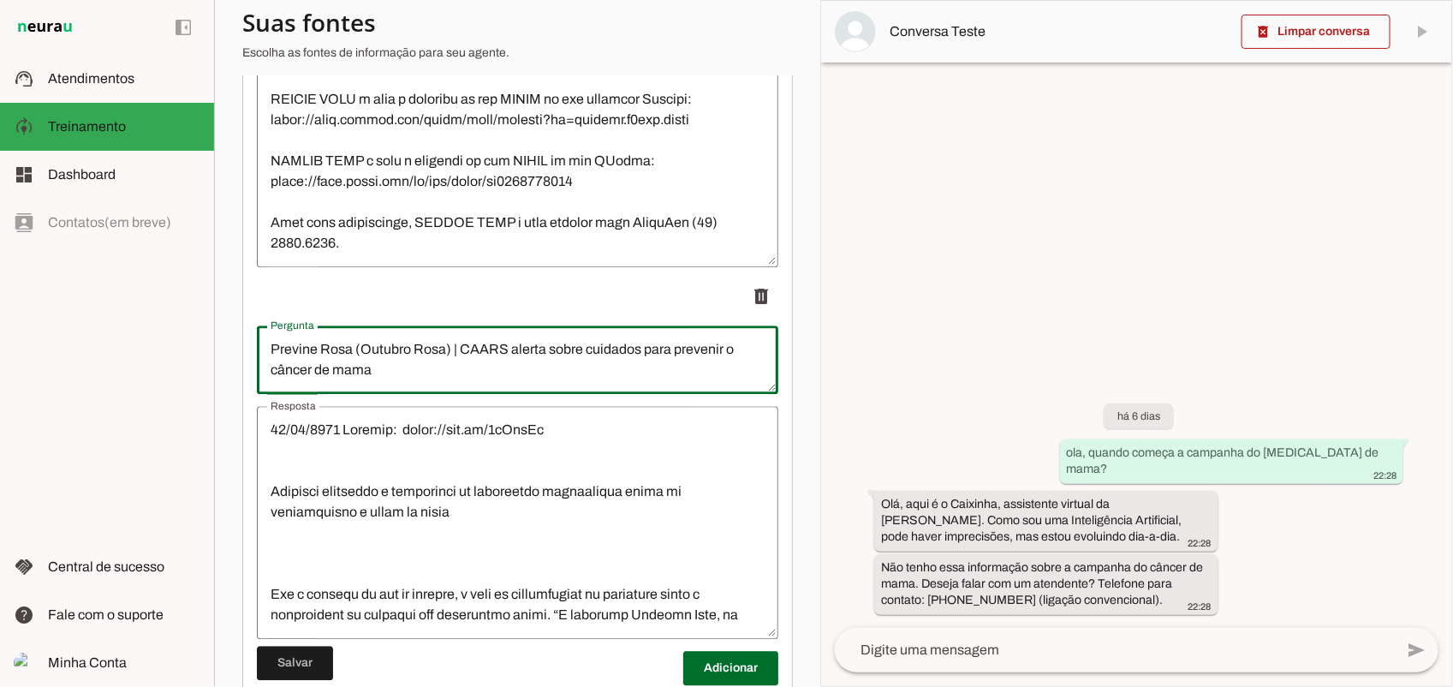
click at [403, 373] on textarea "Previne Rosa (Outubro Rosa) | CAARS alerta sobre cuidados para prevenir o cânce…" at bounding box center [517, 359] width 521 height 41
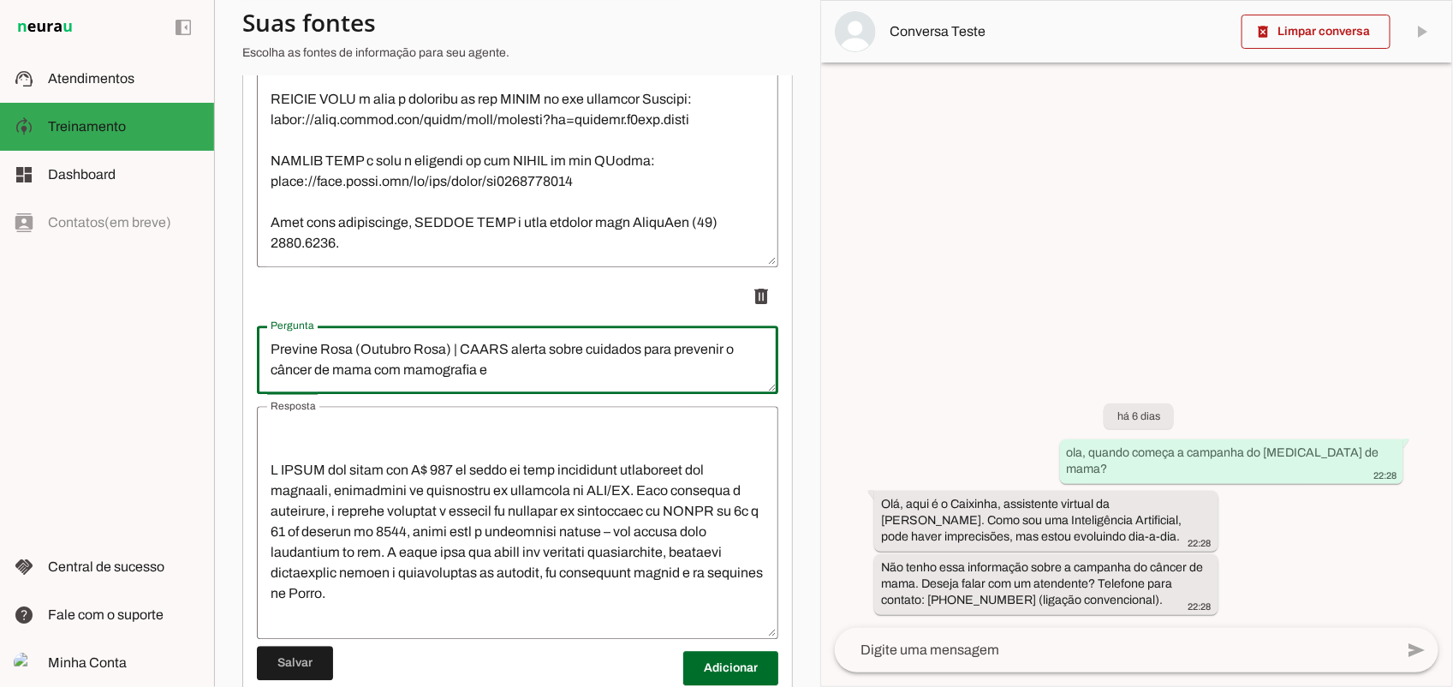
scroll to position [642, 0]
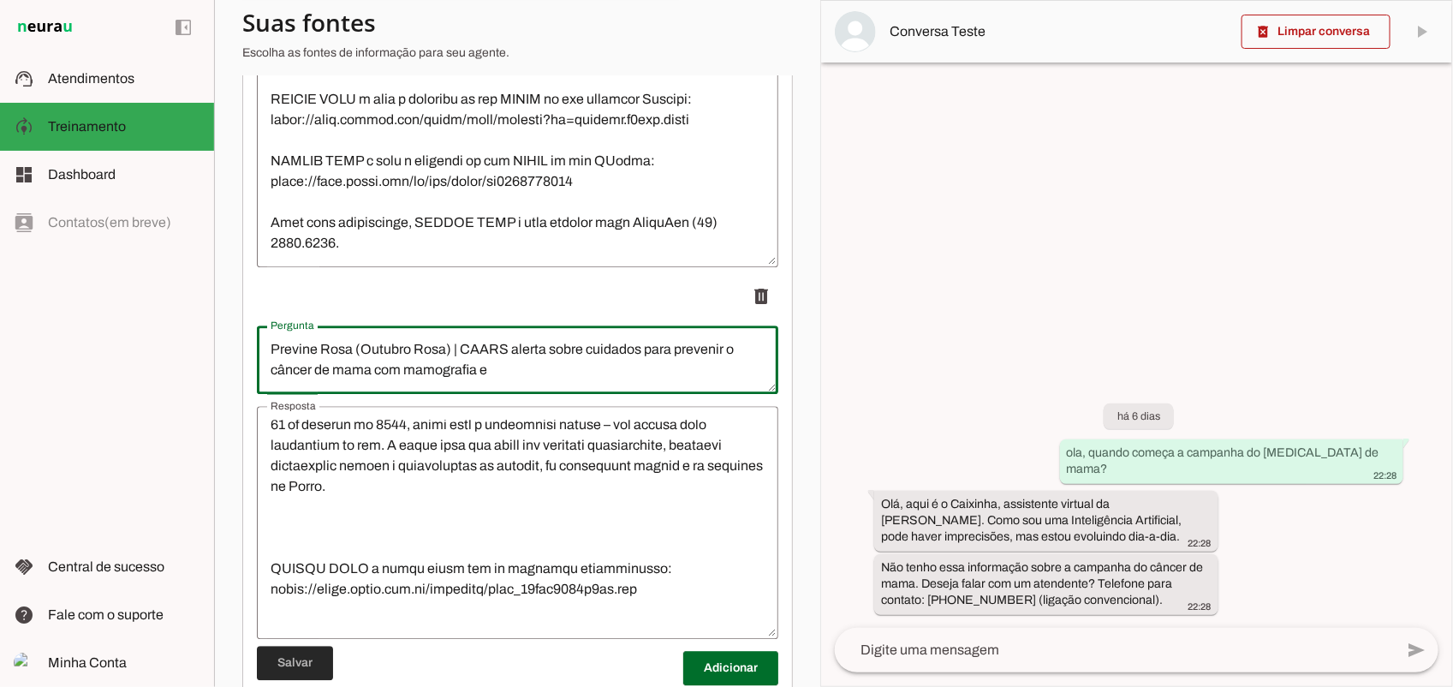
type textarea "Previne Rosa (Outubro Rosa) | CAARS alerta sobre cuidados para prevenir o cânce…"
type md-outlined-text-field "Previne Rosa (Outubro Rosa) | CAARS alerta sobre cuidados para prevenir o cânce…"
click at [313, 662] on span at bounding box center [295, 662] width 76 height 41
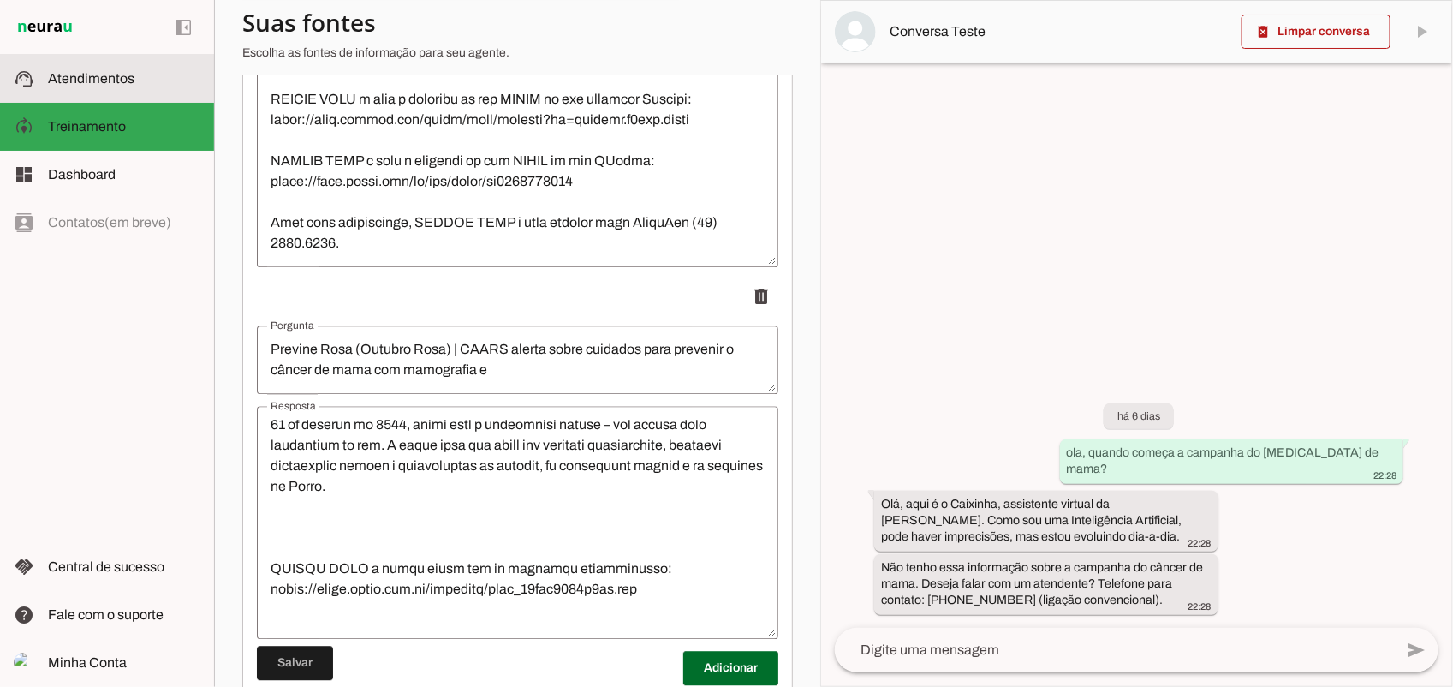
click at [62, 86] on slot at bounding box center [124, 78] width 152 height 21
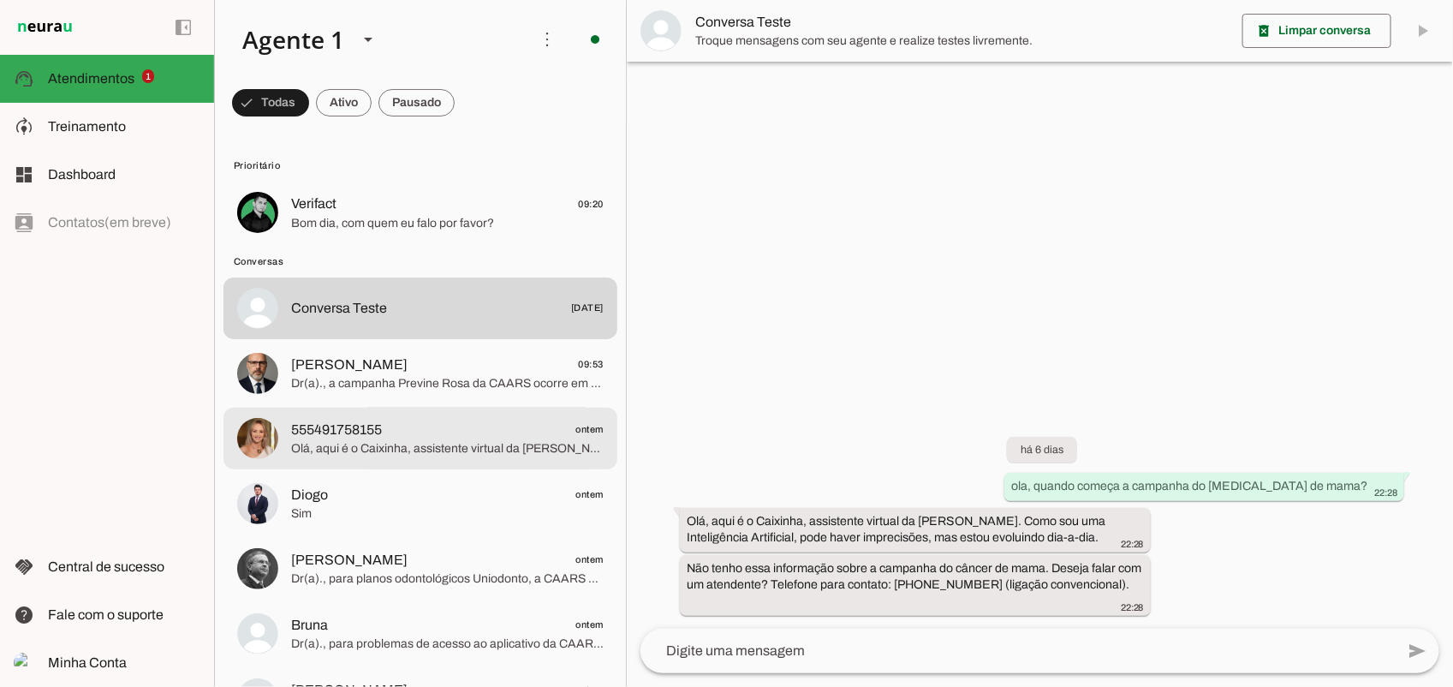
click at [348, 443] on span "Olá, aqui é o Caixinha, assistente virtual da [PERSON_NAME]. Como sou uma Intel…" at bounding box center [447, 448] width 312 height 17
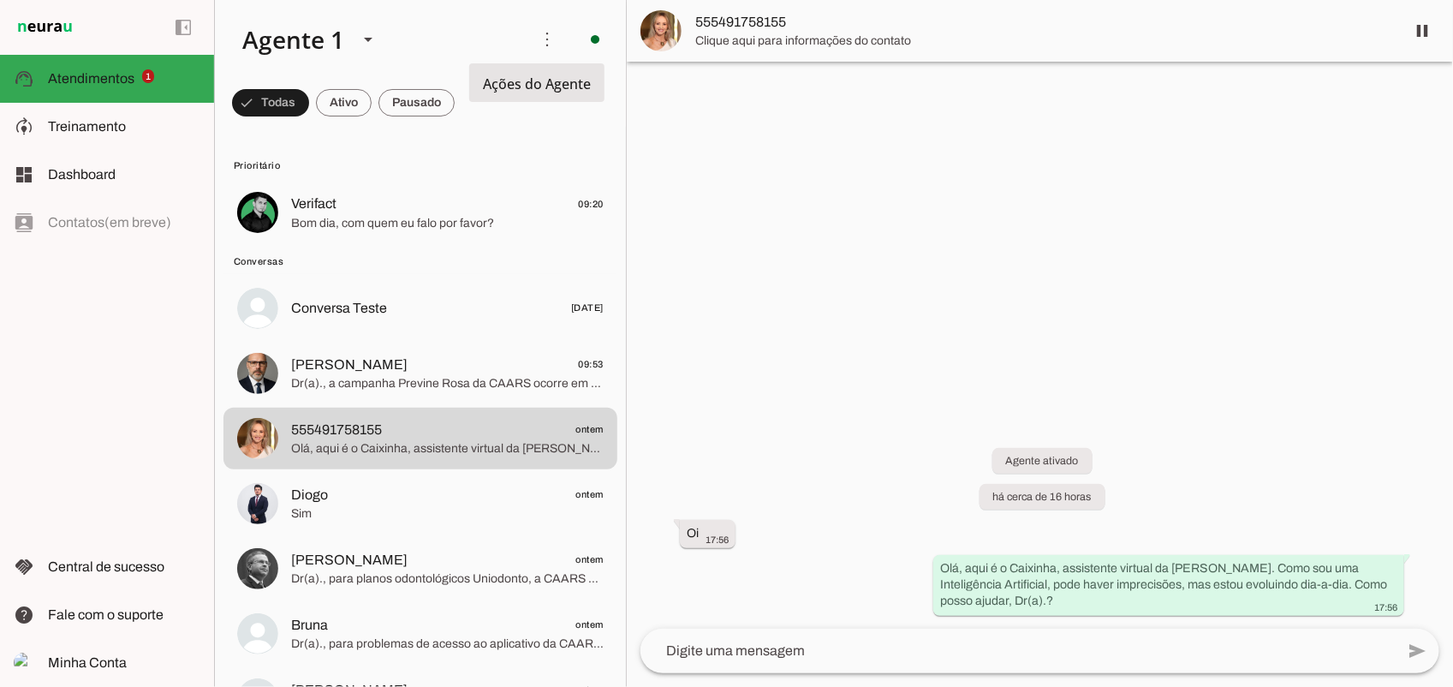
click at [660, 33] on img at bounding box center [660, 30] width 41 height 41
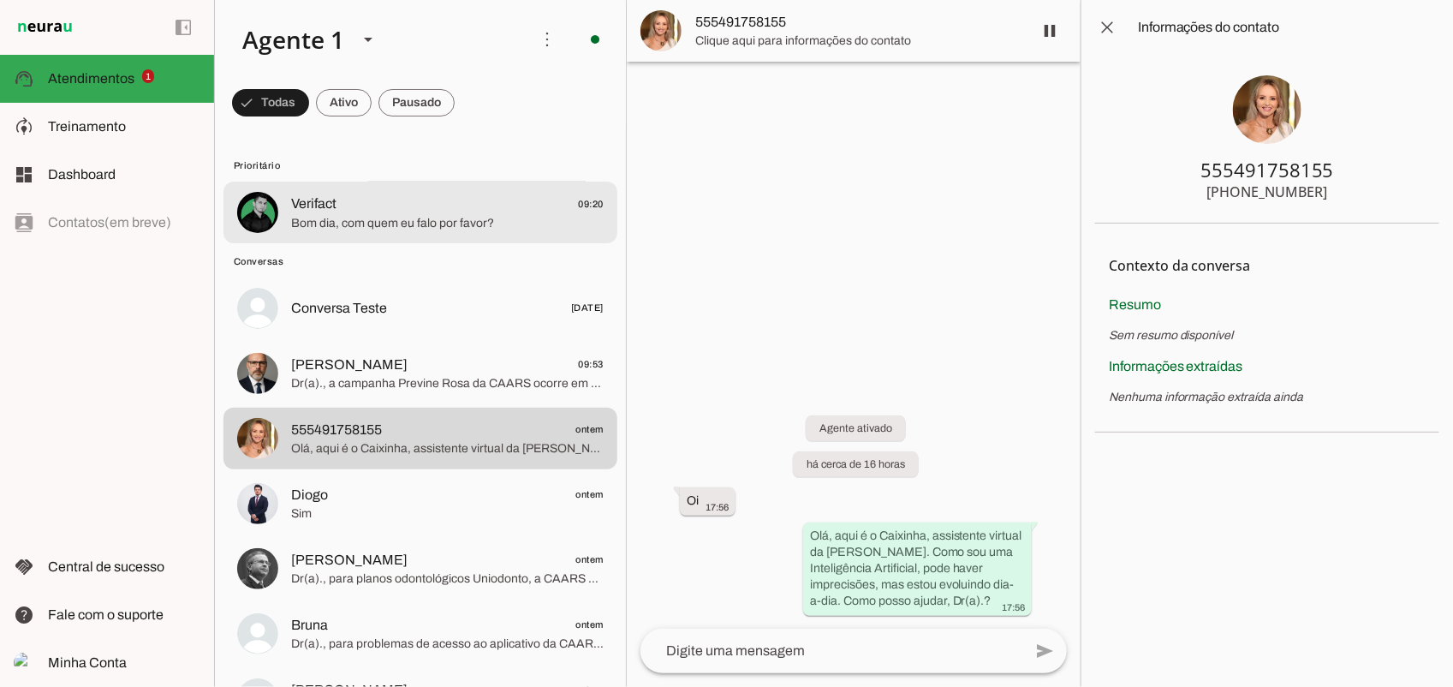
click at [322, 223] on span "Bom dia, com quem eu falo por favor?" at bounding box center [447, 223] width 312 height 17
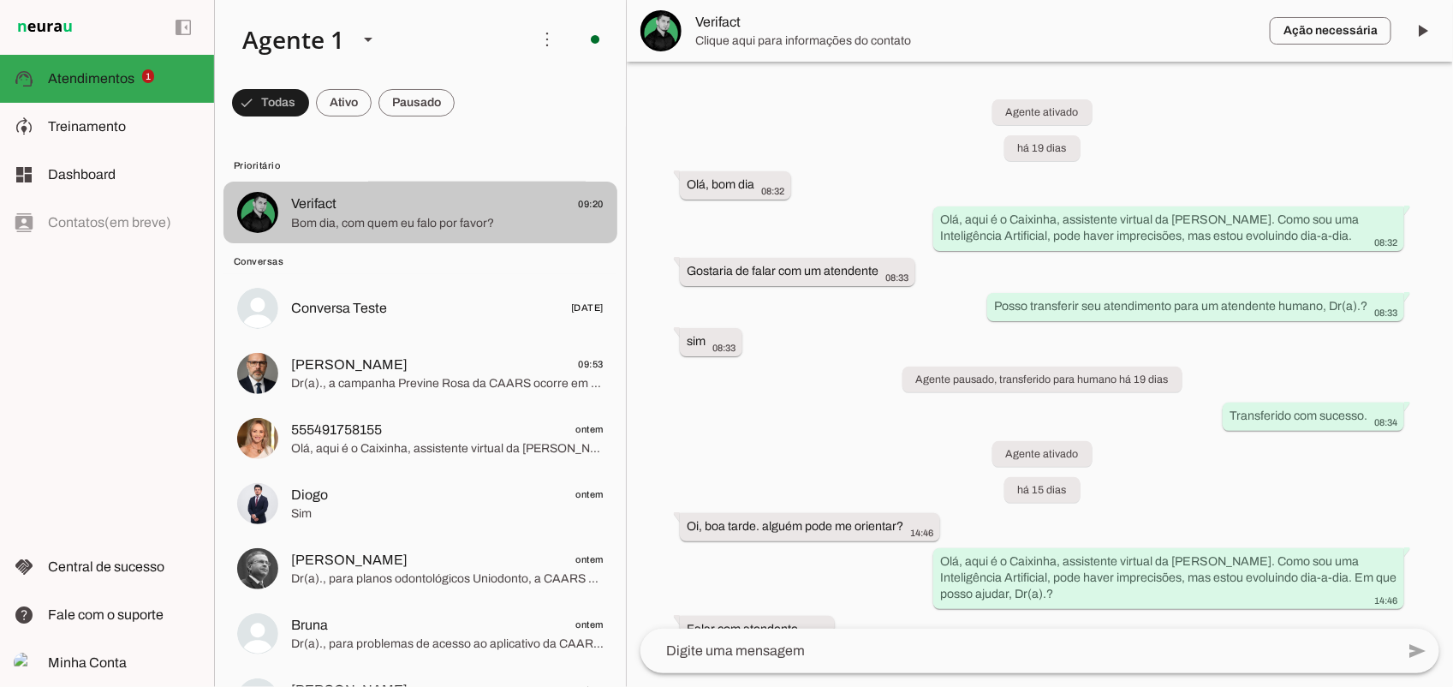
scroll to position [702, 0]
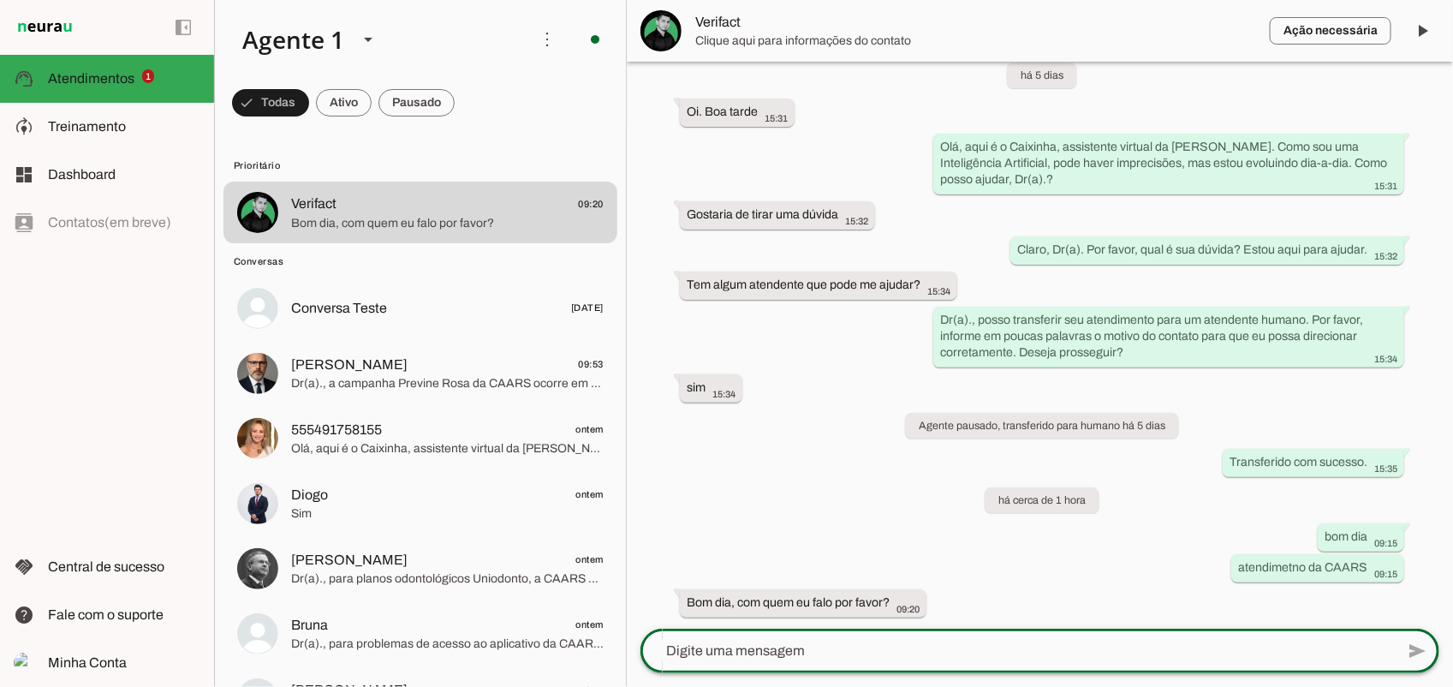
click at [973, 649] on textarea at bounding box center [1017, 650] width 754 height 21
type textarea "[PERSON_NAME], em que posso ajudar?"
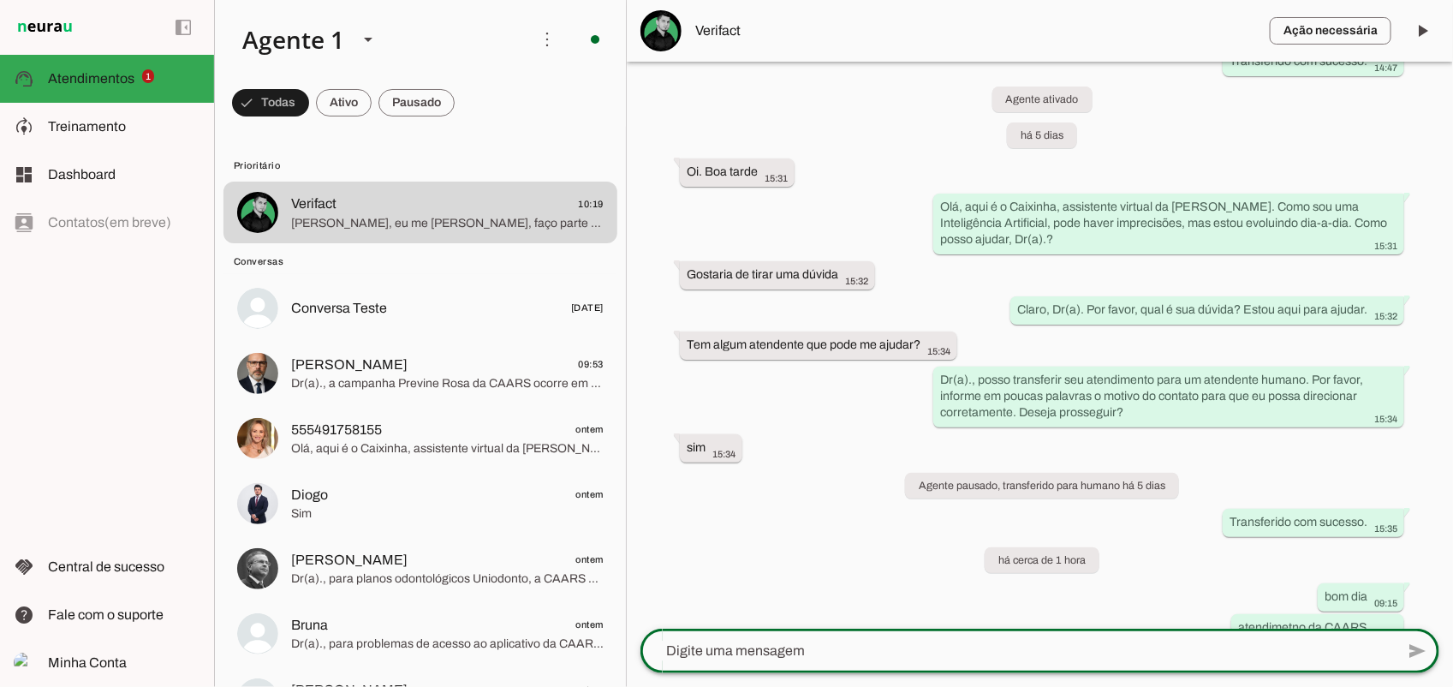
scroll to position [820, 0]
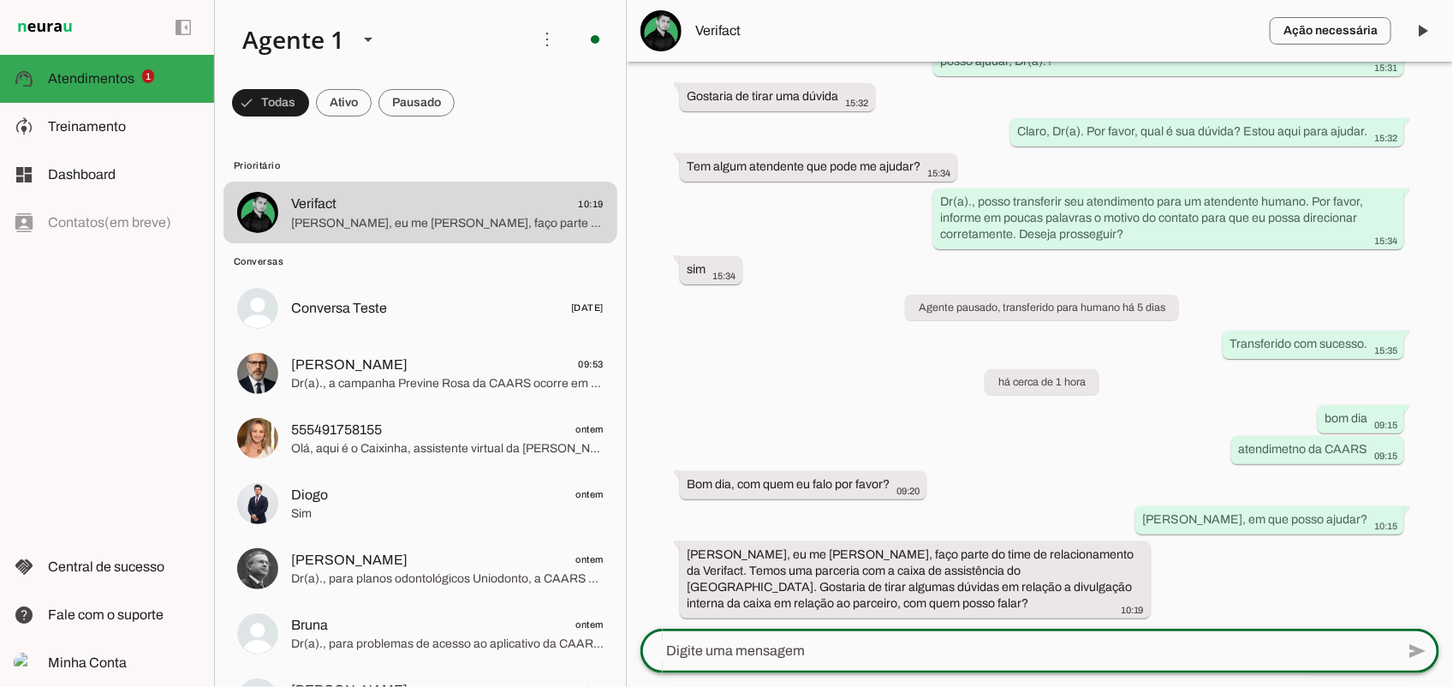
click at [1280, 597] on div "Agente ativado há 19 dias Olá, bom dia 08:32 Olá, aqui é o Caixinha, assistente…" at bounding box center [1040, 345] width 826 height 567
click at [0, 0] on lt-mirror at bounding box center [0, 0] width 0 height 0
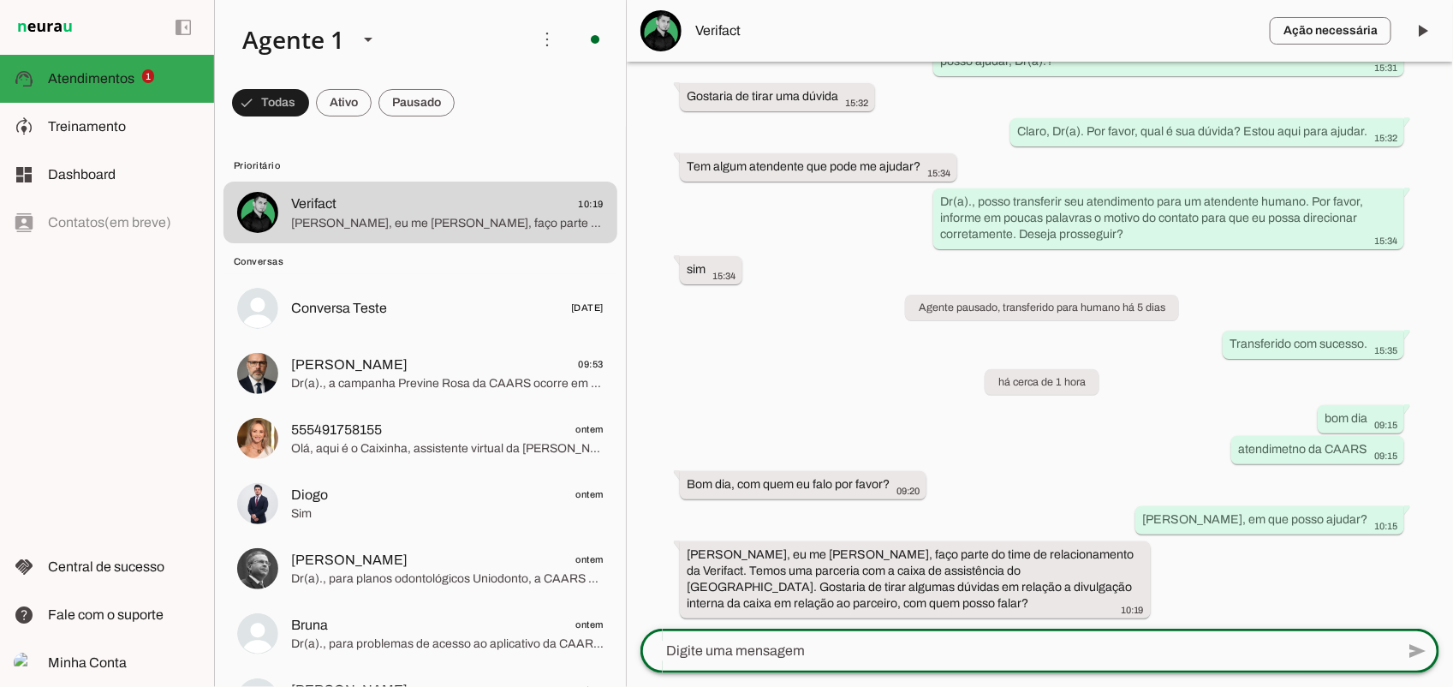
click at [0, 0] on lt-mirror at bounding box center [0, 0] width 0 height 0
click at [0, 0] on slot "[PERSON_NAME], eu me [PERSON_NAME], faço parte do time de relacionamento da Ver…" at bounding box center [0, 0] width 0 height 0
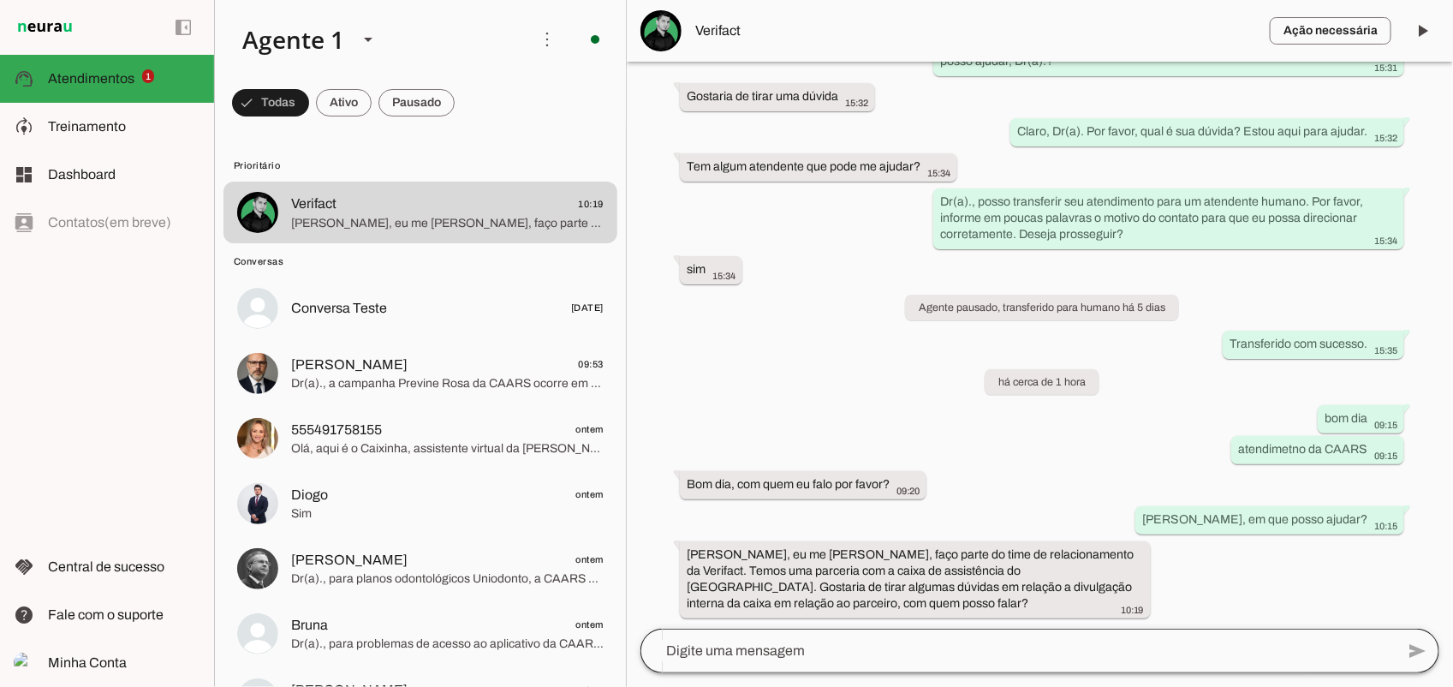
click at [785, 668] on div at bounding box center [1017, 650] width 754 height 45
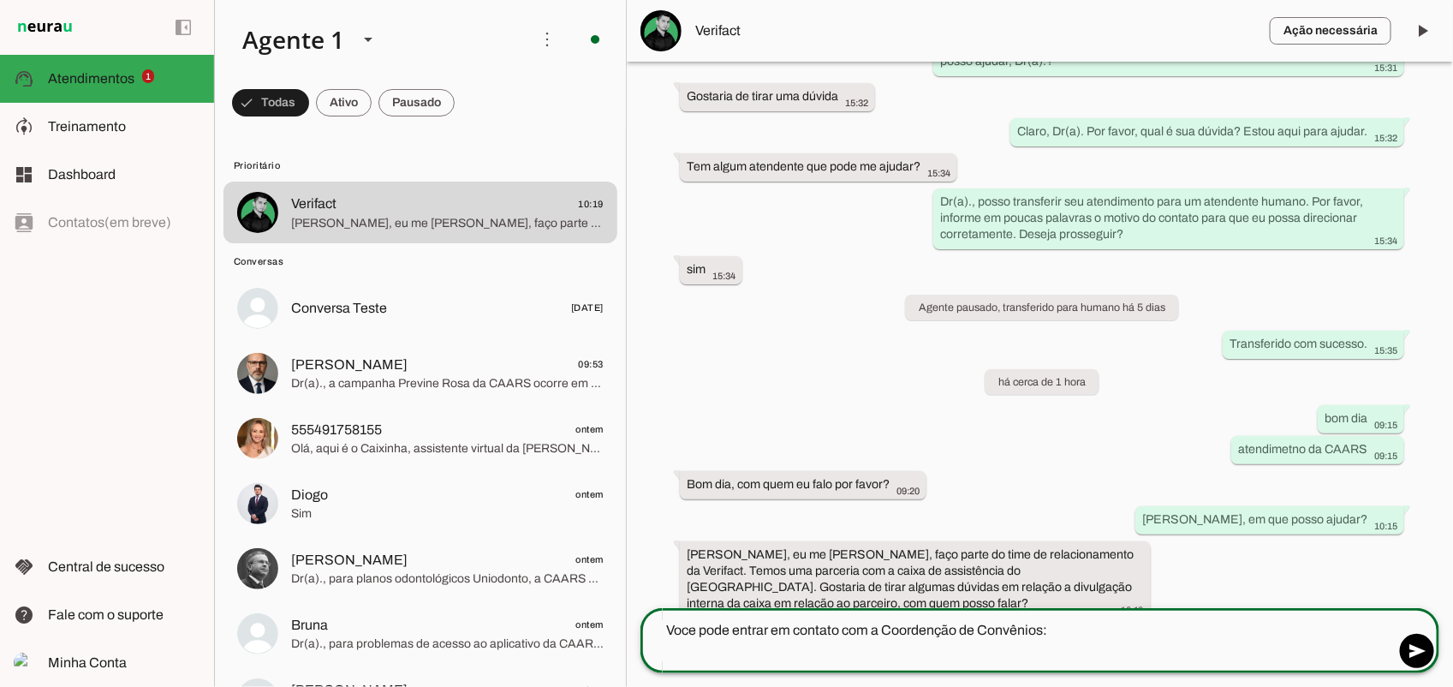
paste textarea "Ana Planos Corporativo [PHONE_NUMBER]"
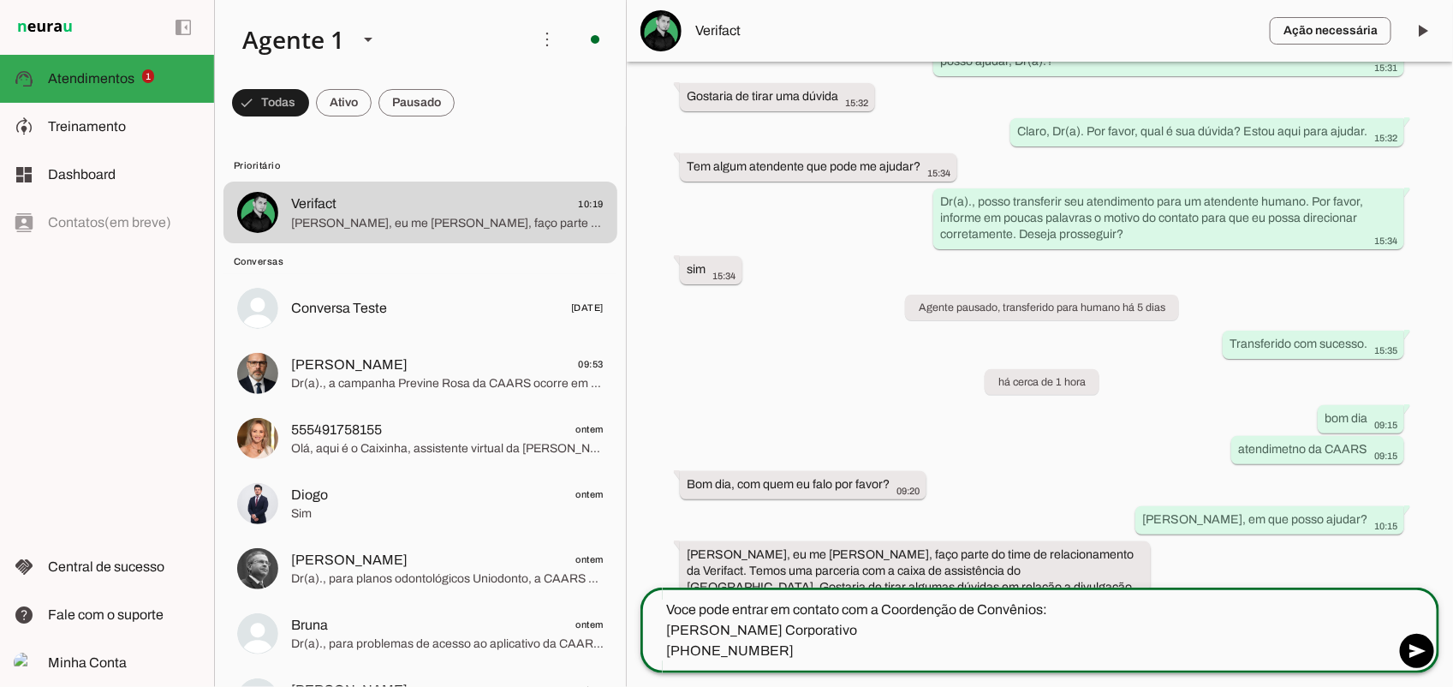
click at [703, 628] on textarea "Voce pode entrar em contato com a Coordenção de Convênios: [PERSON_NAME] Corpor…" at bounding box center [1017, 630] width 754 height 62
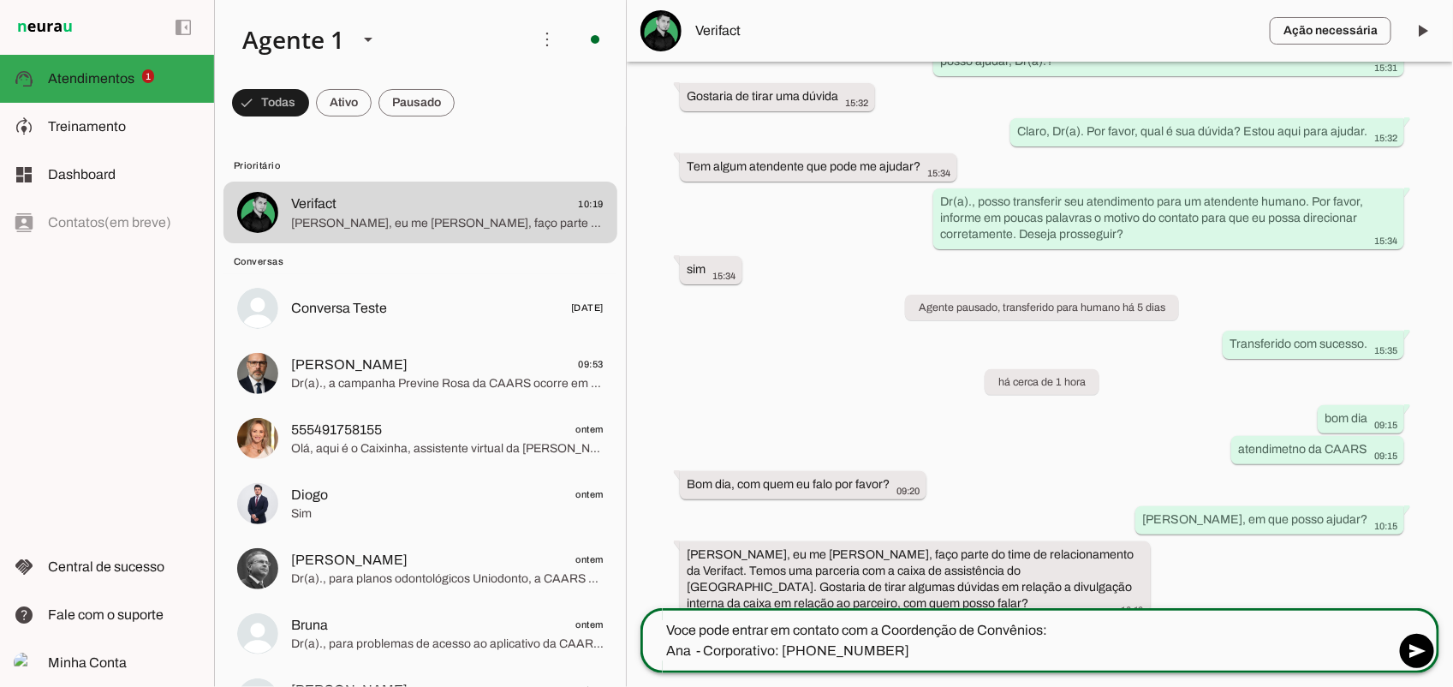
click at [685, 639] on textarea "Voce pode entrar em contato com a Coordenção de Convênios: Ana - Corporativo: […" at bounding box center [1017, 640] width 754 height 41
click at [686, 634] on textarea "Voce pode entrar em contato com a Coordenção de Convênios: Ana - Corporativo: […" at bounding box center [1017, 640] width 754 height 41
click at [0, 0] on lt-span "*** *" at bounding box center [0, 0] width 0 height 0
click at [0, 0] on lt-mirror "**********" at bounding box center [0, 0] width 0 height 0
click at [933, 632] on textarea "Você pode entrar em contato com a Coordenção de Convênios: Ana - Corporativo: […" at bounding box center [1017, 640] width 754 height 41
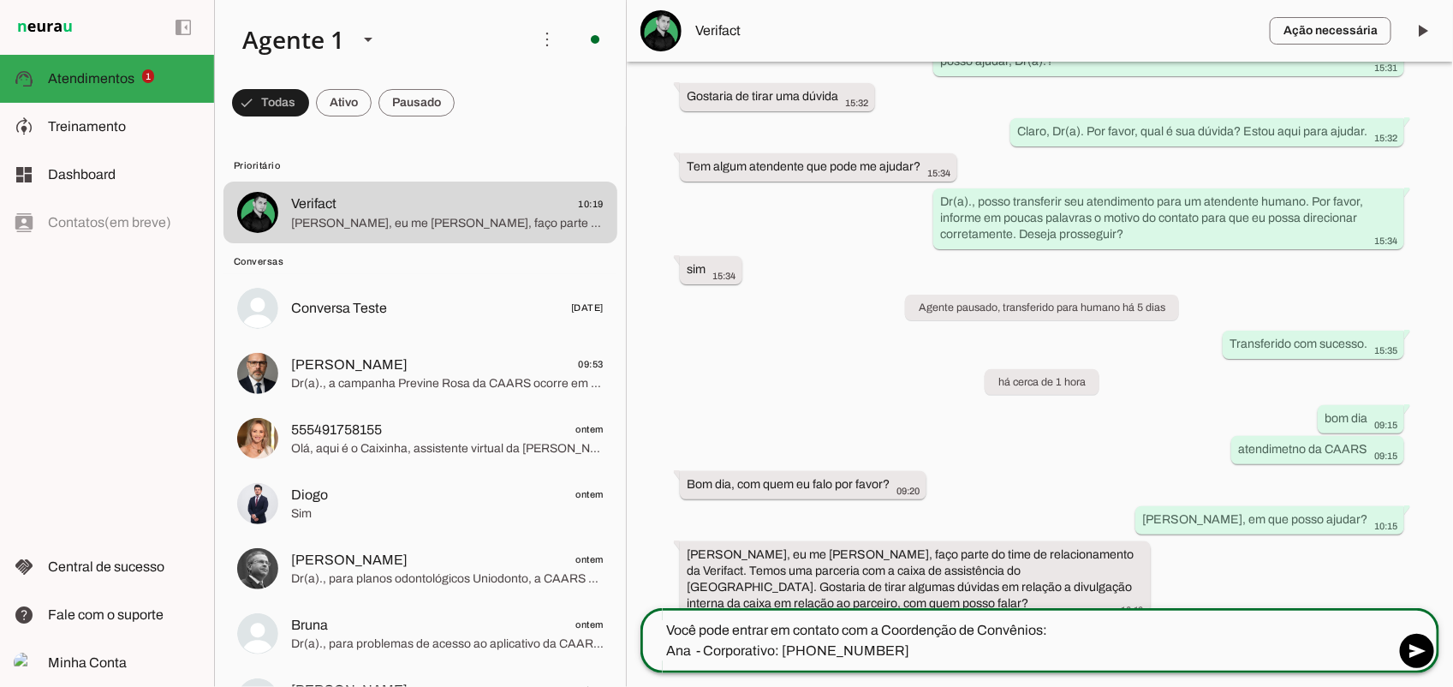
click at [0, 0] on lt-span "******* * ***" at bounding box center [0, 0] width 0 height 0
type textarea "Você pode entrar em contato com a Coordenação de Convênios: Ana - Corporativo: …"
type md-outlined-text-field "Você pode entrar em contato com a Coordenação de Convênios: Ana - Corporativo: …"
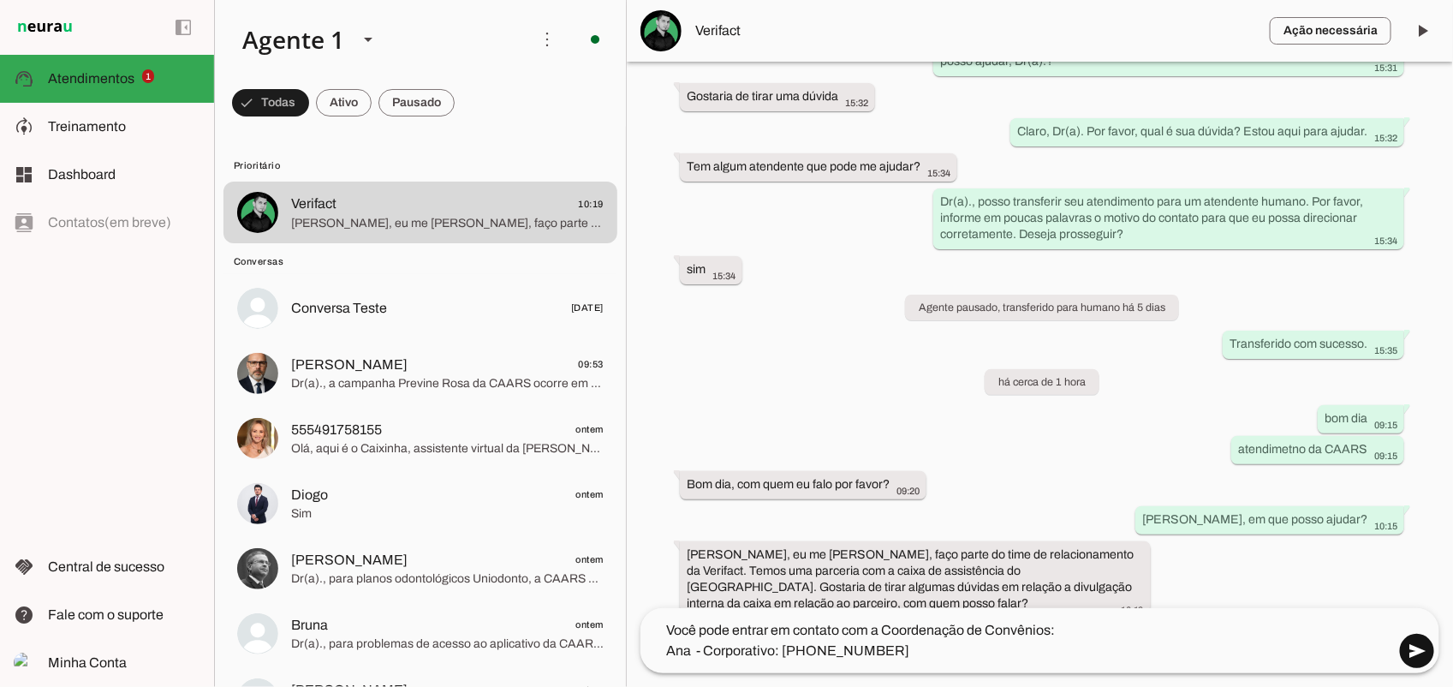
click at [1413, 644] on span at bounding box center [1416, 650] width 41 height 41
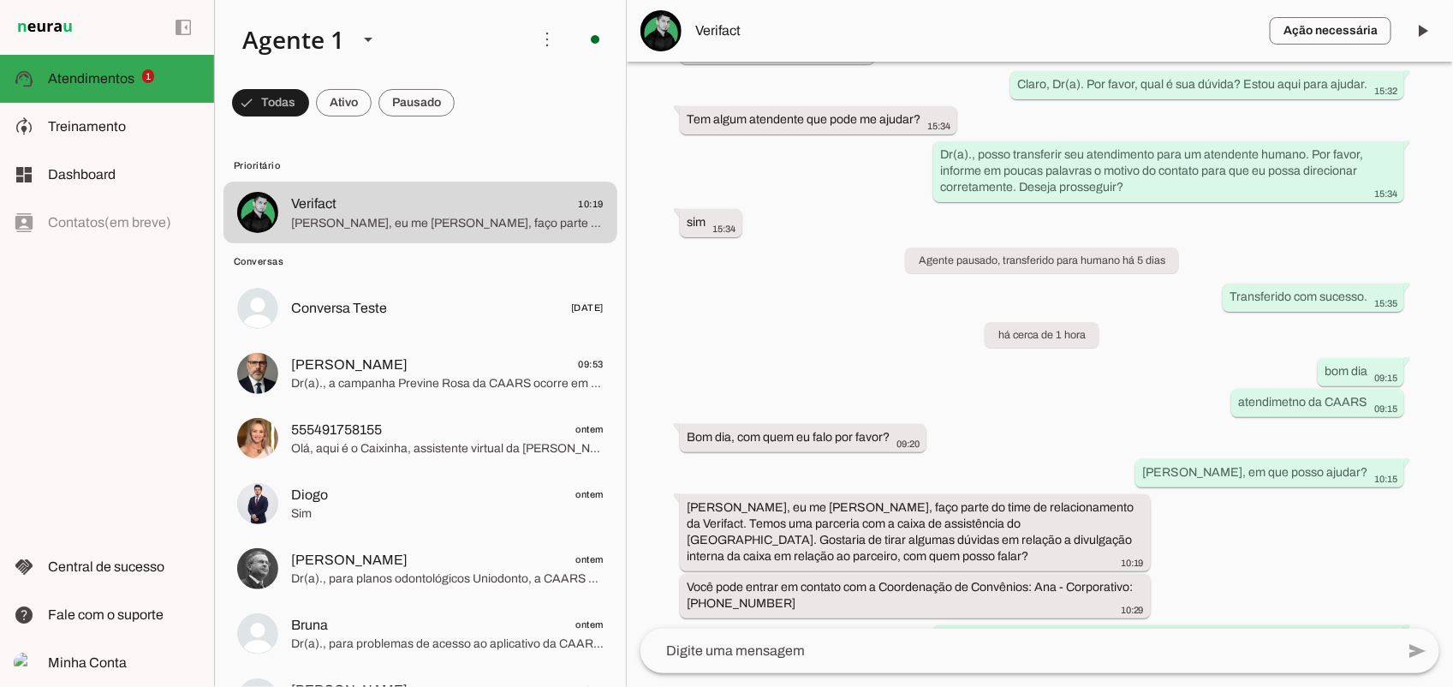
scroll to position [872, 0]
